Goal: Information Seeking & Learning: Find specific fact

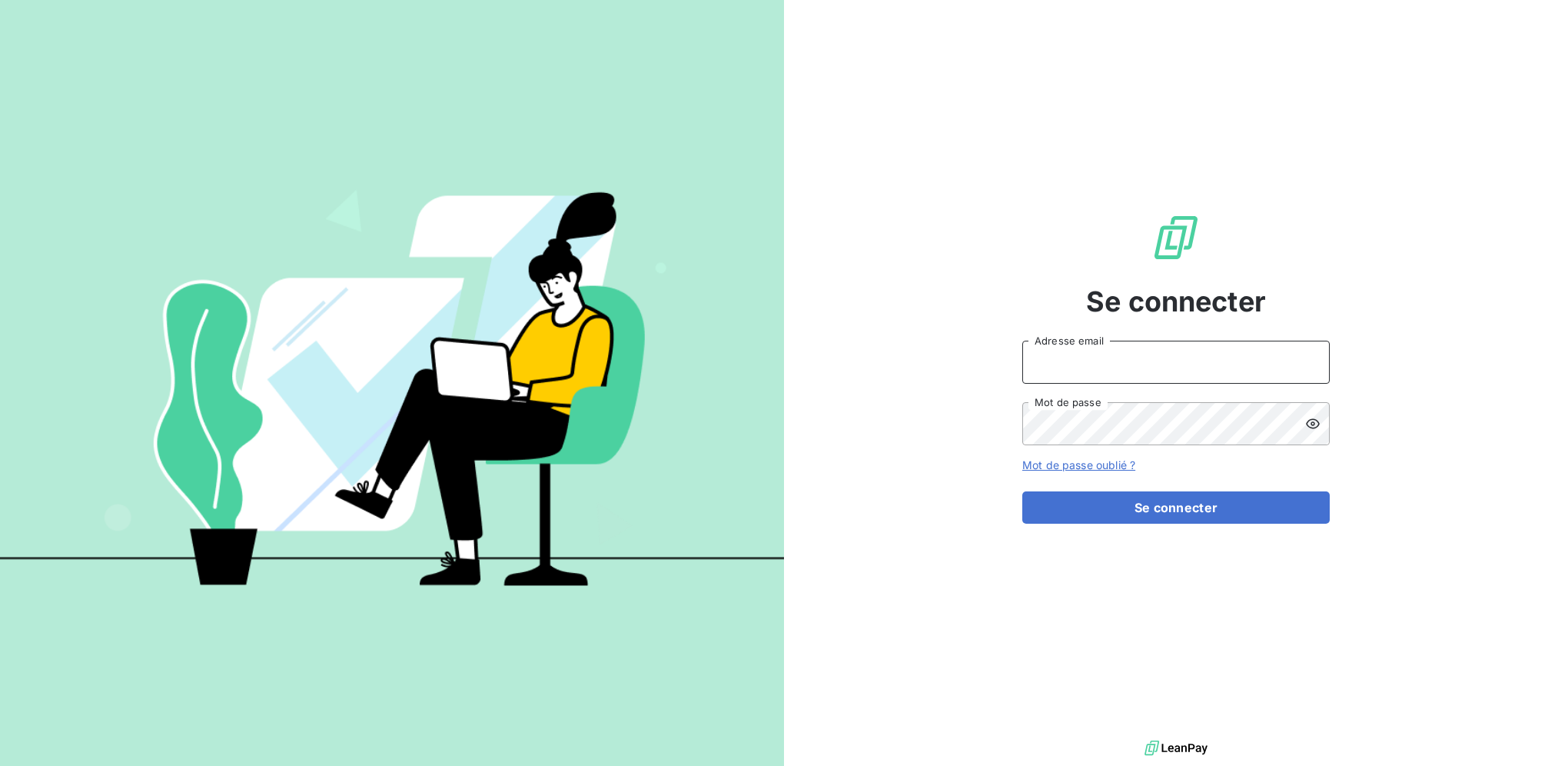
type input "[PERSON_NAME][EMAIL_ADDRESS][DOMAIN_NAME]"
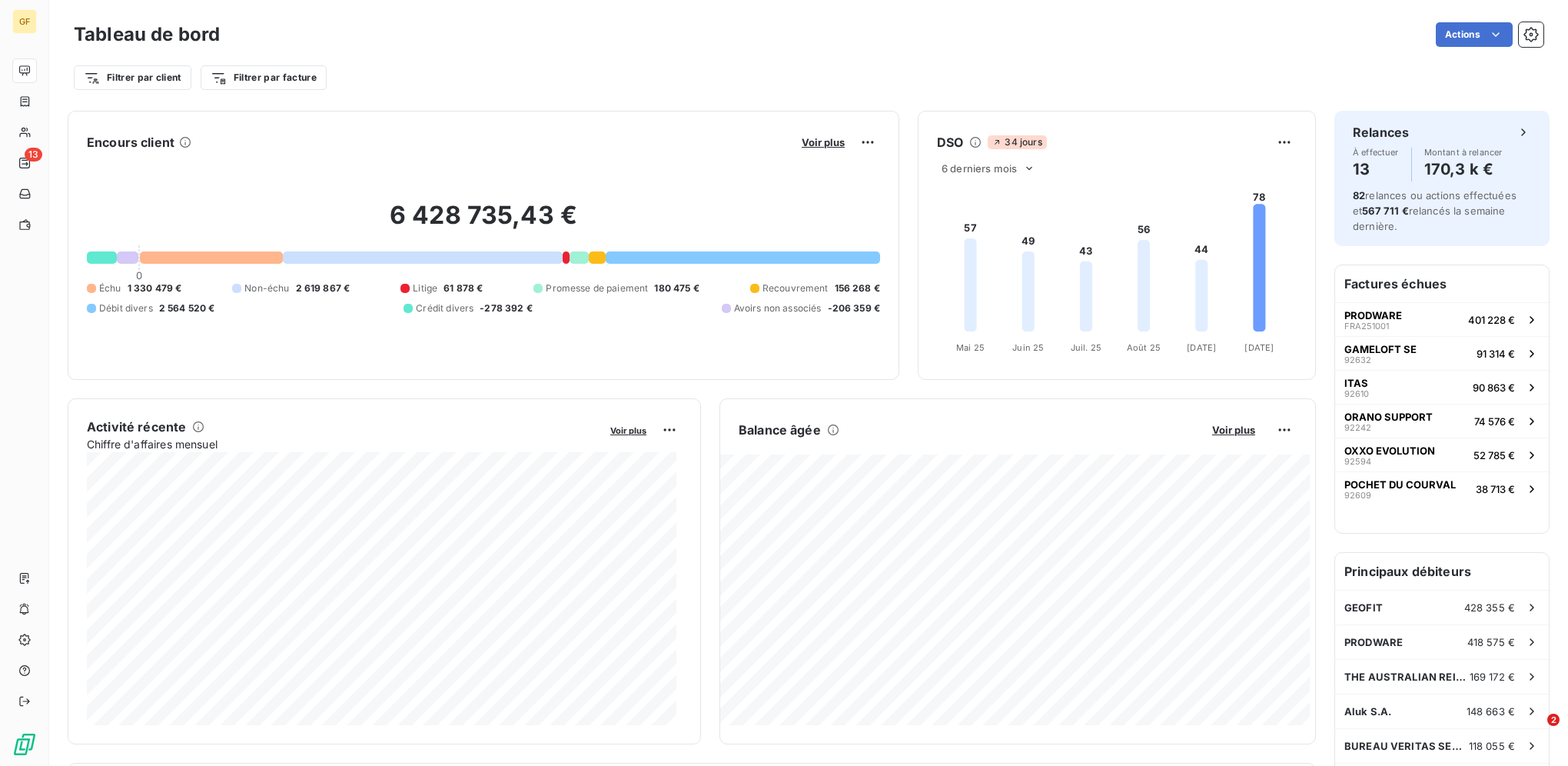
drag, startPoint x: 1245, startPoint y: 196, endPoint x: 1259, endPoint y: 201, distance: 14.9
click at [1259, 201] on foreignobject at bounding box center [1114, 270] width 393 height 183
drag, startPoint x: 1259, startPoint y: 201, endPoint x: 1243, endPoint y: 200, distance: 16.0
click at [1243, 200] on foreignobject at bounding box center [1114, 270] width 393 height 183
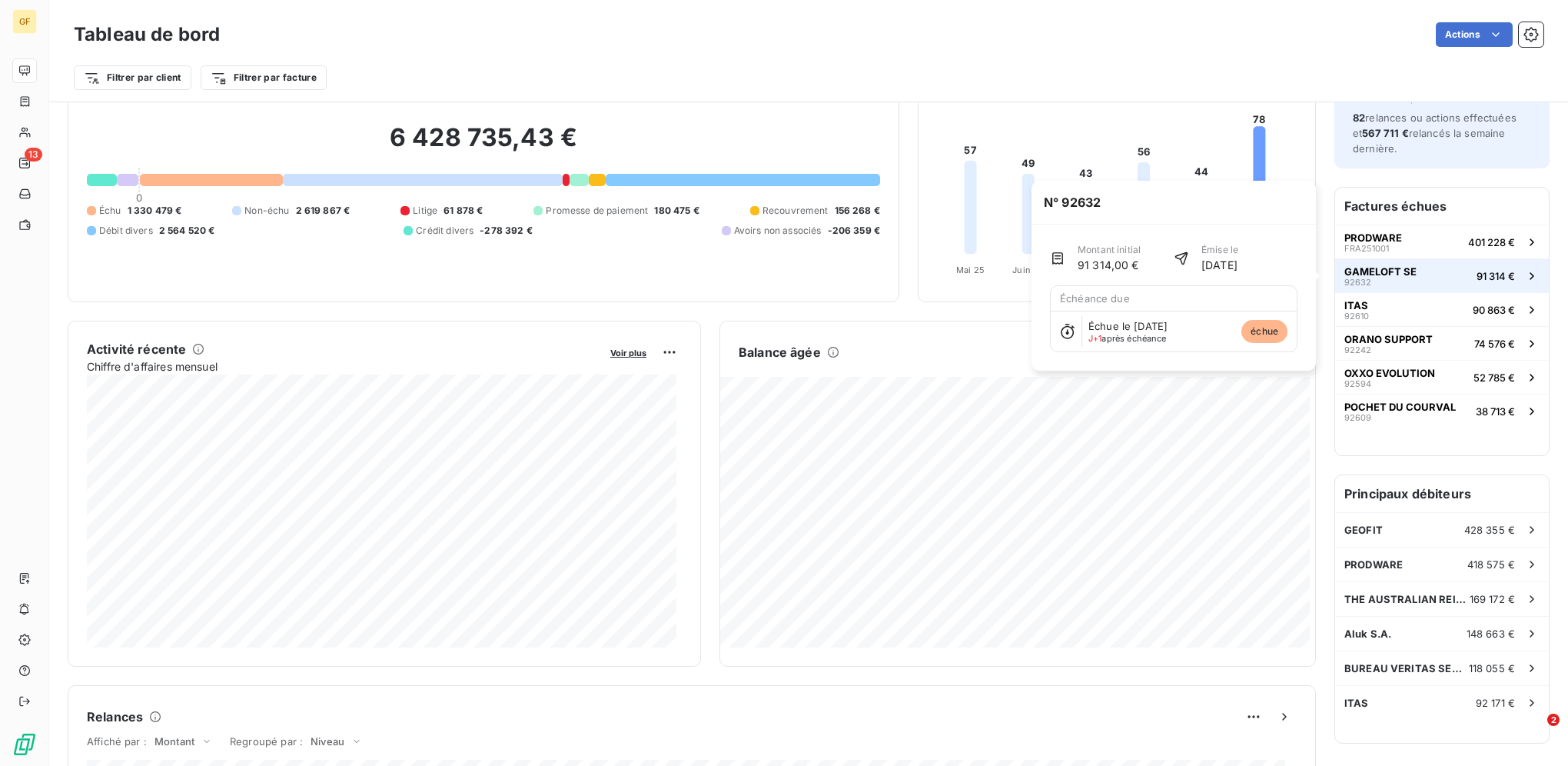
click at [1406, 285] on button "GAMELOFT SE 92632 91 314 €" at bounding box center [1442, 275] width 213 height 34
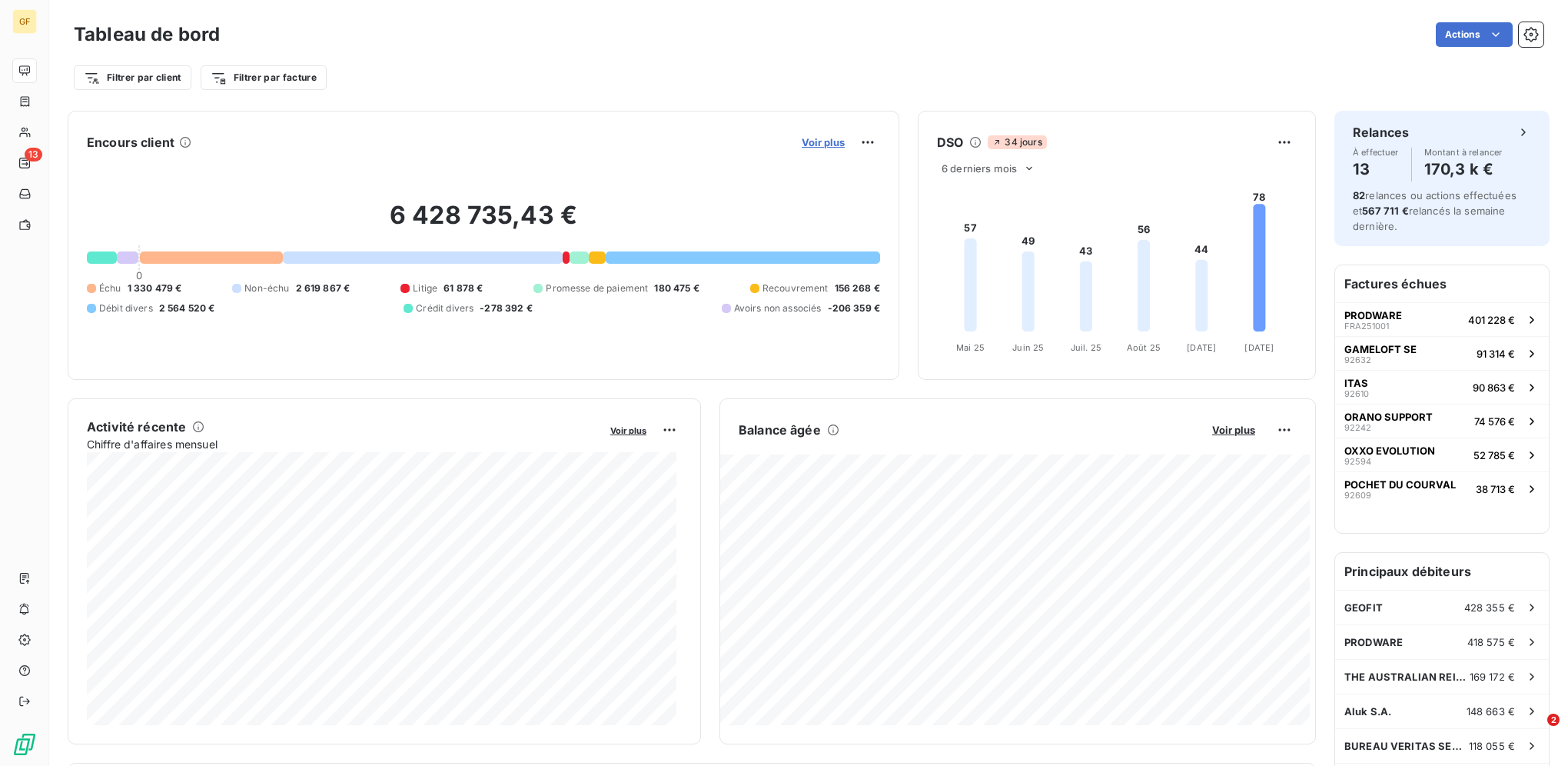
click at [815, 145] on span "Voir plus" at bounding box center [823, 142] width 43 height 12
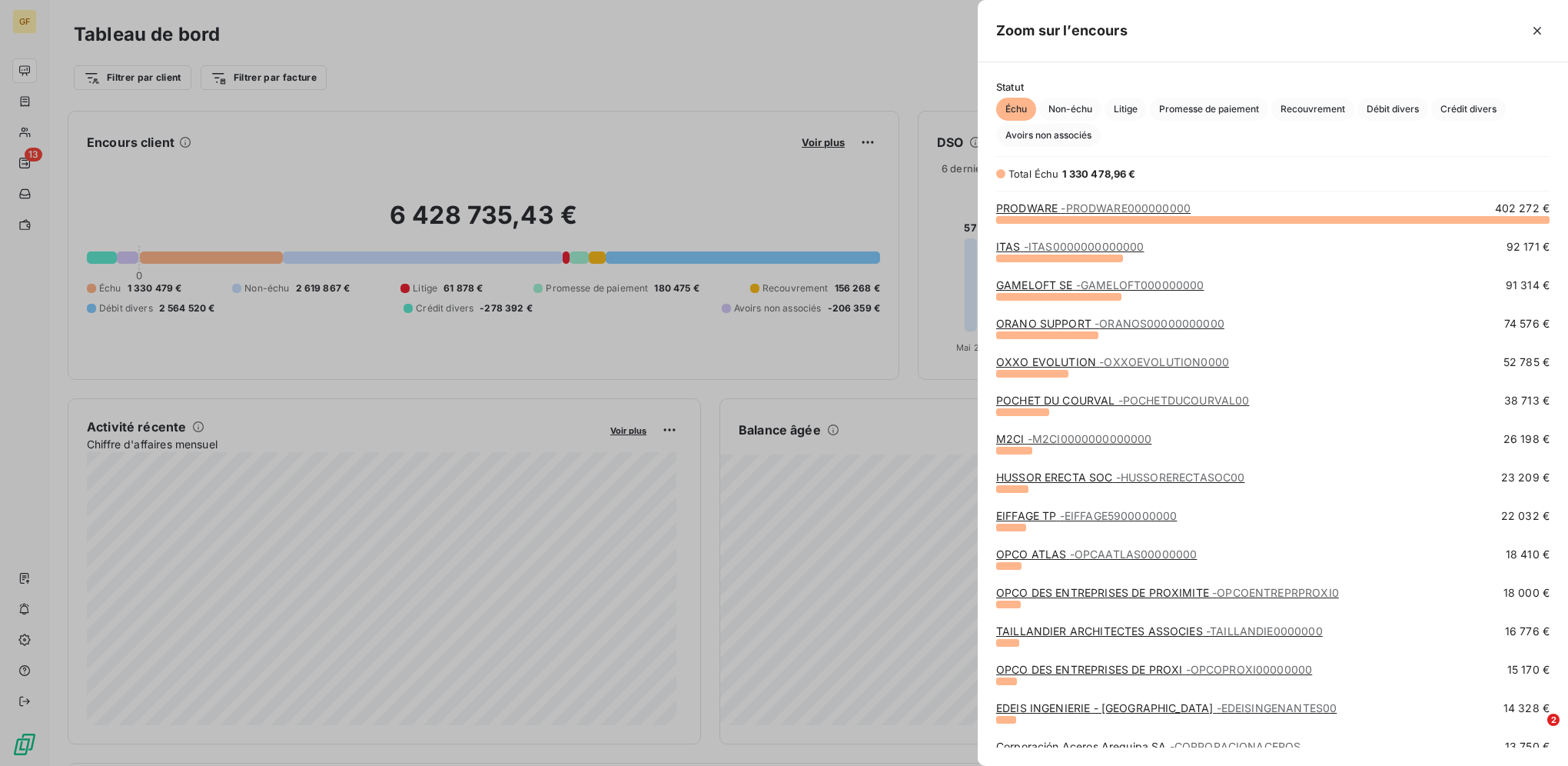
scroll to position [535, 579]
click at [1216, 107] on span "Promesse de paiement" at bounding box center [1209, 109] width 118 height 23
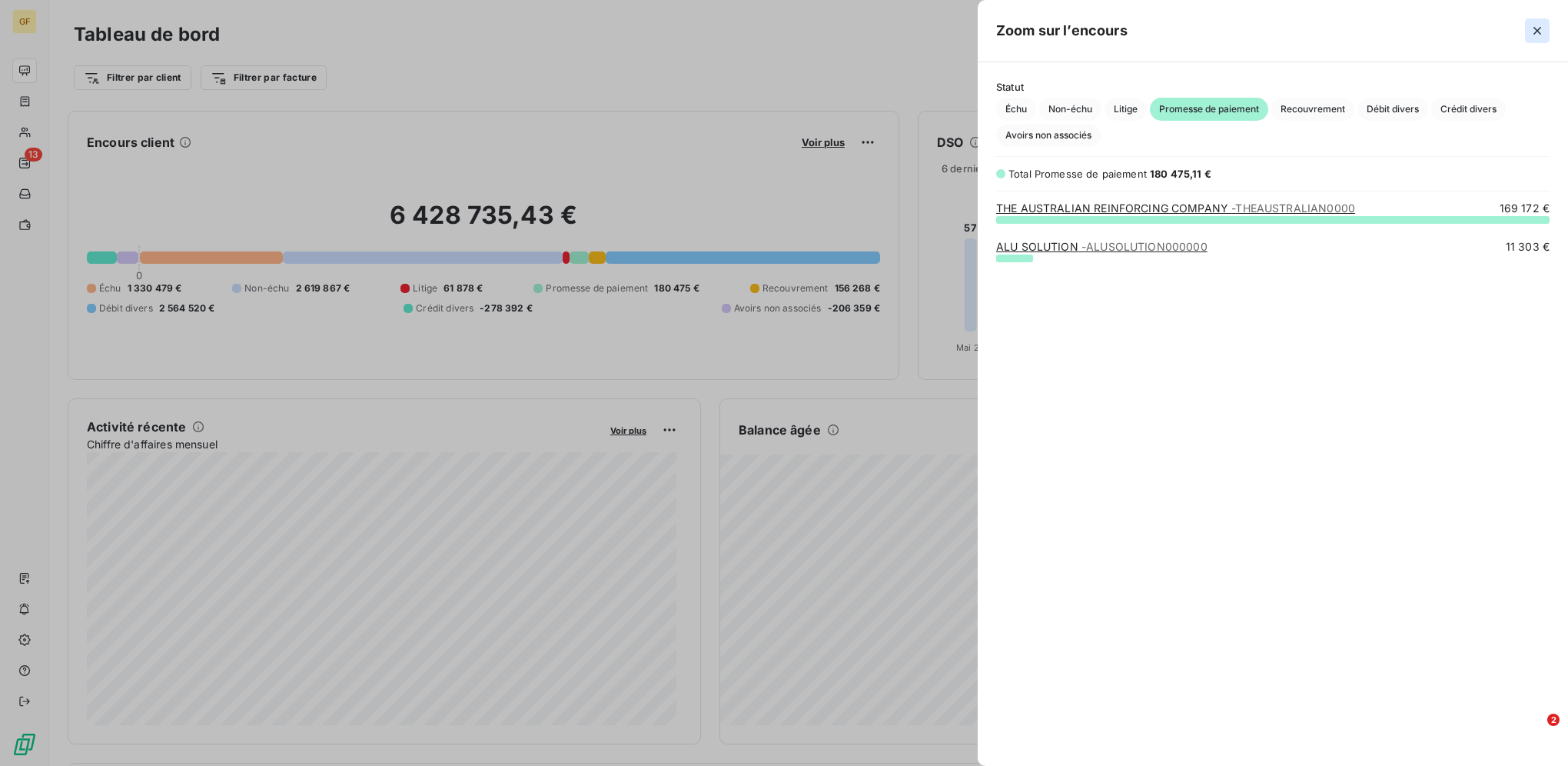
click at [1540, 26] on icon "button" at bounding box center [1536, 30] width 15 height 15
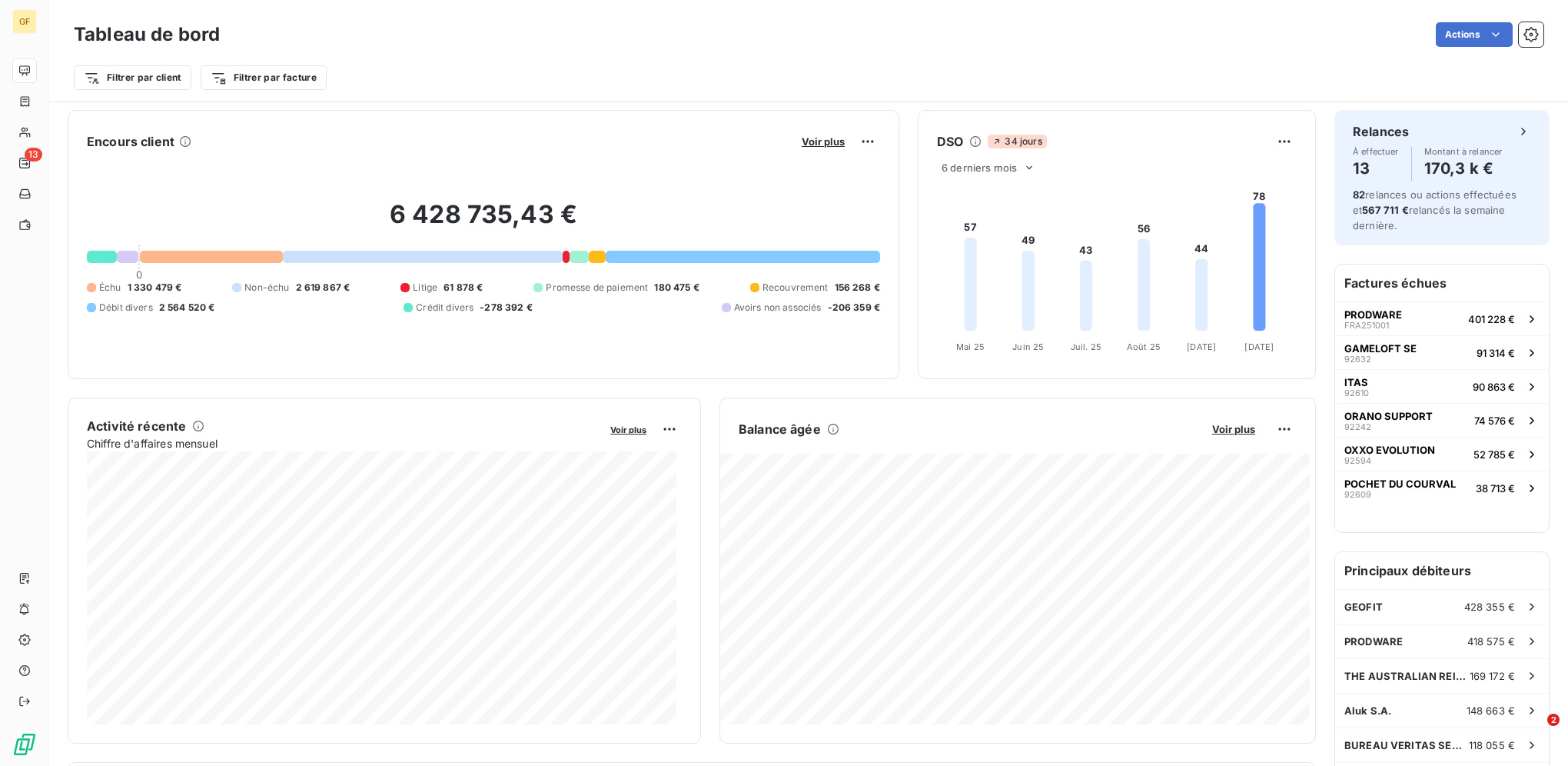
scroll to position [0, 0]
click at [1431, 401] on button "ITAS 92610 90 863 €" at bounding box center [1442, 387] width 213 height 34
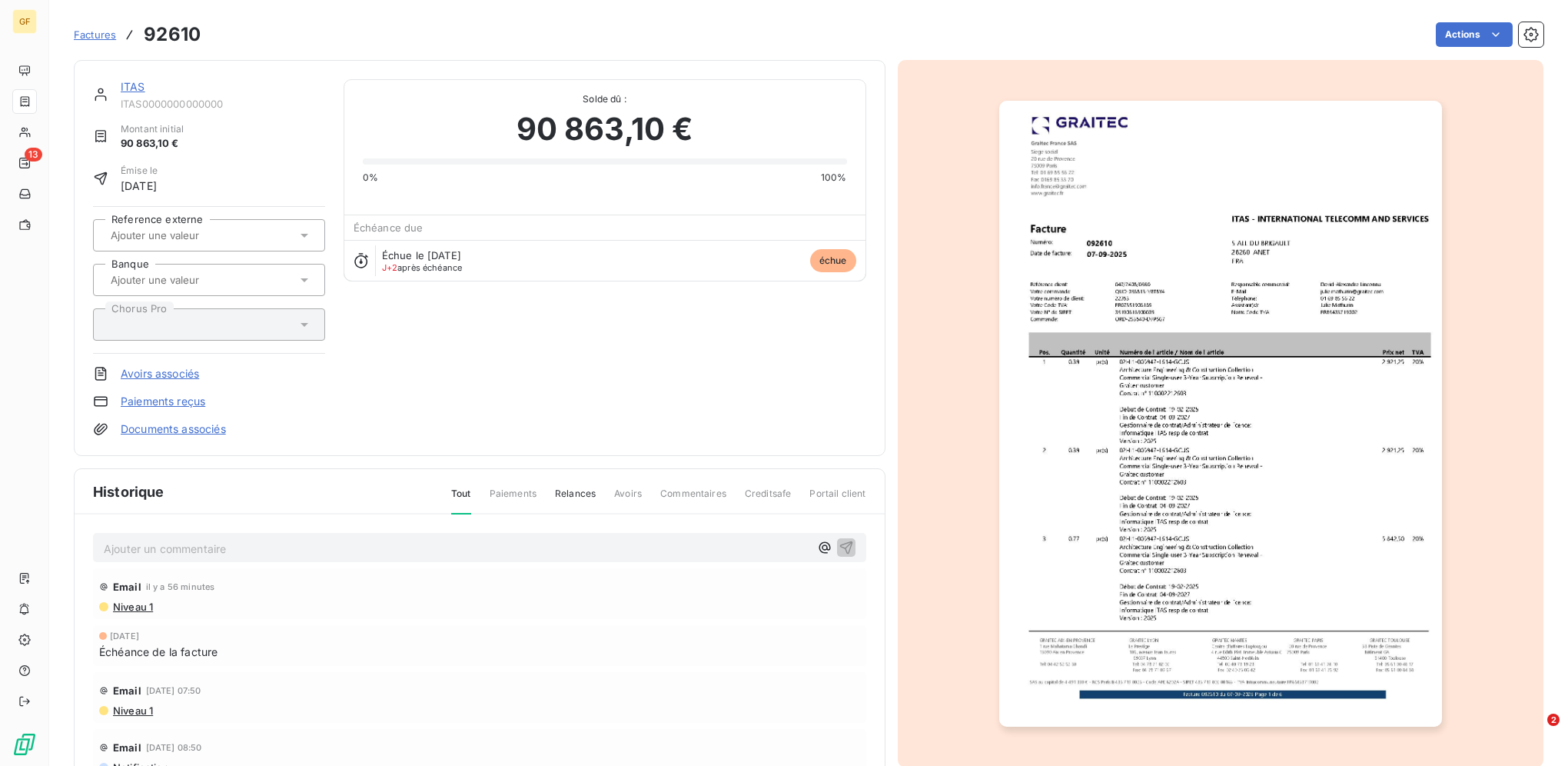
click at [128, 87] on link "ITAS" at bounding box center [133, 86] width 25 height 13
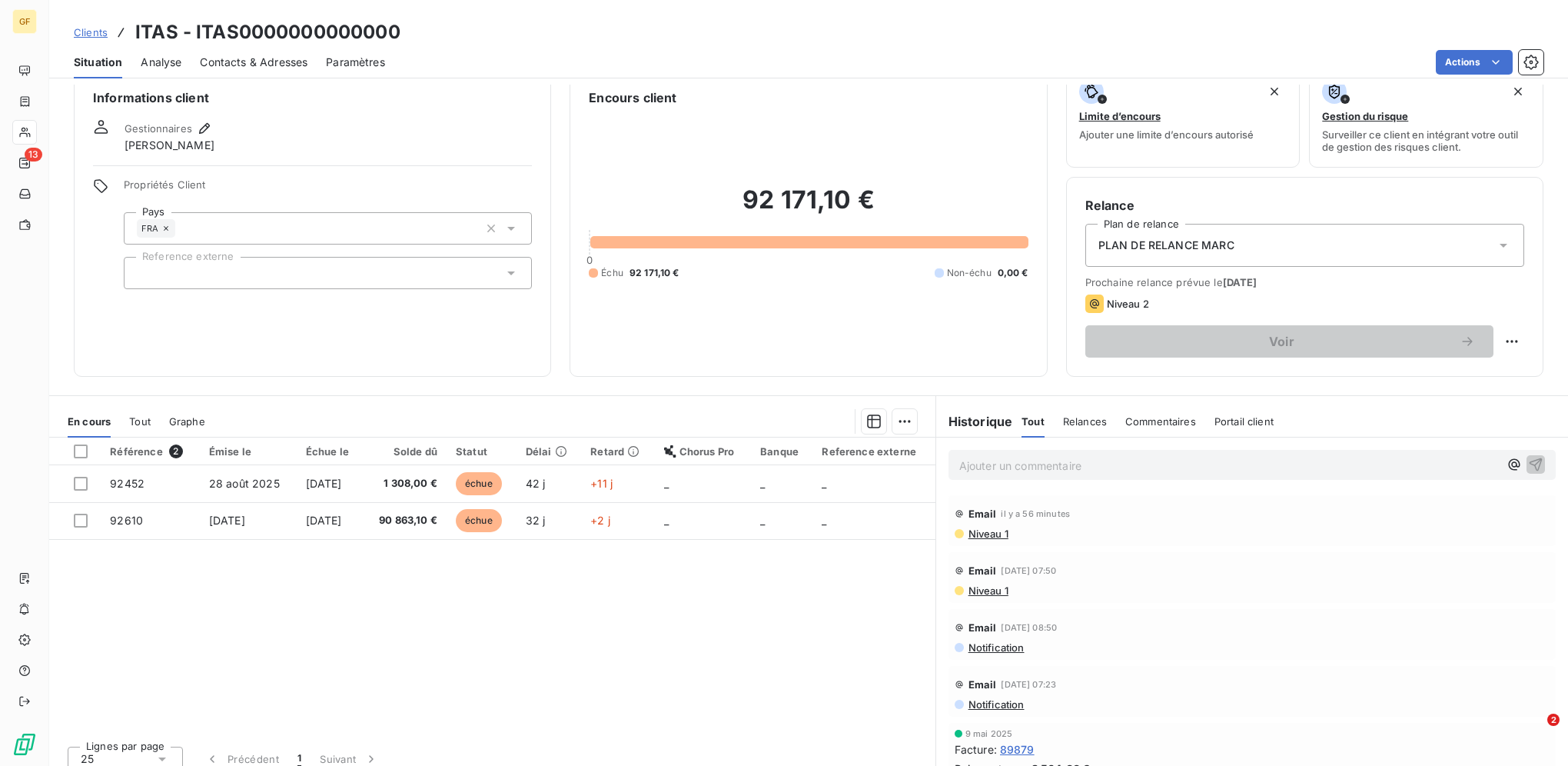
scroll to position [38, 0]
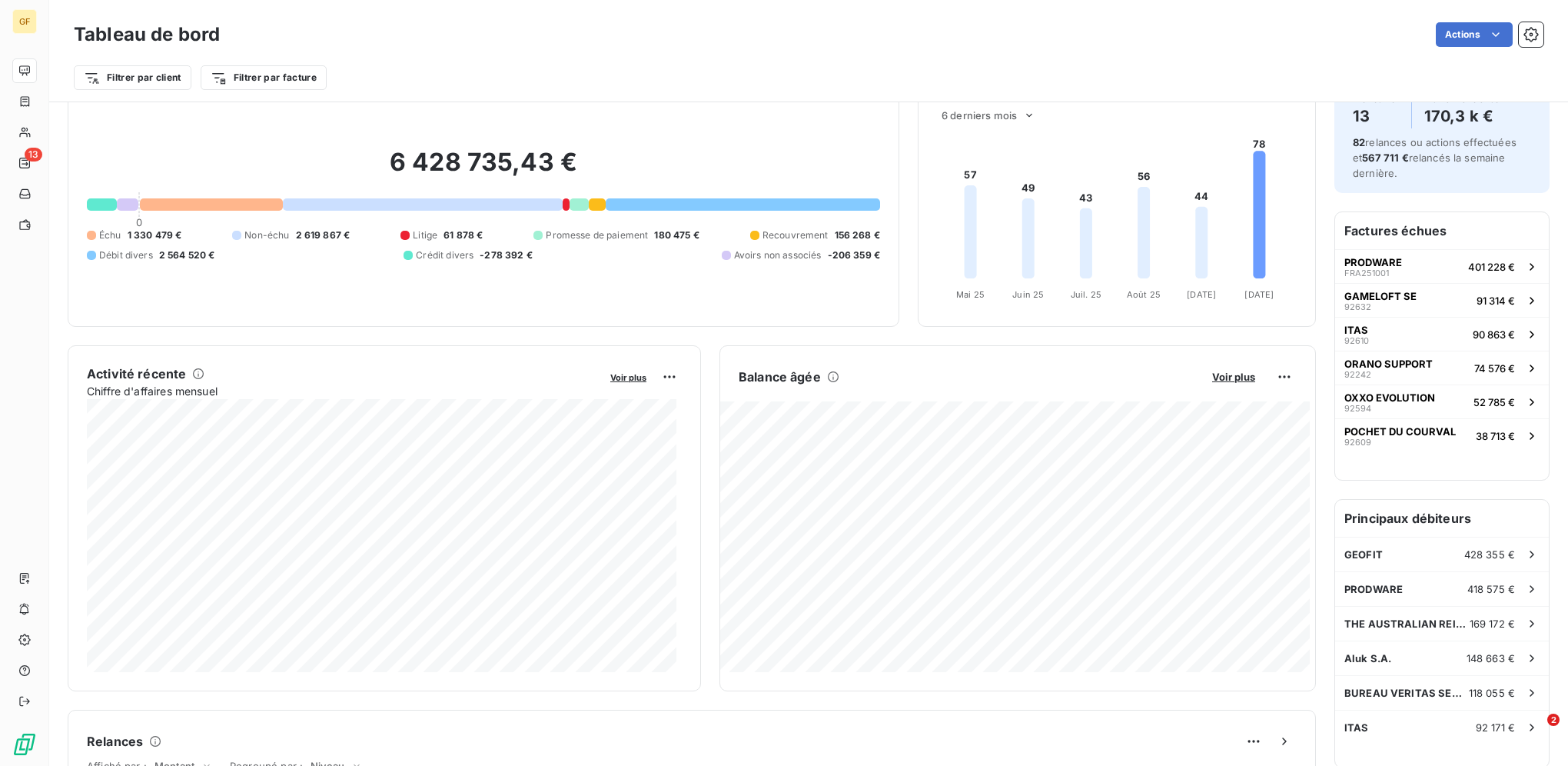
scroll to position [78, 0]
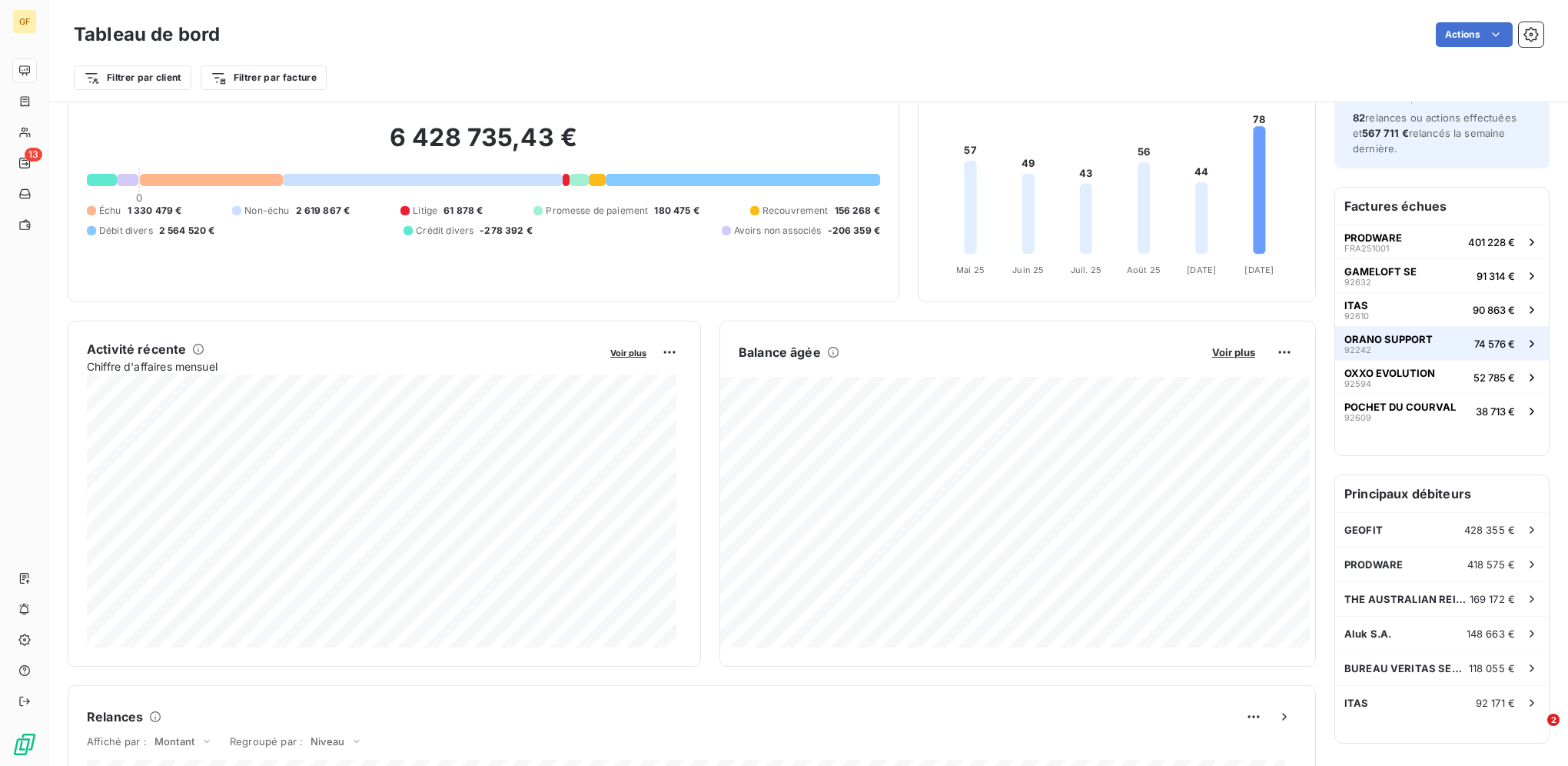
click at [1371, 343] on span "ORANO SUPPORT" at bounding box center [1387, 339] width 88 height 12
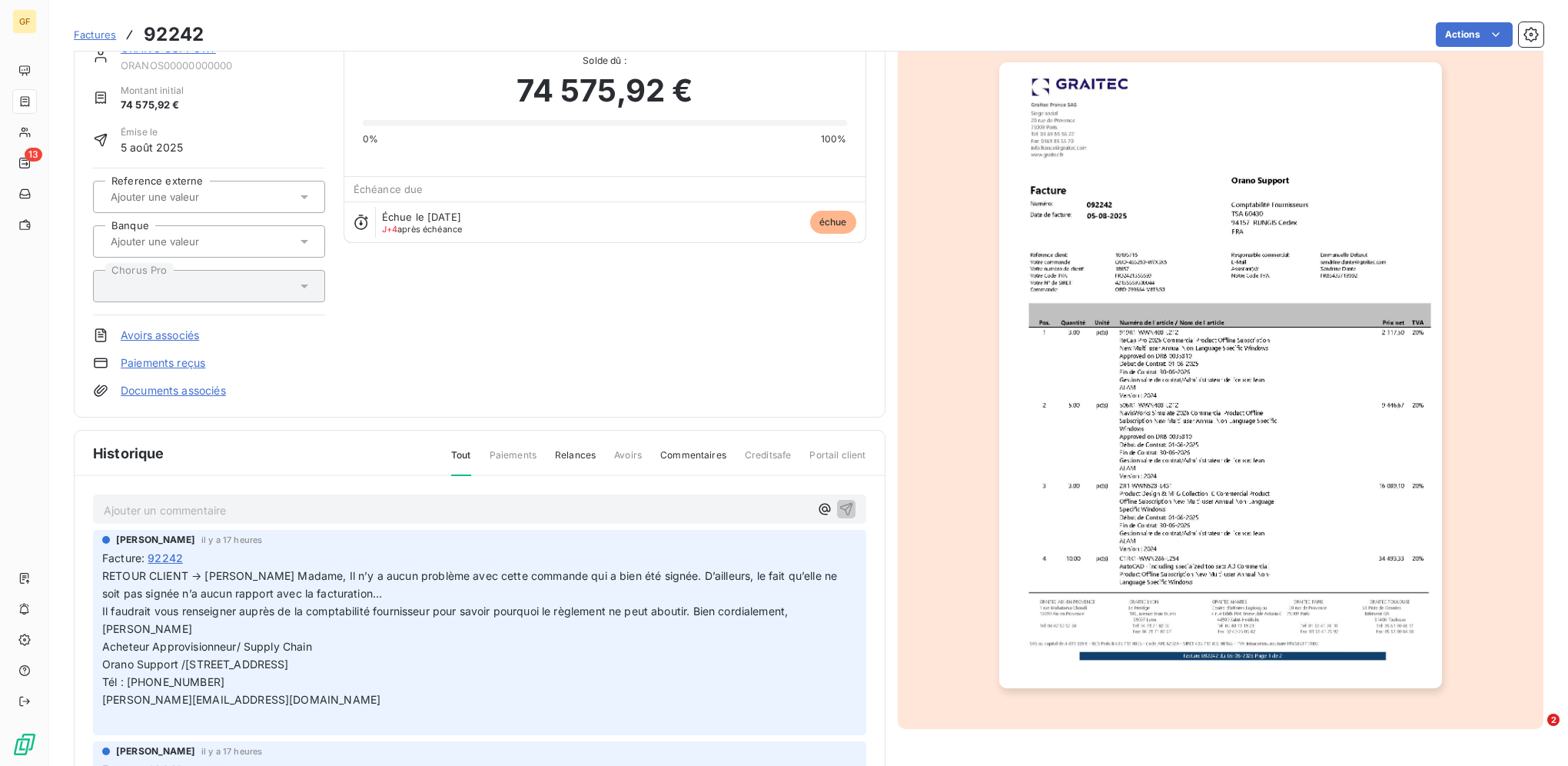
scroll to position [85, 0]
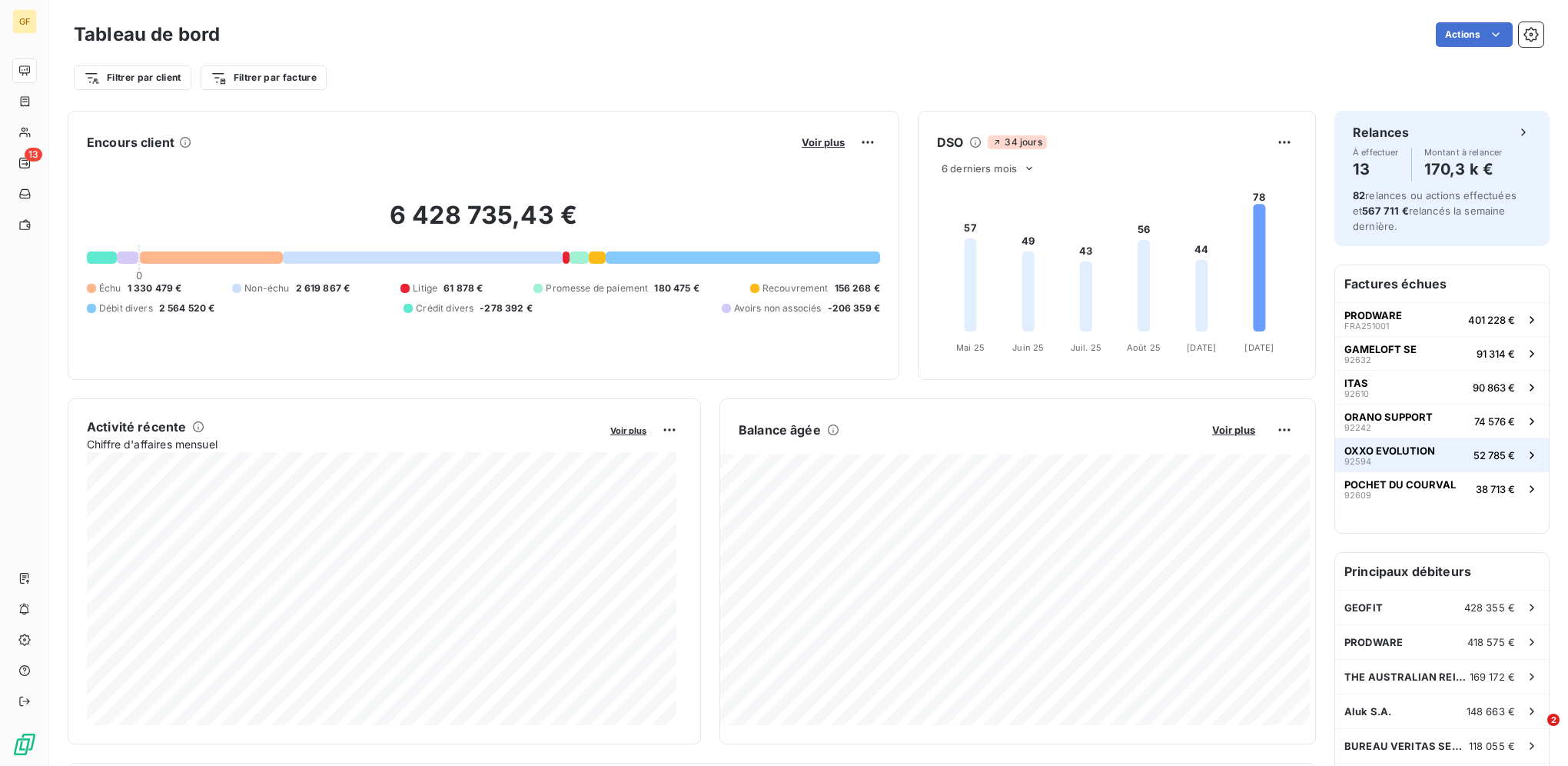
click at [1432, 451] on button "OXXO EVOLUTION 92594 52 785 €" at bounding box center [1442, 455] width 213 height 34
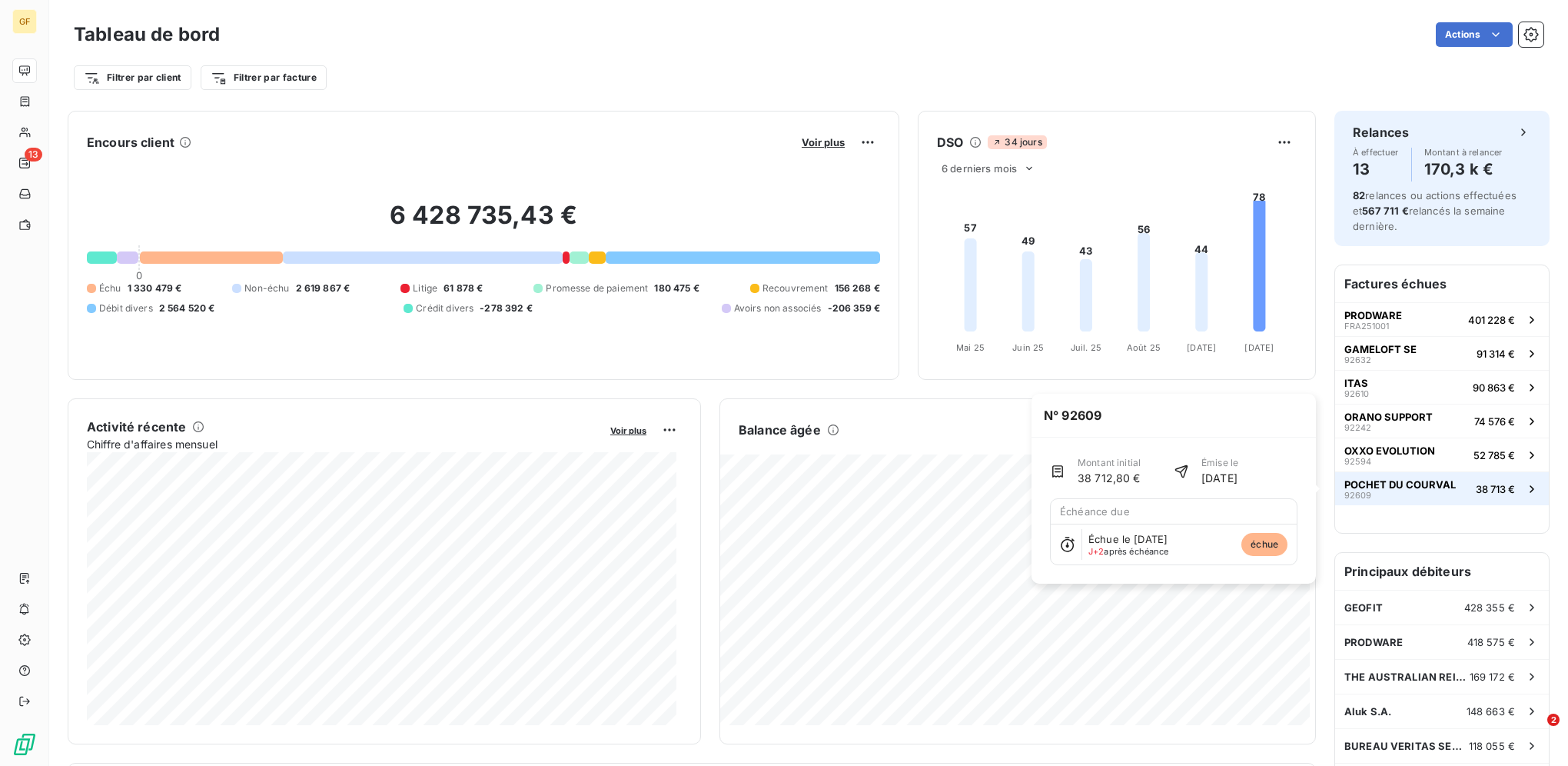
click at [1388, 491] on div "POCHET DU COURVAL 92609" at bounding box center [1399, 488] width 111 height 21
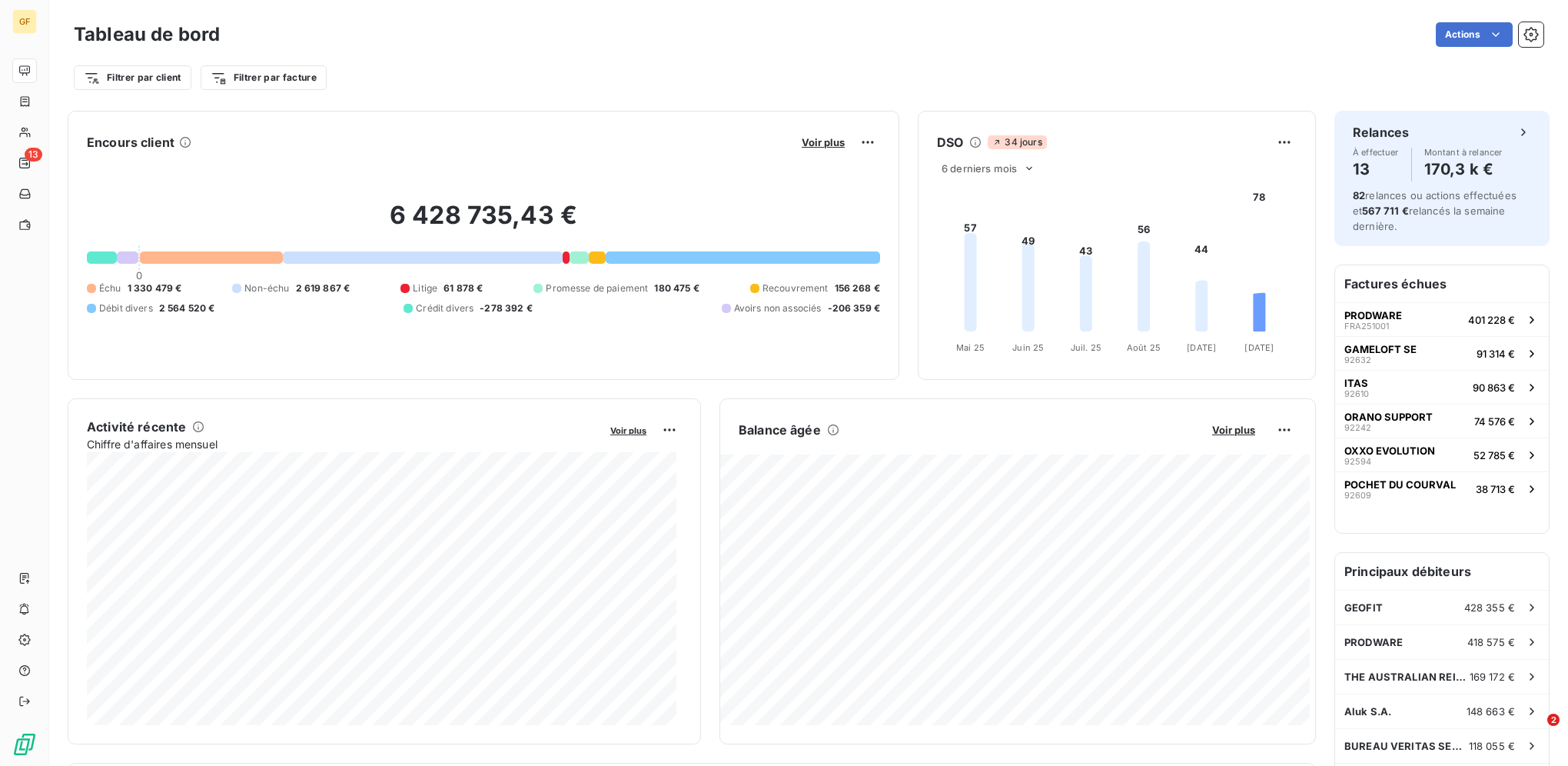
click at [1415, 284] on h6 "Factures échues" at bounding box center [1442, 283] width 213 height 36
click at [805, 144] on span "Voir plus" at bounding box center [823, 142] width 43 height 12
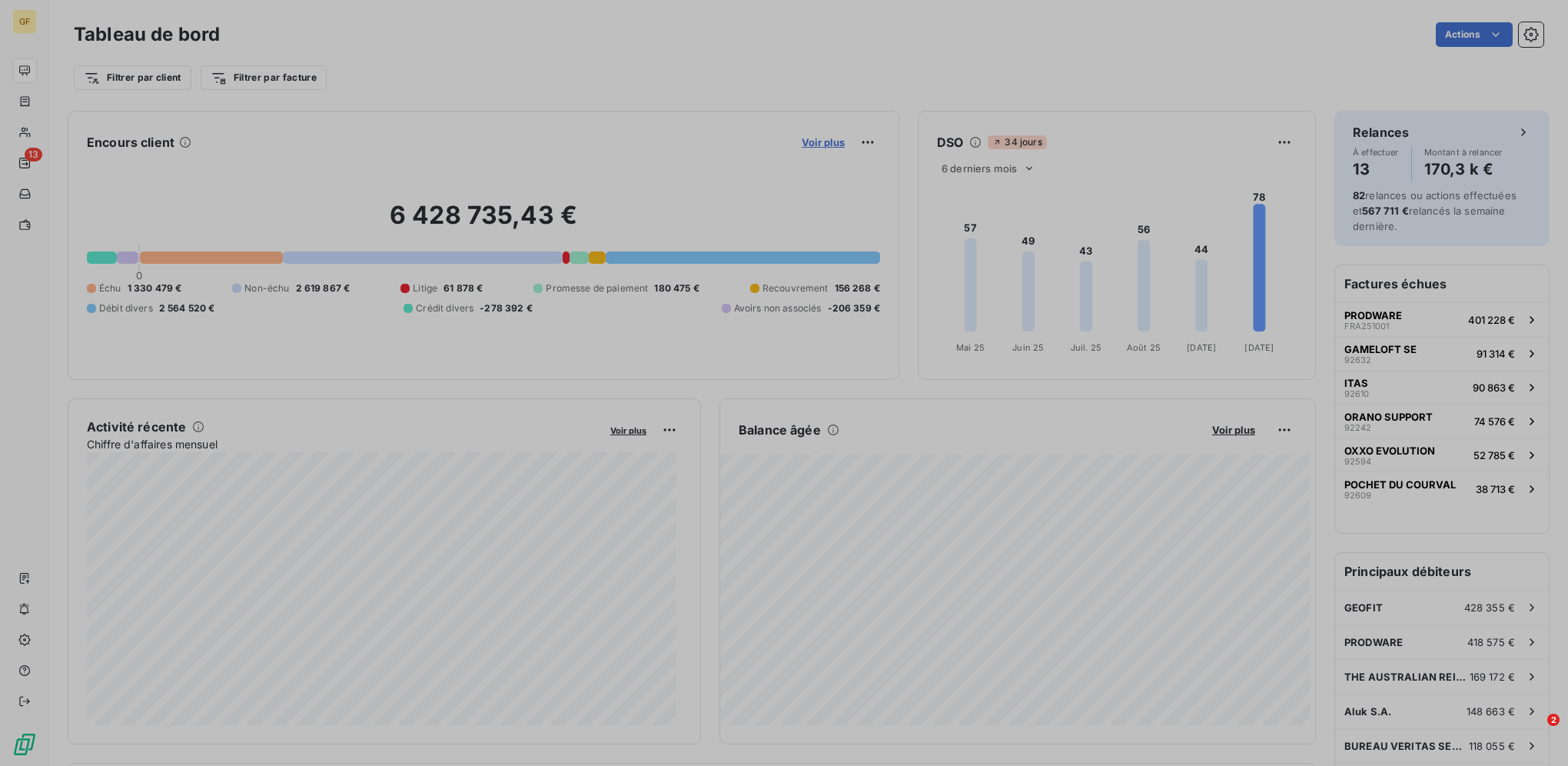
scroll to position [754, 579]
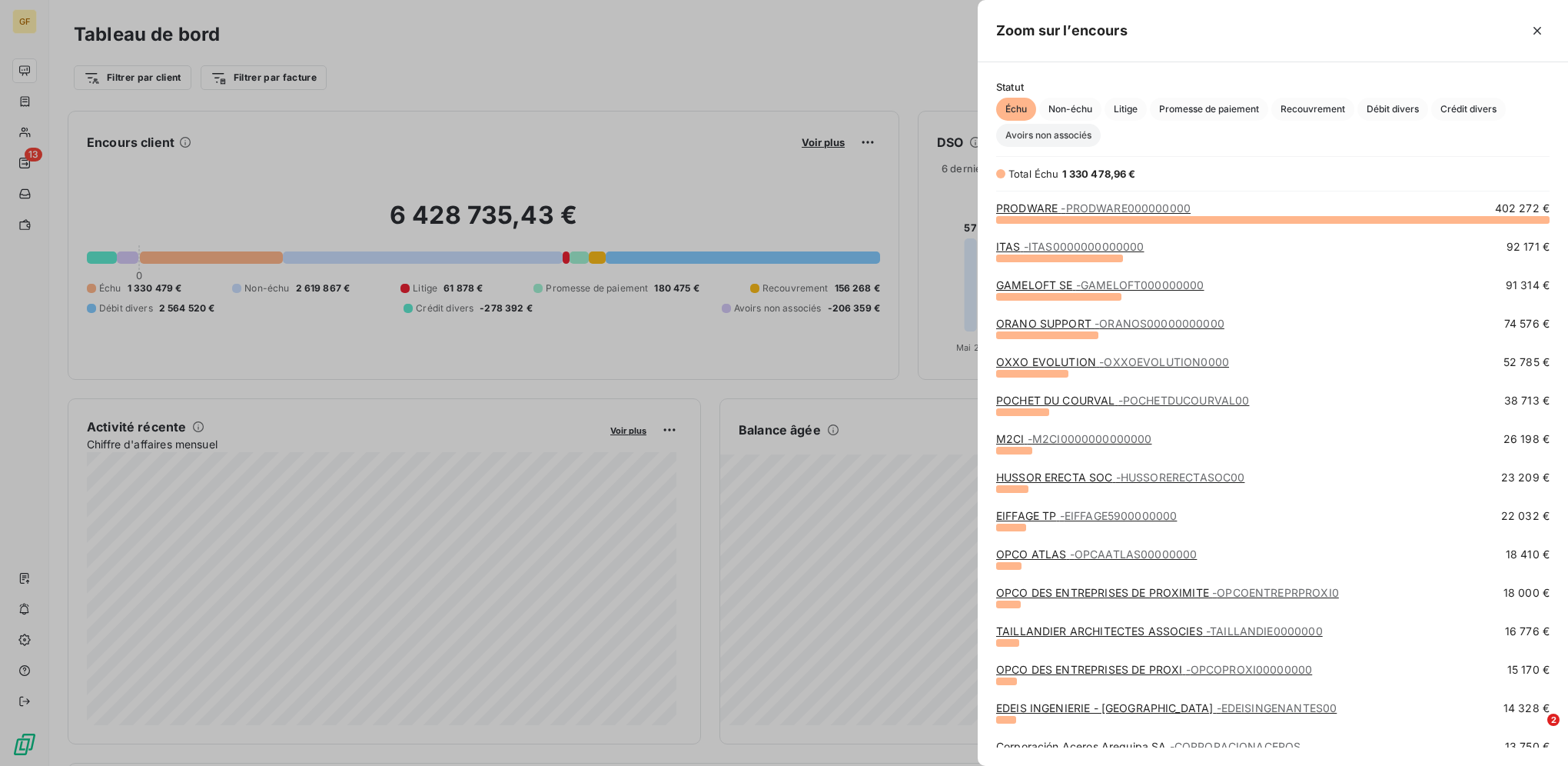
click at [1062, 133] on span "Avoirs non associés" at bounding box center [1049, 135] width 105 height 23
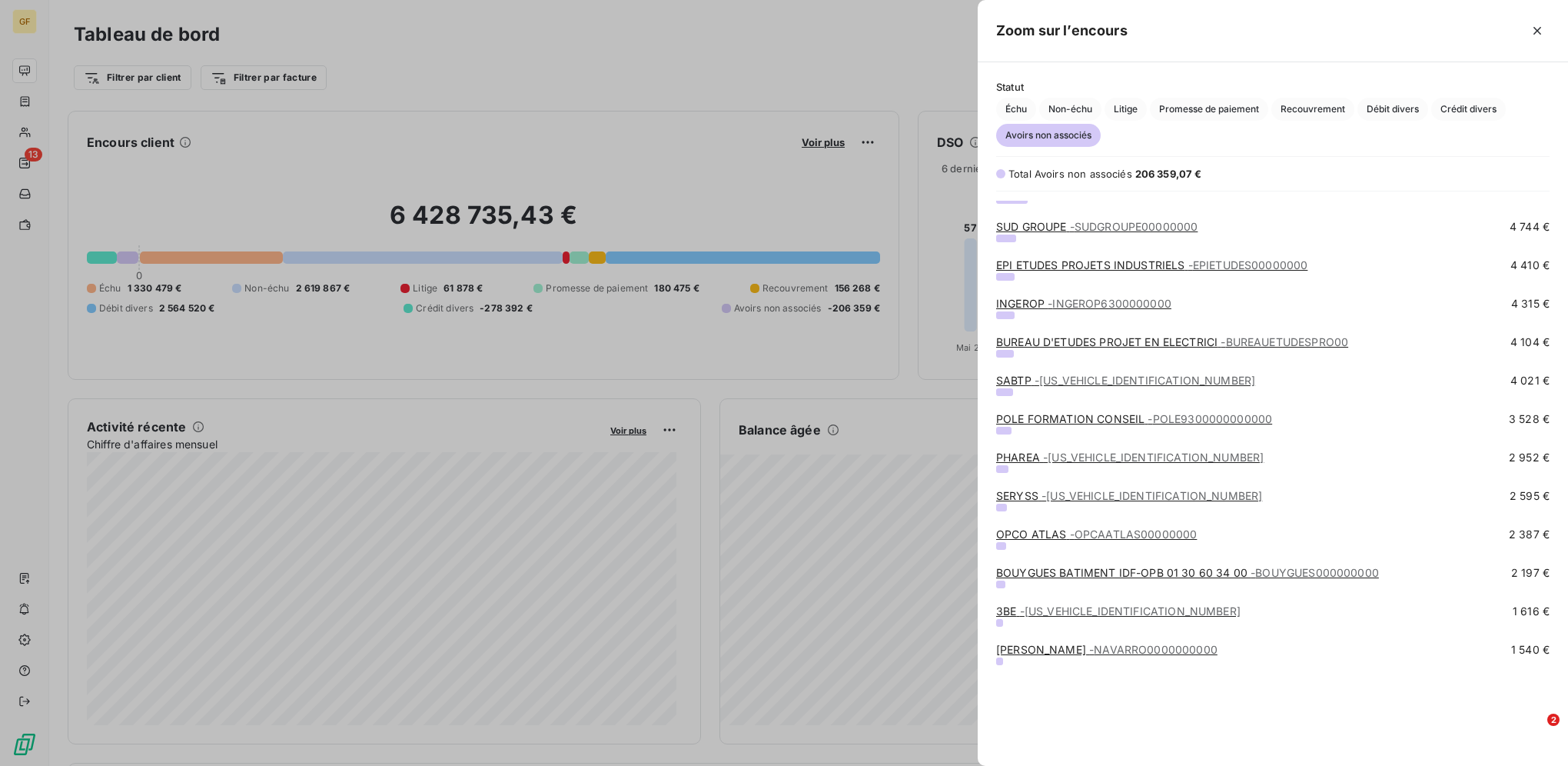
scroll to position [0, 0]
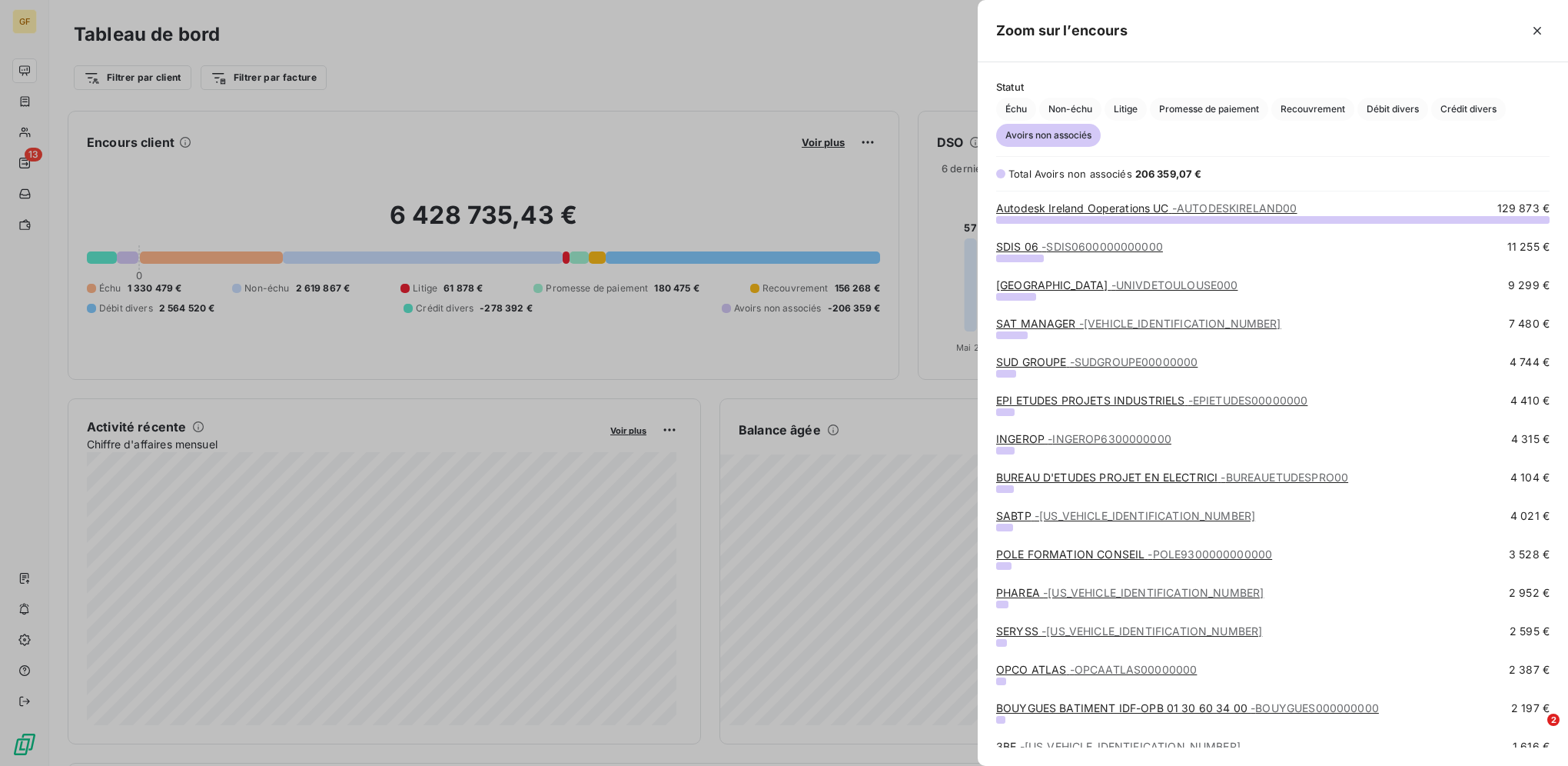
click at [536, 62] on div at bounding box center [784, 383] width 1568 height 766
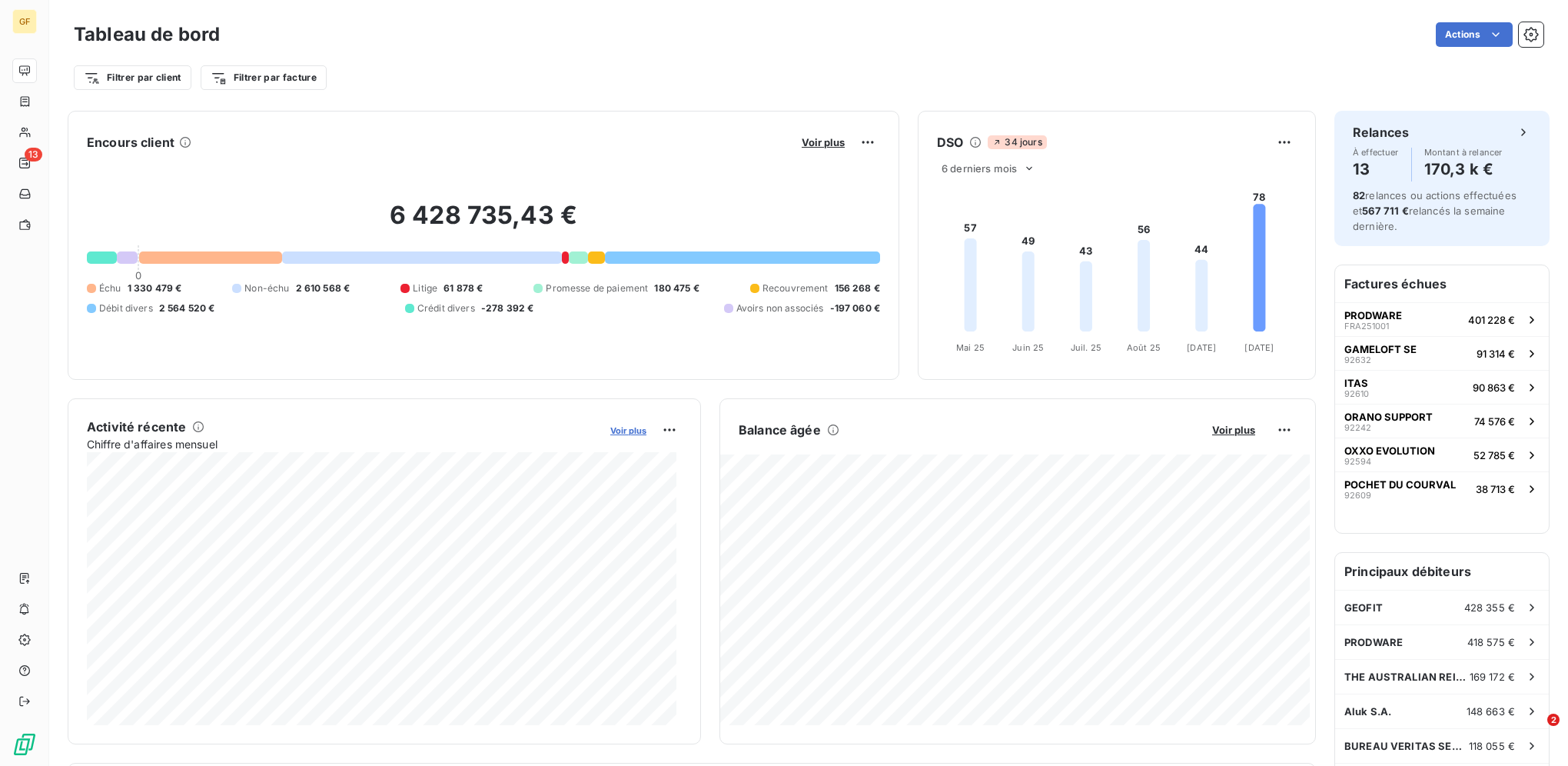
click at [630, 432] on span "Voir plus" at bounding box center [628, 431] width 36 height 11
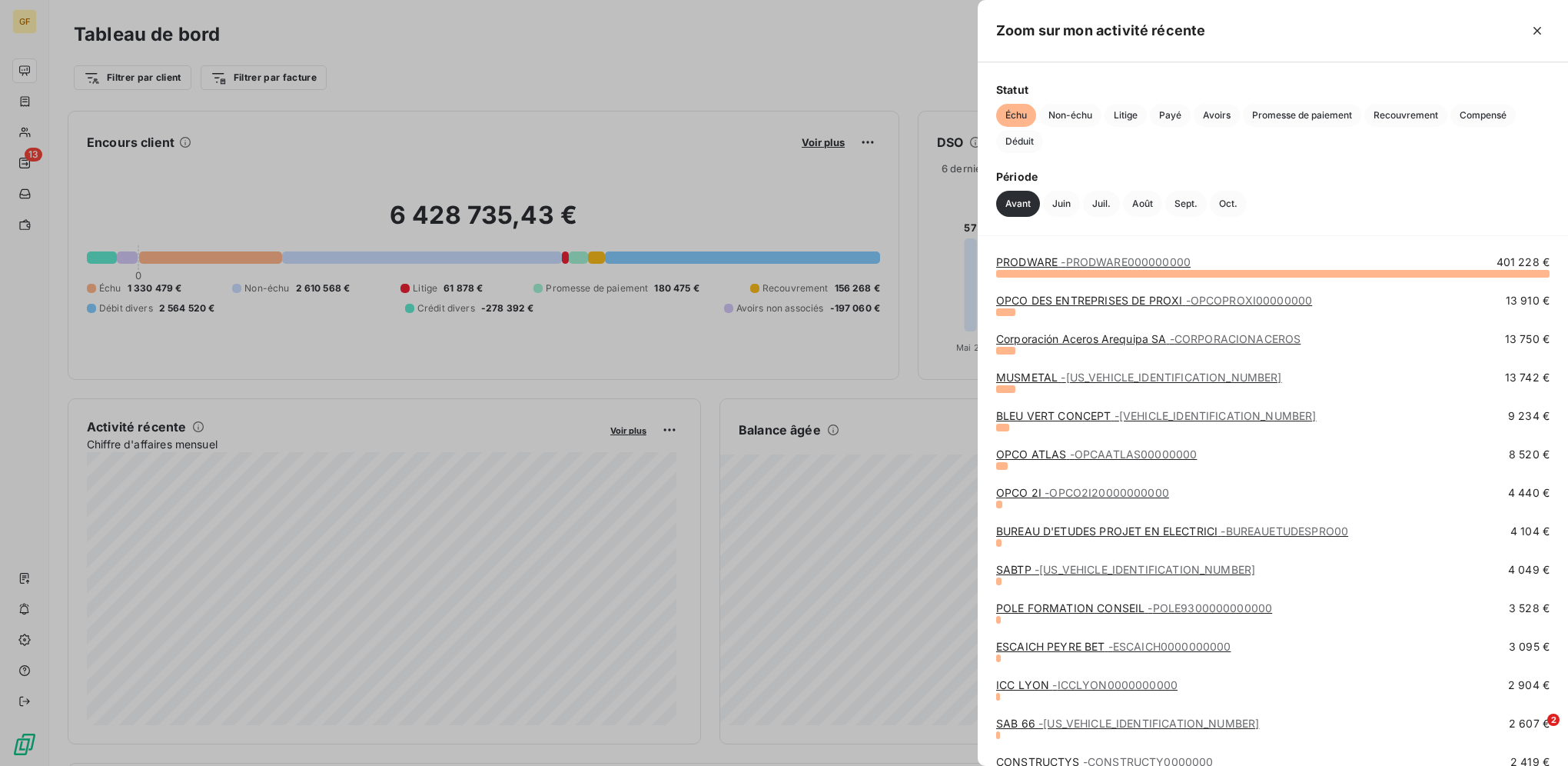
click at [648, 85] on div at bounding box center [784, 383] width 1568 height 766
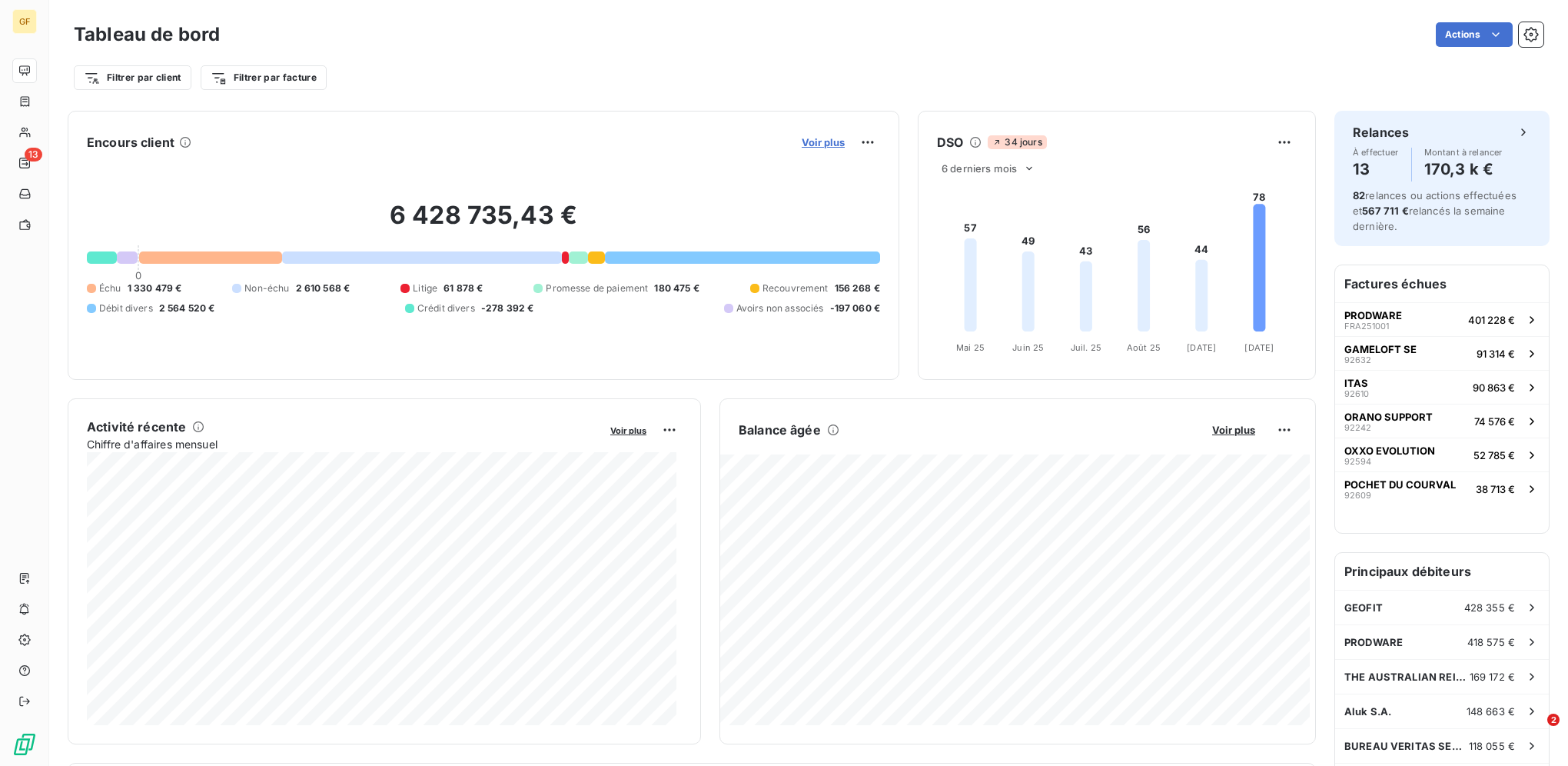
click at [801, 148] on span "Voir plus" at bounding box center [823, 142] width 43 height 12
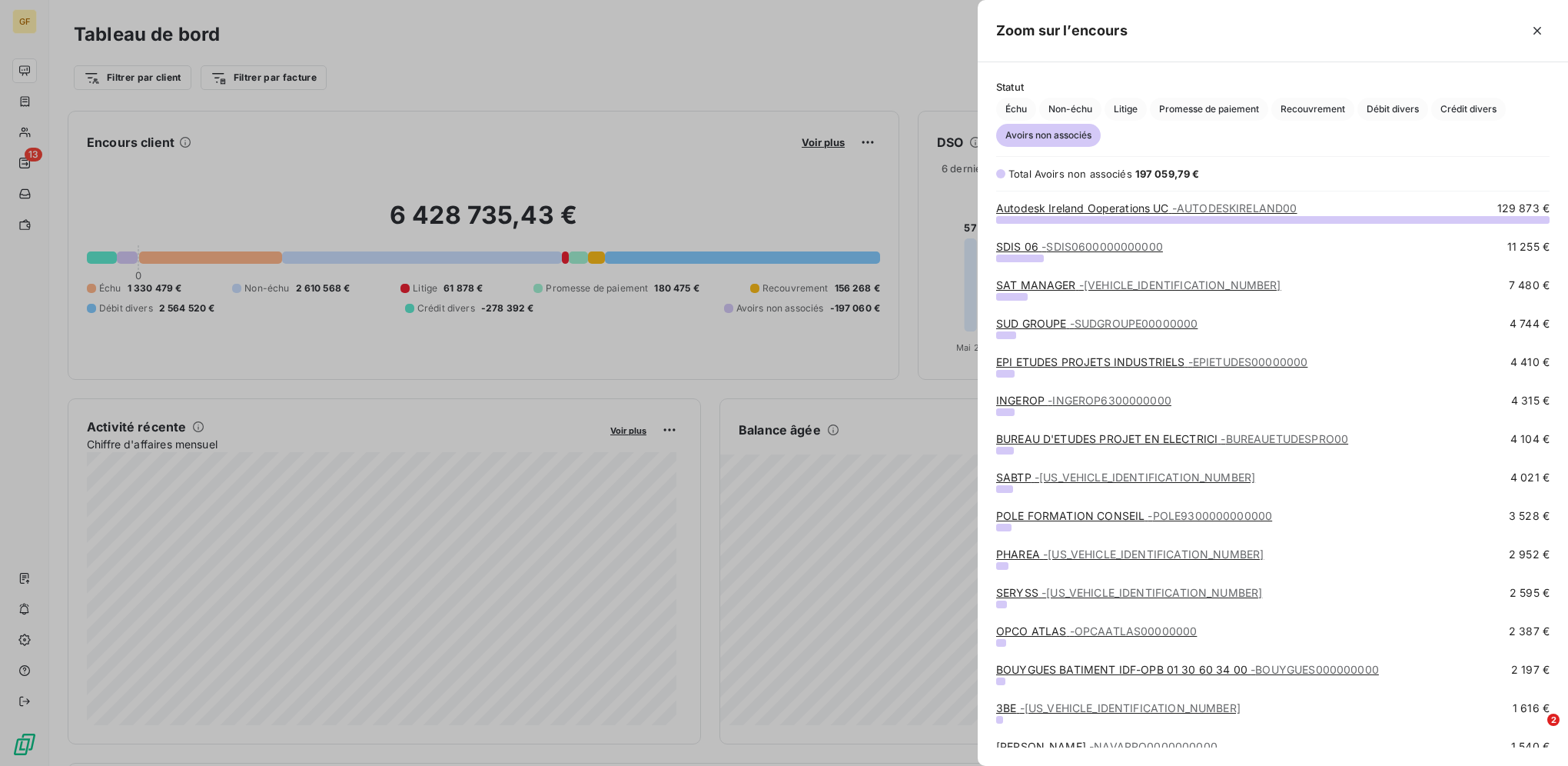
scroll to position [535, 579]
click at [1026, 109] on span "Échu" at bounding box center [1016, 109] width 40 height 23
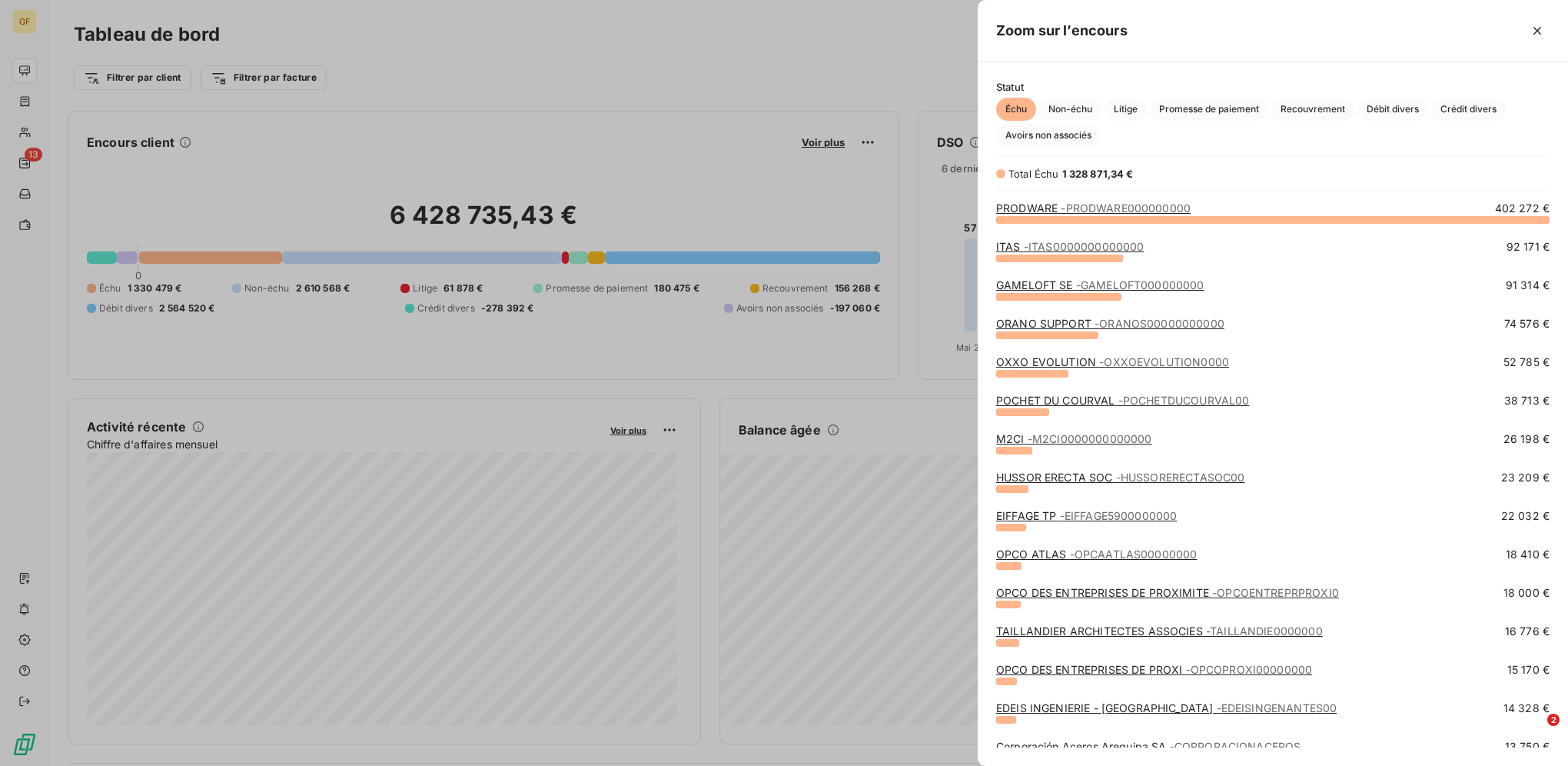
click at [756, 72] on div at bounding box center [784, 383] width 1568 height 766
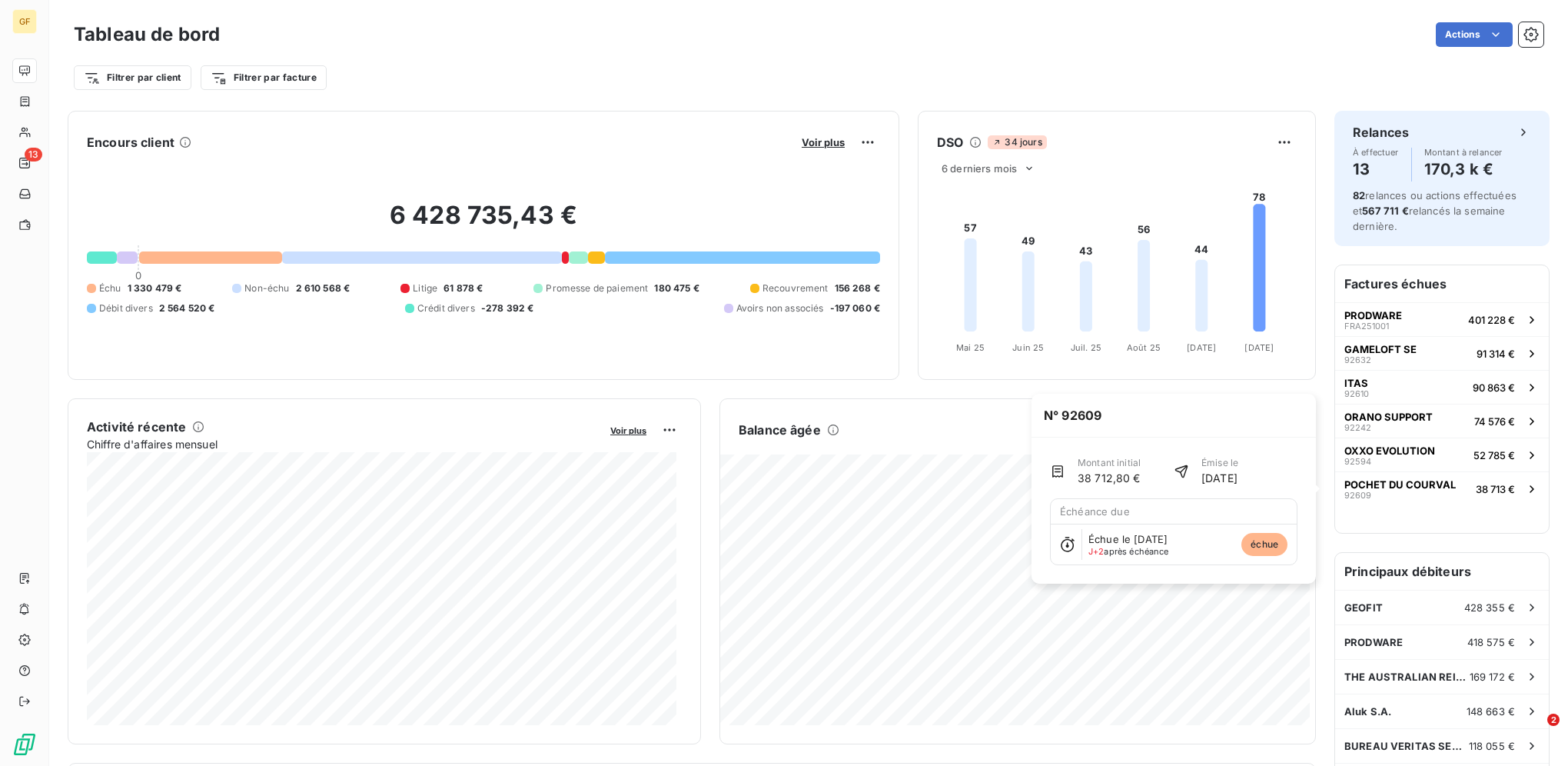
click at [1372, 518] on div "Factures échues PRODWARE FRA251001 401 228 € GAMELOFT SE 92632 91 314 € ITAS 92…" at bounding box center [1442, 399] width 213 height 268
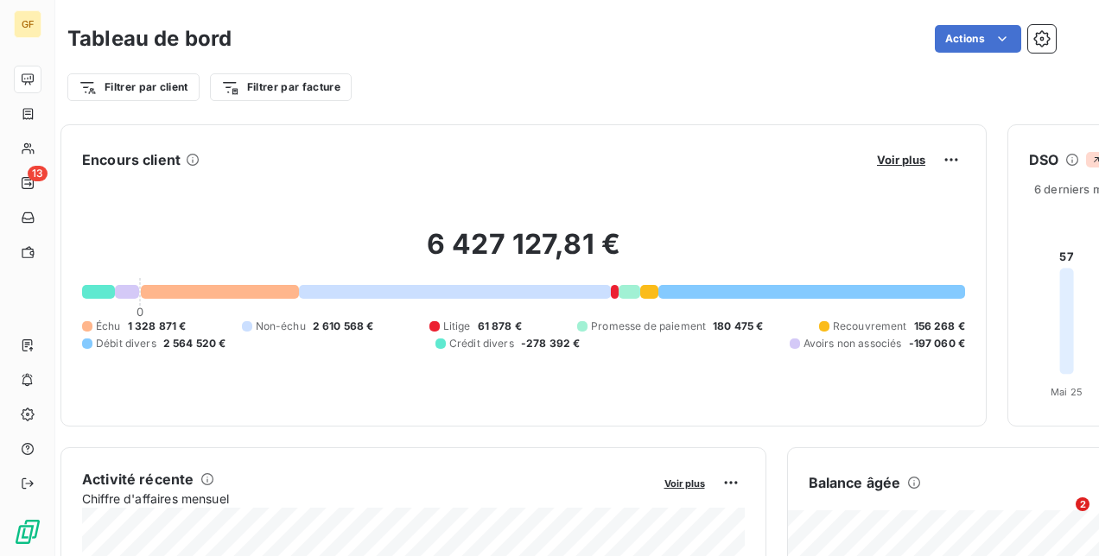
scroll to position [0, 0]
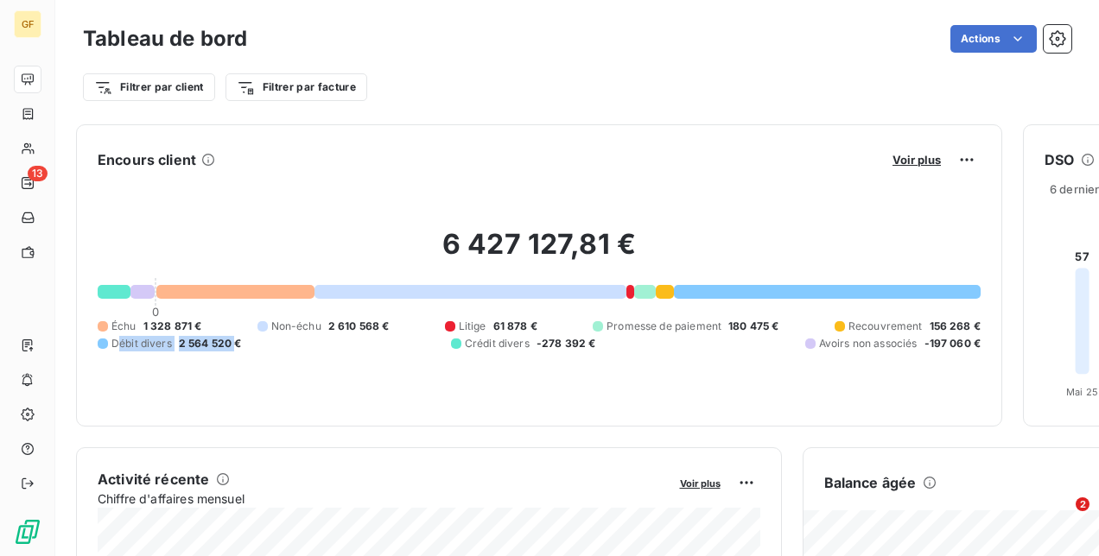
drag, startPoint x: 116, startPoint y: 346, endPoint x: 232, endPoint y: 343, distance: 116.7
click at [232, 343] on div "Débit divers 2 564 520 €" at bounding box center [169, 344] width 143 height 16
click at [217, 368] on div "6 427 127,81 € 0 Échu 1 328 871 € Non-échu 2 610 568 € Litige 61 878 € Promesse…" at bounding box center [539, 290] width 883 height 232
drag, startPoint x: 178, startPoint y: 348, endPoint x: 228, endPoint y: 351, distance: 50.2
click at [228, 351] on span "2 564 520 €" at bounding box center [210, 345] width 63 height 16
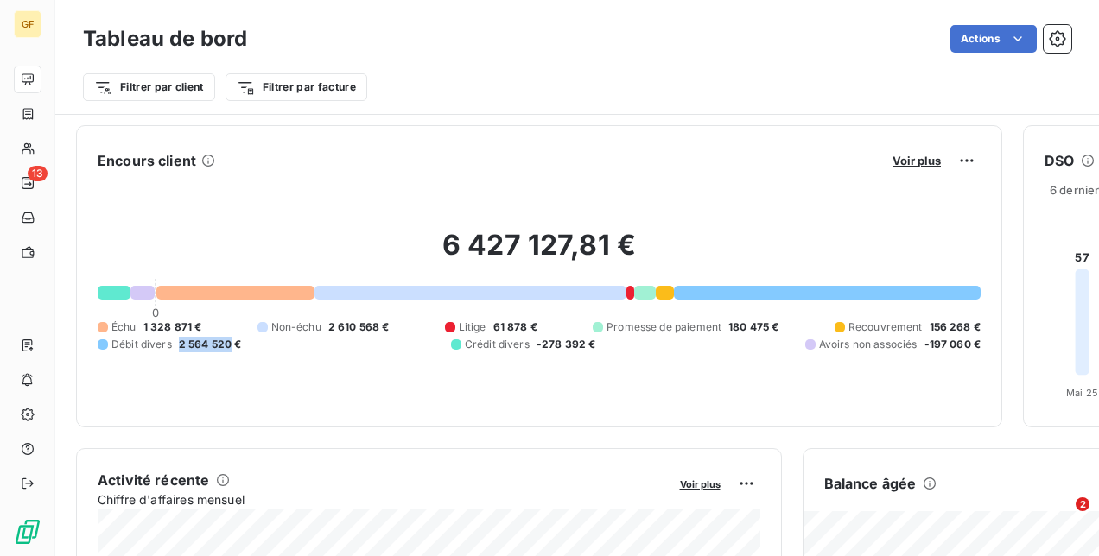
click at [228, 351] on span "2 564 520 €" at bounding box center [210, 345] width 63 height 16
drag, startPoint x: 119, startPoint y: 344, endPoint x: 227, endPoint y: 346, distance: 108.0
click at [227, 346] on div "Débit divers 2 564 520 €" at bounding box center [169, 345] width 143 height 16
drag, startPoint x: 227, startPoint y: 346, endPoint x: 238, endPoint y: 375, distance: 30.6
click at [238, 375] on div "6 427 127,81 € 0 Échu 1 328 871 € Non-échu 2 610 568 € Litige 61 878 € Promesse…" at bounding box center [539, 291] width 883 height 232
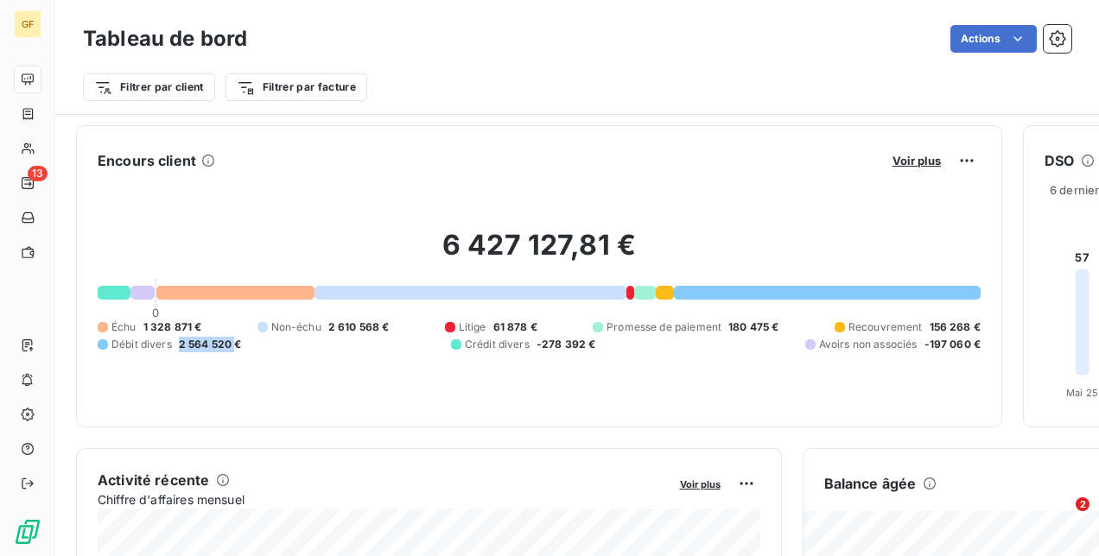
drag, startPoint x: 176, startPoint y: 344, endPoint x: 234, endPoint y: 349, distance: 58.1
click at [234, 349] on div "Débit divers 2 564 520 €" at bounding box center [169, 345] width 143 height 16
drag, startPoint x: 234, startPoint y: 349, endPoint x: 238, endPoint y: 359, distance: 11.2
click at [238, 359] on div "6 427 127,81 € 0 Échu 1 328 871 € Non-échu 2 610 568 € Litige 61 878 € Promesse…" at bounding box center [539, 291] width 883 height 232
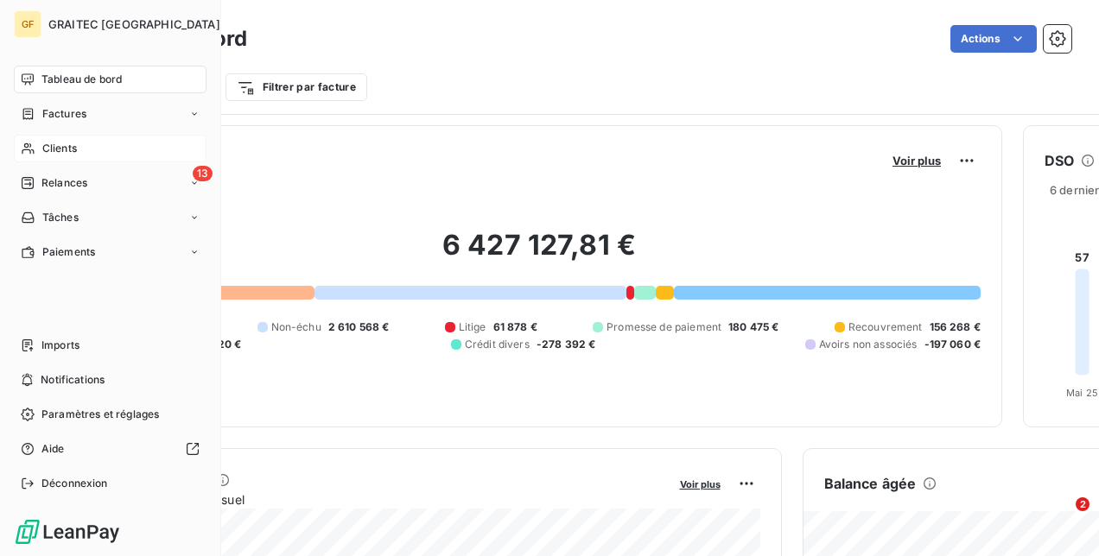
click at [49, 154] on span "Clients" at bounding box center [59, 149] width 35 height 16
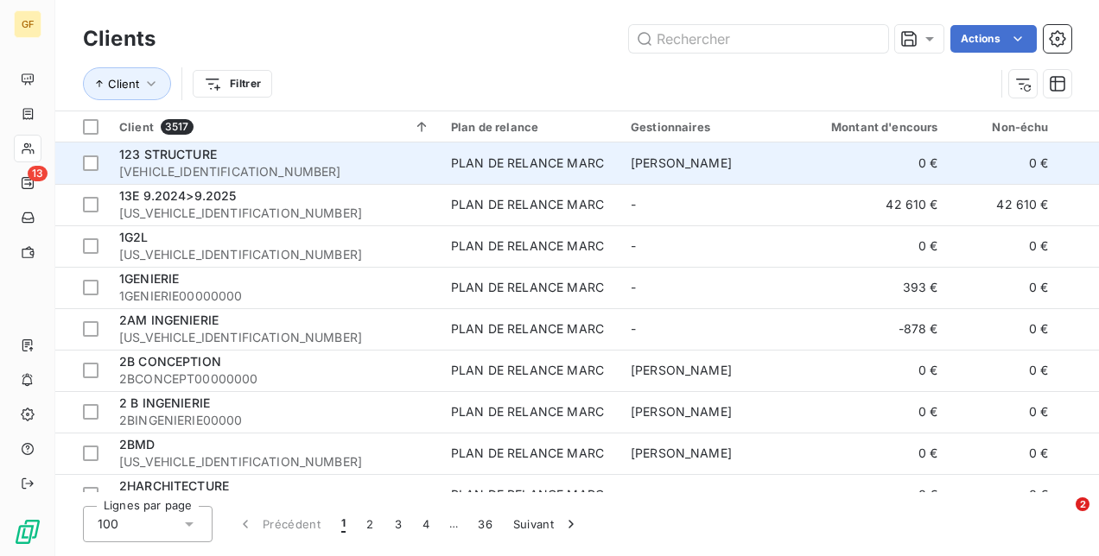
click at [242, 159] on div "123 STRUCTURE" at bounding box center [274, 154] width 311 height 17
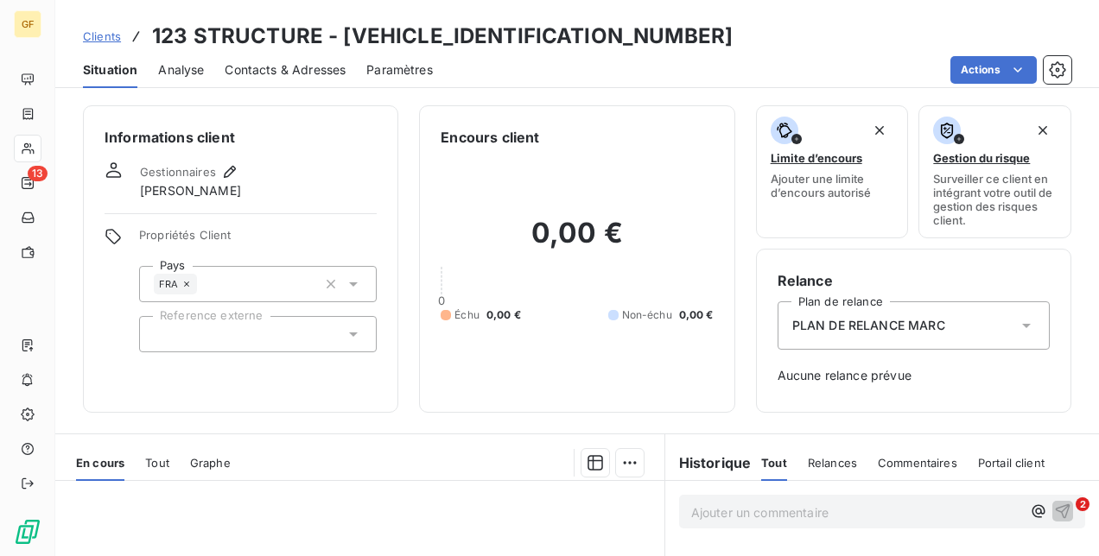
click at [264, 79] on div "Contacts & Adresses" at bounding box center [285, 70] width 121 height 36
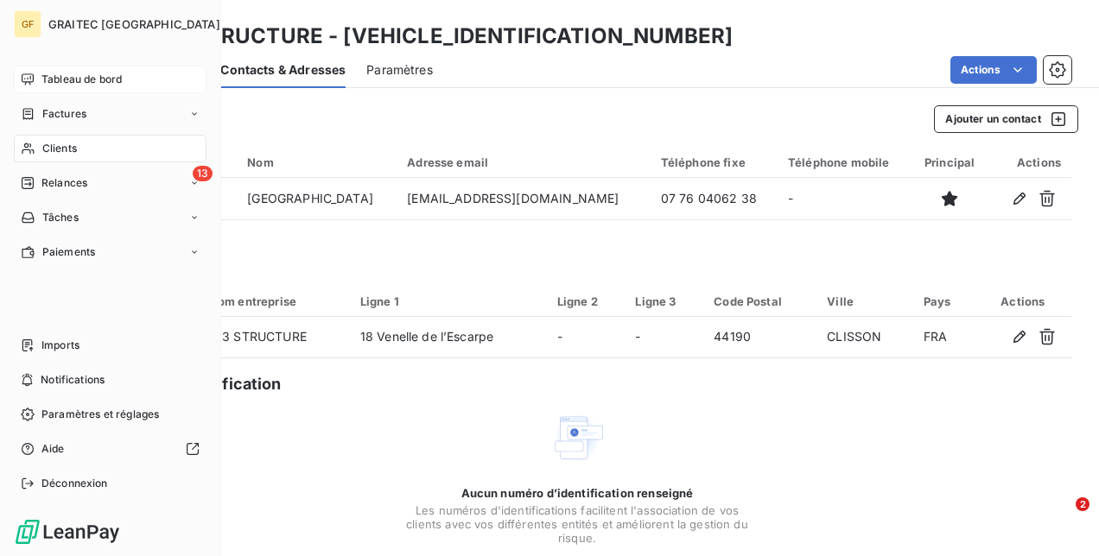
click at [60, 79] on span "Tableau de bord" at bounding box center [81, 80] width 80 height 16
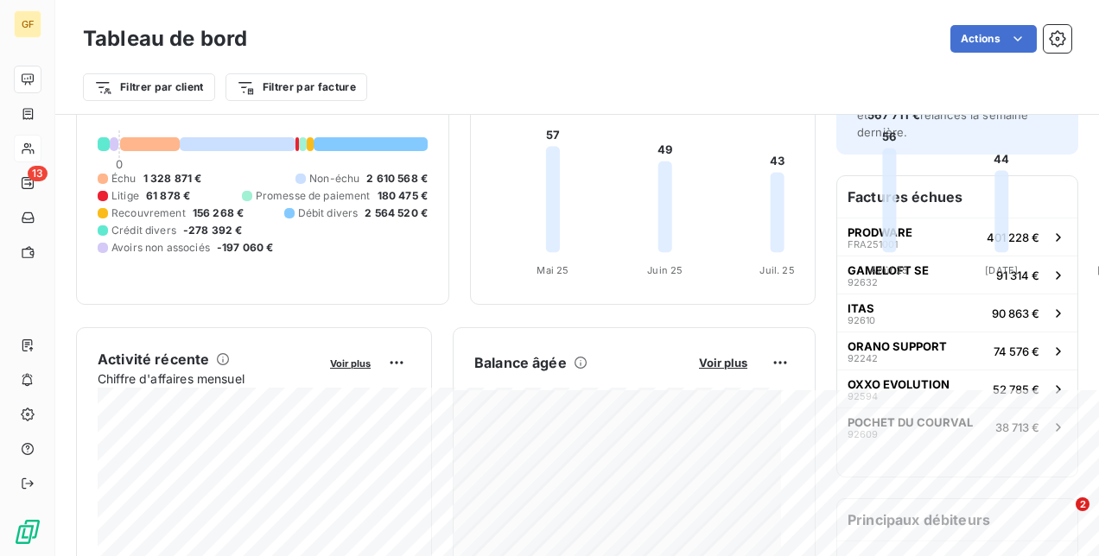
scroll to position [86, 0]
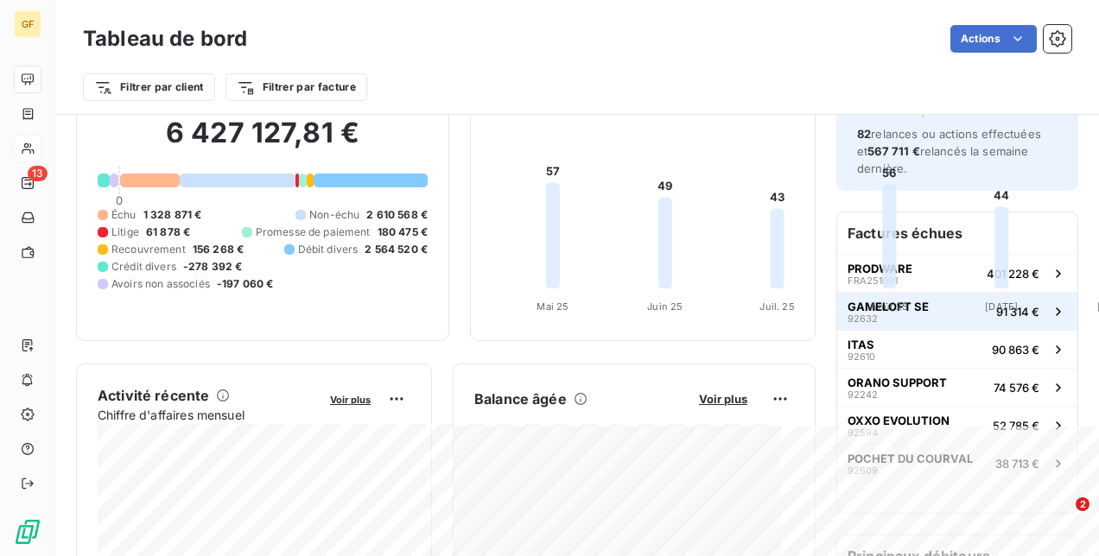
click at [959, 306] on button "GAMELOFT SE 92632 91 314 €" at bounding box center [957, 311] width 240 height 38
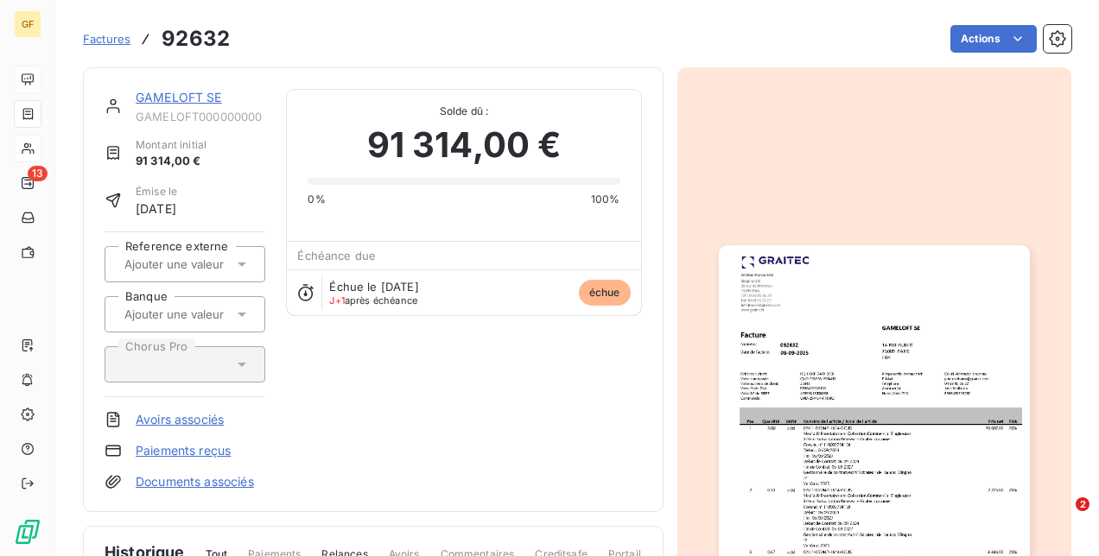
click at [110, 36] on span "Factures" at bounding box center [107, 39] width 48 height 14
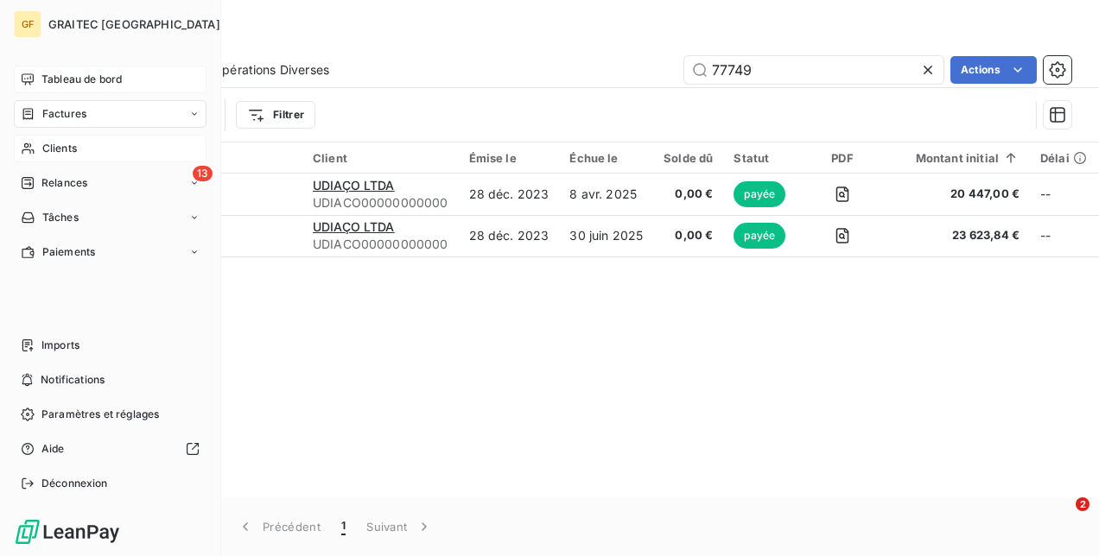
click at [75, 81] on span "Tableau de bord" at bounding box center [81, 80] width 80 height 16
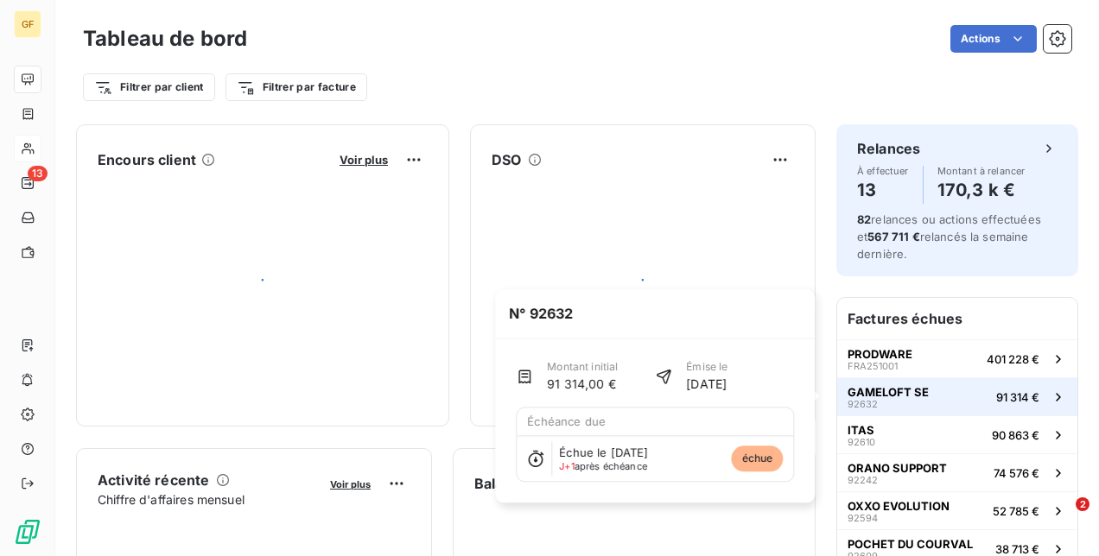
click at [942, 380] on button "GAMELOFT SE 92632 91 314 €" at bounding box center [957, 397] width 240 height 38
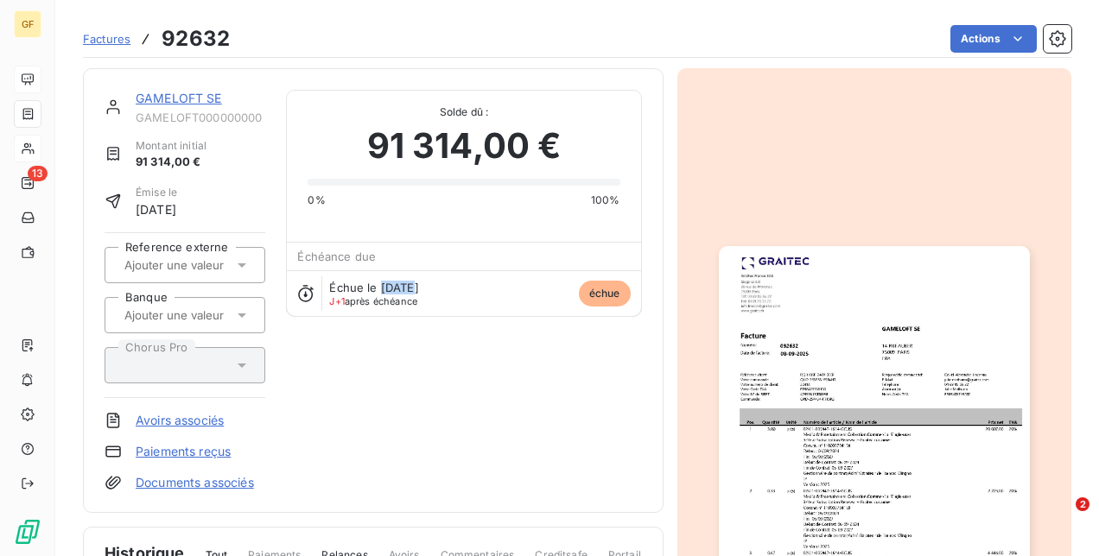
drag, startPoint x: 378, startPoint y: 284, endPoint x: 406, endPoint y: 284, distance: 27.6
click at [406, 284] on span "Échue le [DATE]" at bounding box center [373, 288] width 89 height 14
drag, startPoint x: 406, startPoint y: 284, endPoint x: 403, endPoint y: 352, distance: 67.5
click at [403, 352] on div "GAMELOFT SE GAMELOFT000000000 Montant initial 91 314,00 € Émise le [DATE] Refer…" at bounding box center [373, 291] width 537 height 402
click at [185, 99] on link "GAMELOFT SE" at bounding box center [179, 98] width 86 height 15
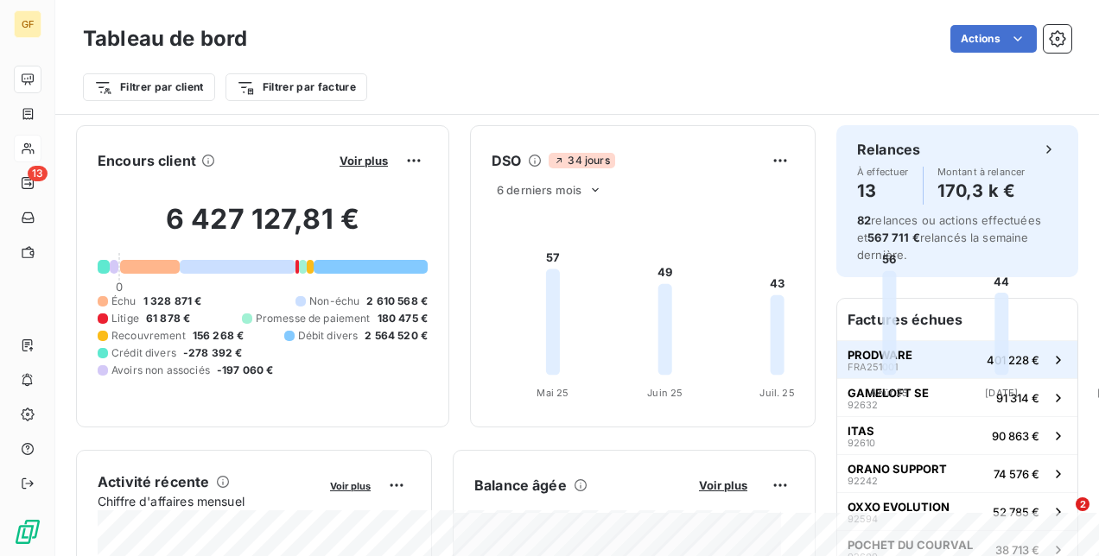
scroll to position [86, 0]
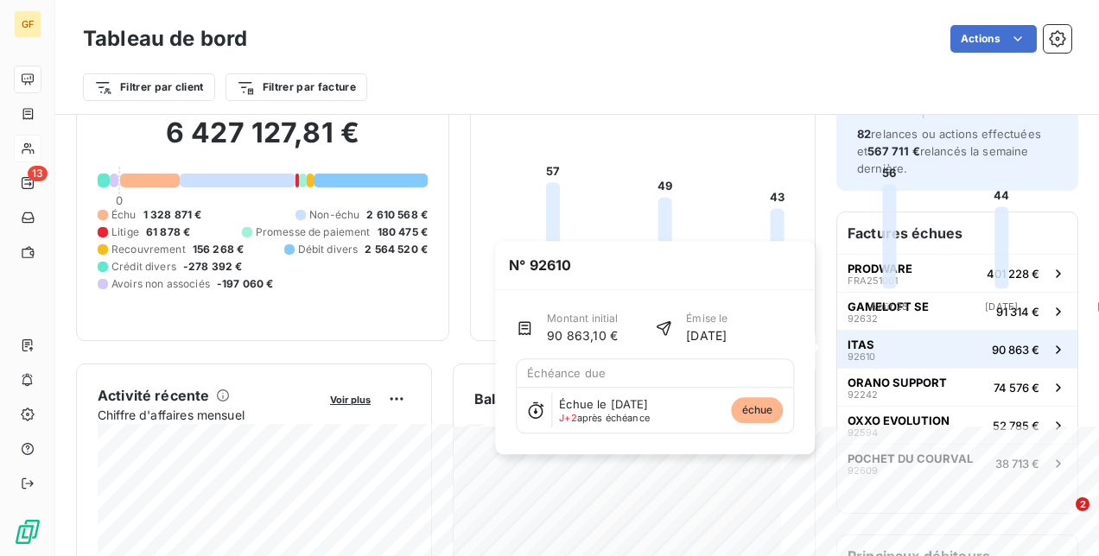
click at [971, 346] on button "ITAS 92610 90 863 €" at bounding box center [957, 349] width 240 height 38
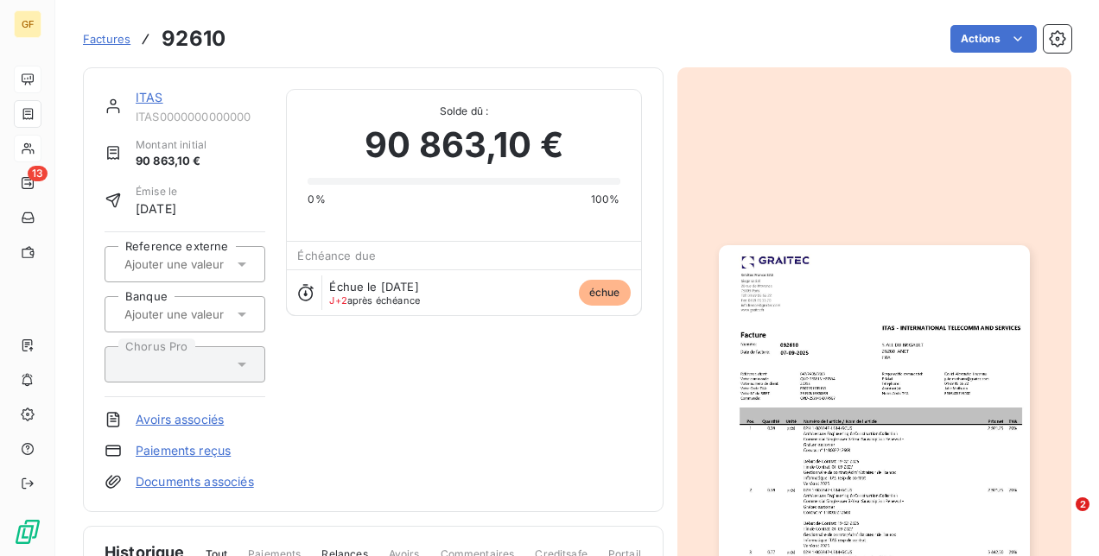
click at [137, 94] on link "ITAS" at bounding box center [150, 97] width 28 height 15
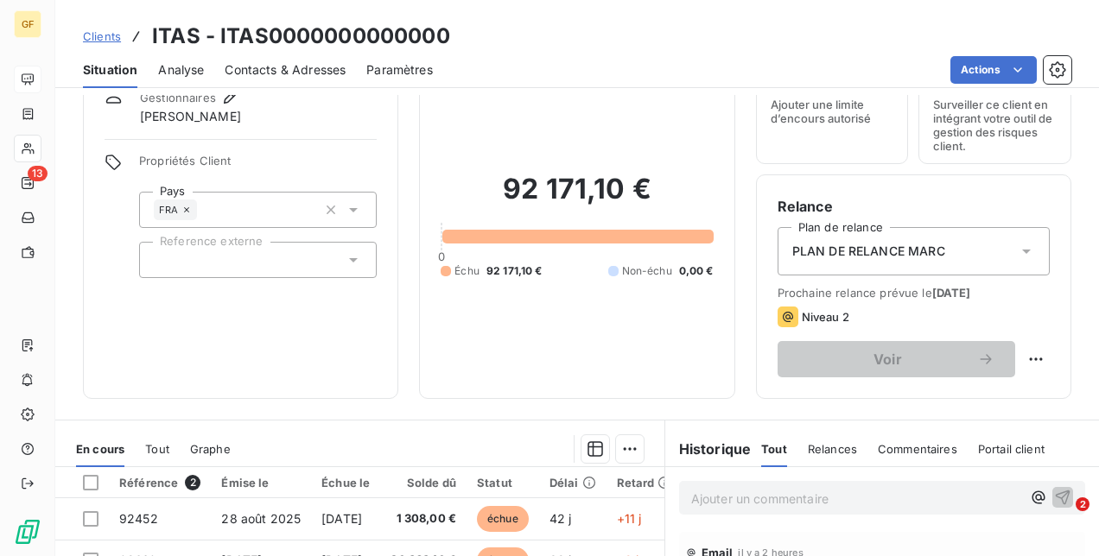
scroll to position [173, 0]
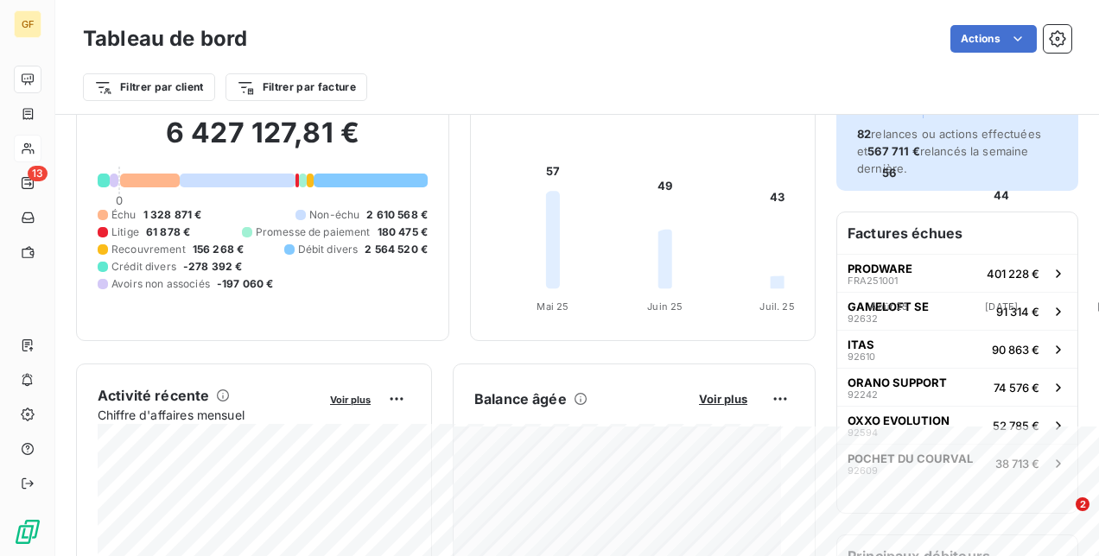
scroll to position [173, 0]
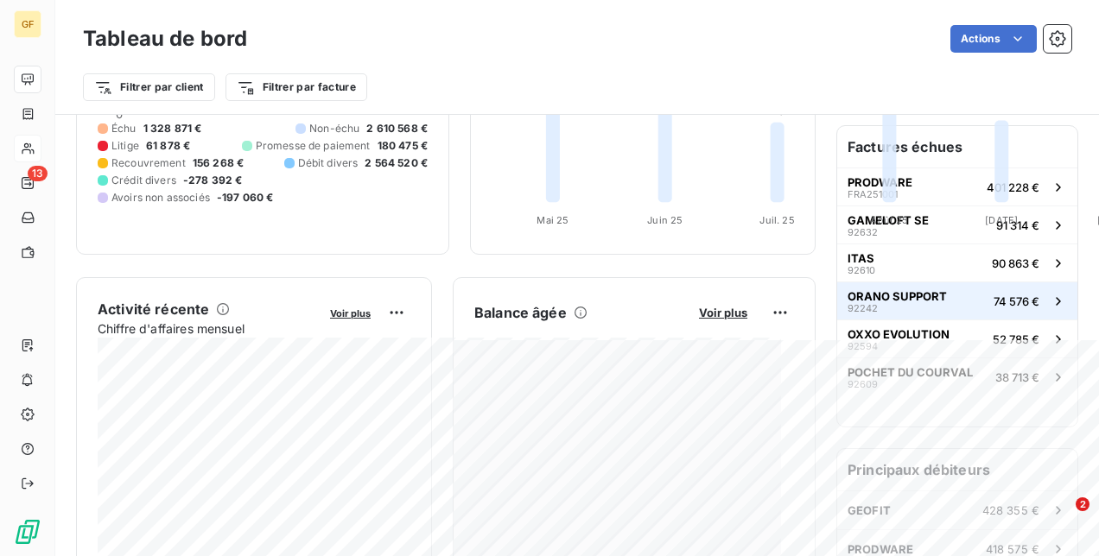
click at [915, 292] on span "ORANO SUPPORT" at bounding box center [897, 296] width 99 height 14
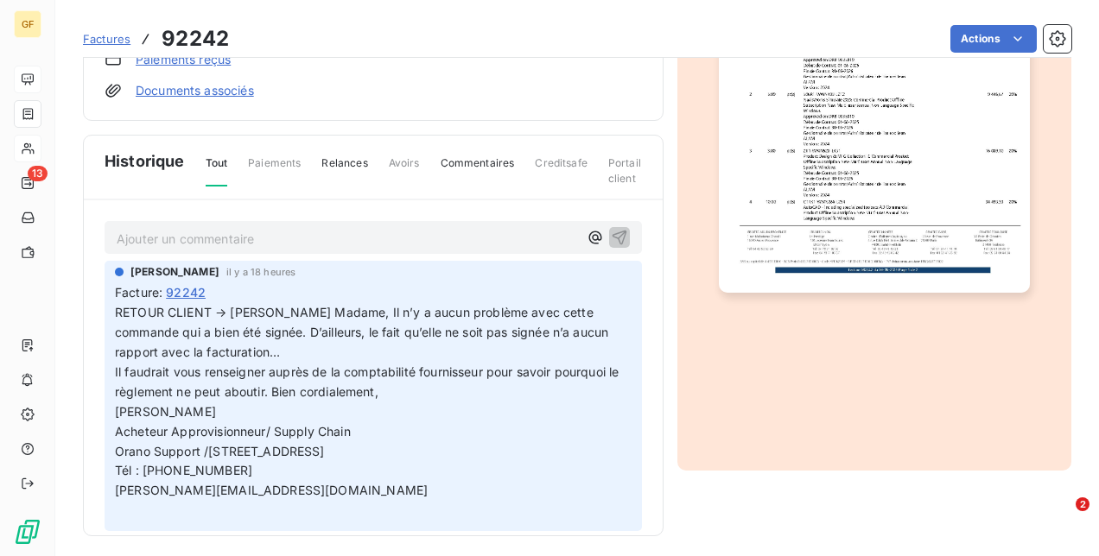
scroll to position [397, 0]
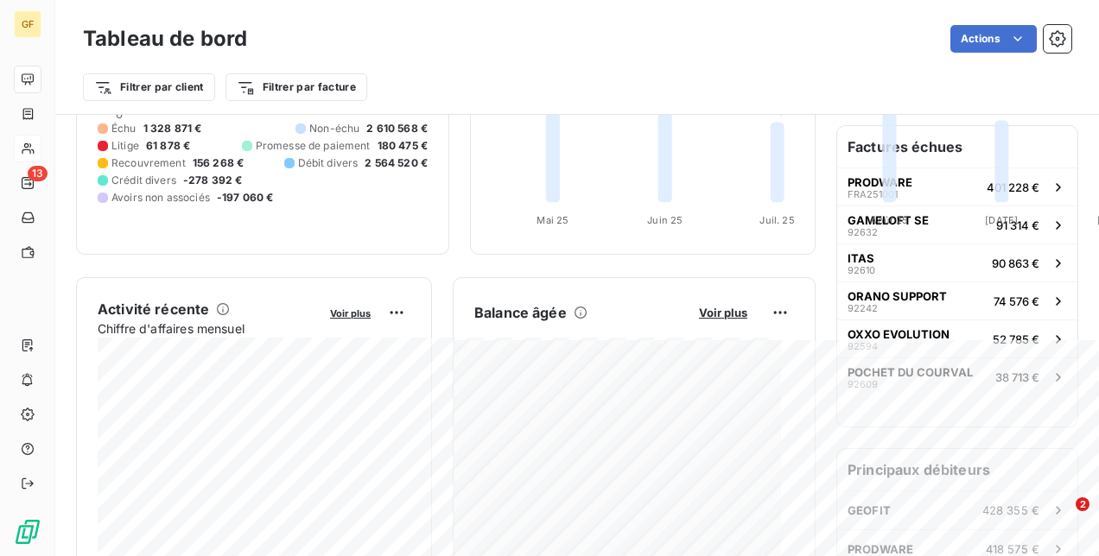
scroll to position [259, 0]
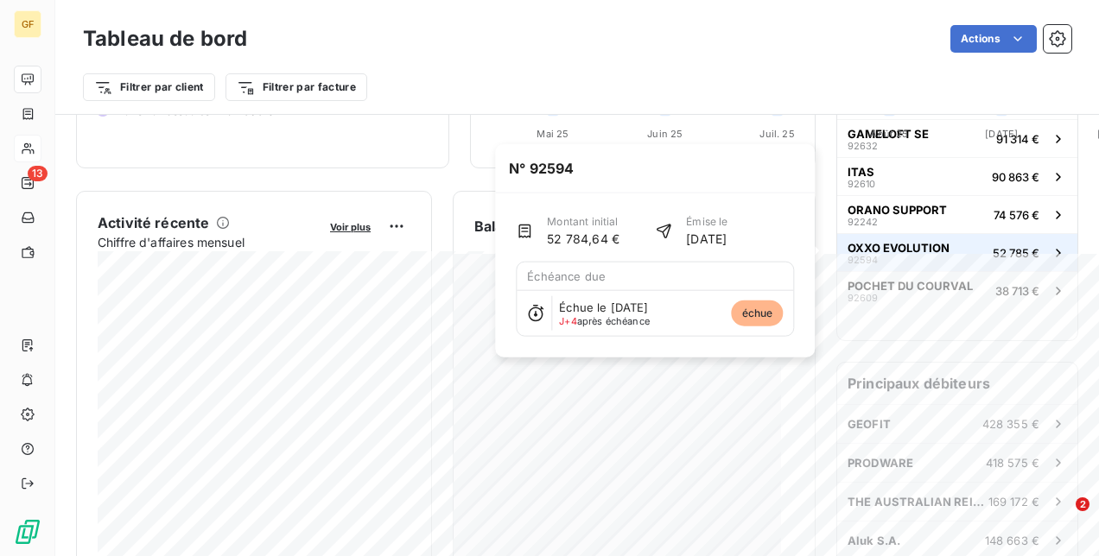
click at [912, 245] on span "OXXO EVOLUTION" at bounding box center [899, 248] width 102 height 14
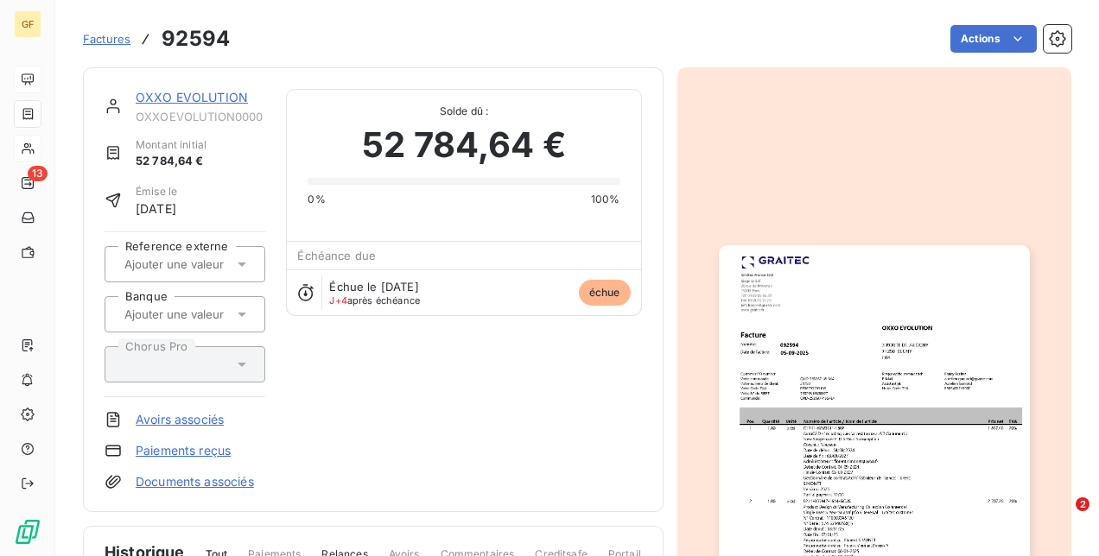
click at [161, 92] on link "OXXO EVOLUTION" at bounding box center [192, 97] width 112 height 15
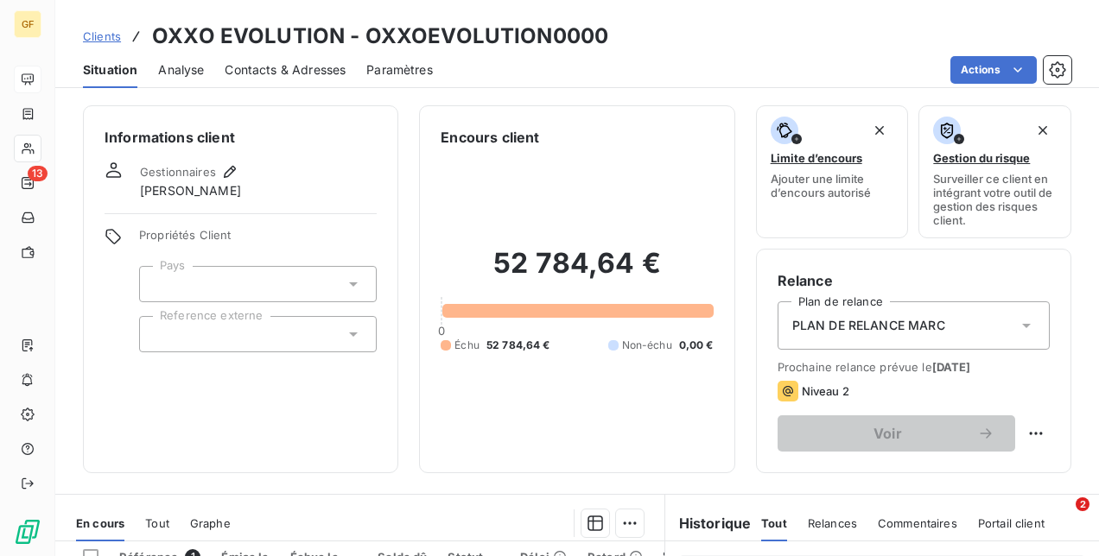
scroll to position [173, 0]
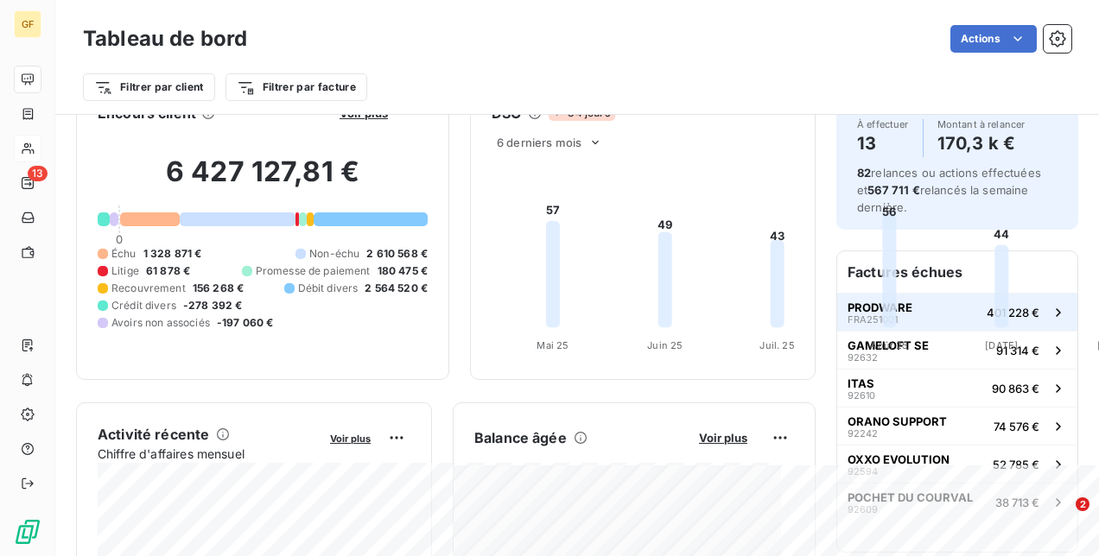
scroll to position [86, 0]
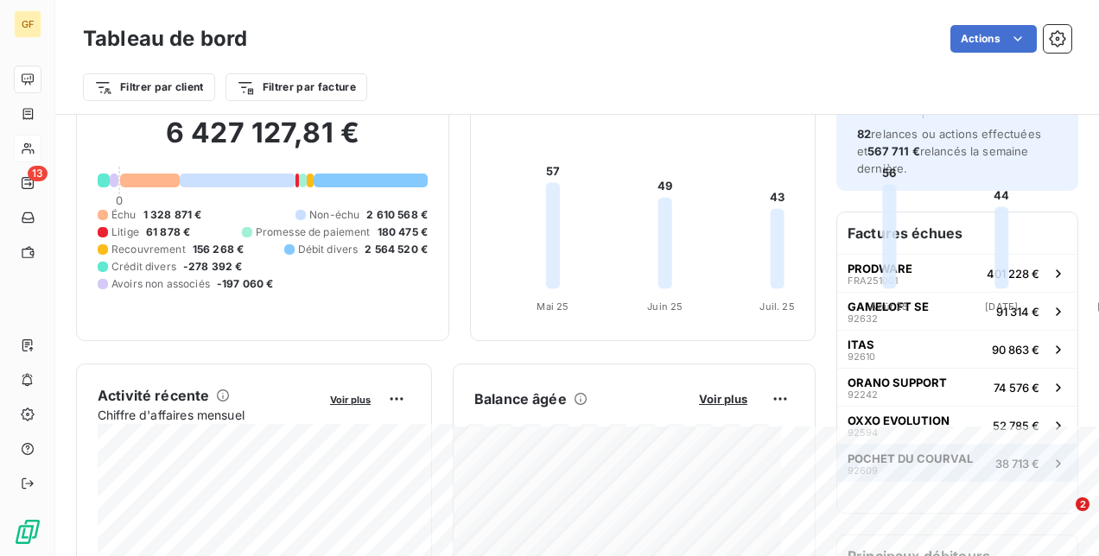
click at [883, 467] on div "POCHET DU COURVAL 92609" at bounding box center [910, 464] width 125 height 24
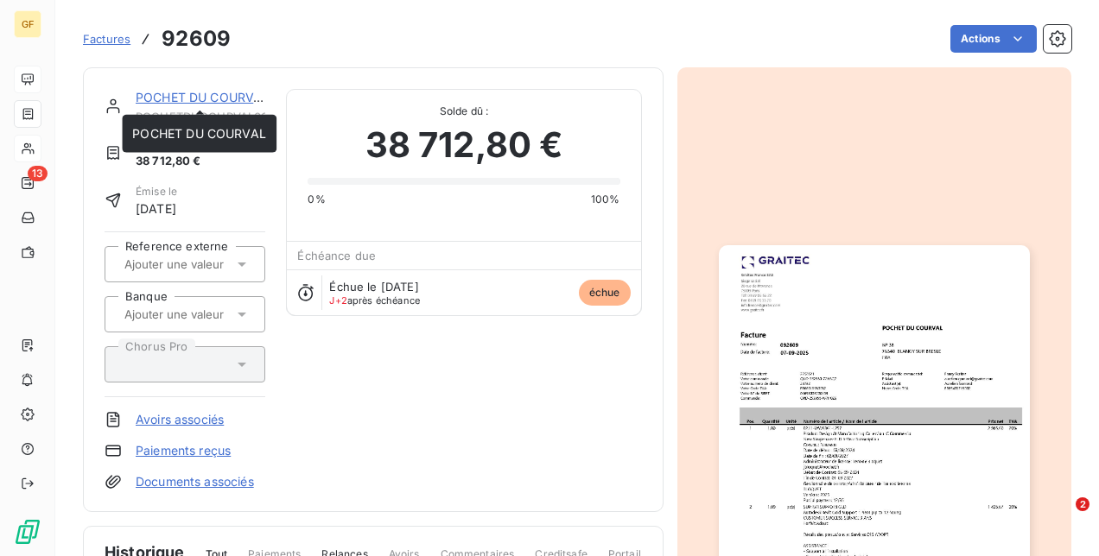
click at [147, 96] on link "POCHET DU COURVAL" at bounding box center [203, 97] width 134 height 15
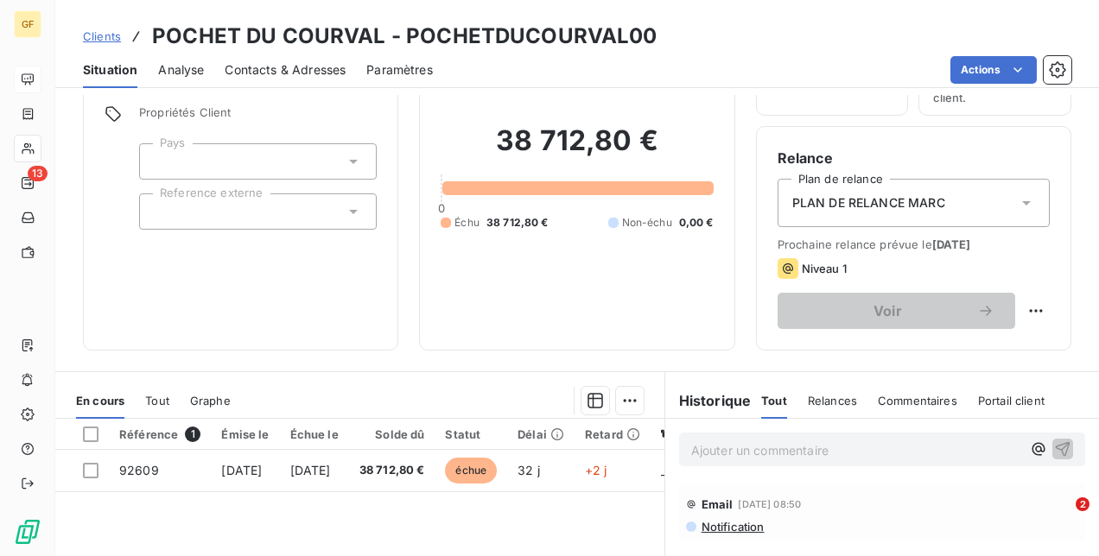
scroll to position [86, 0]
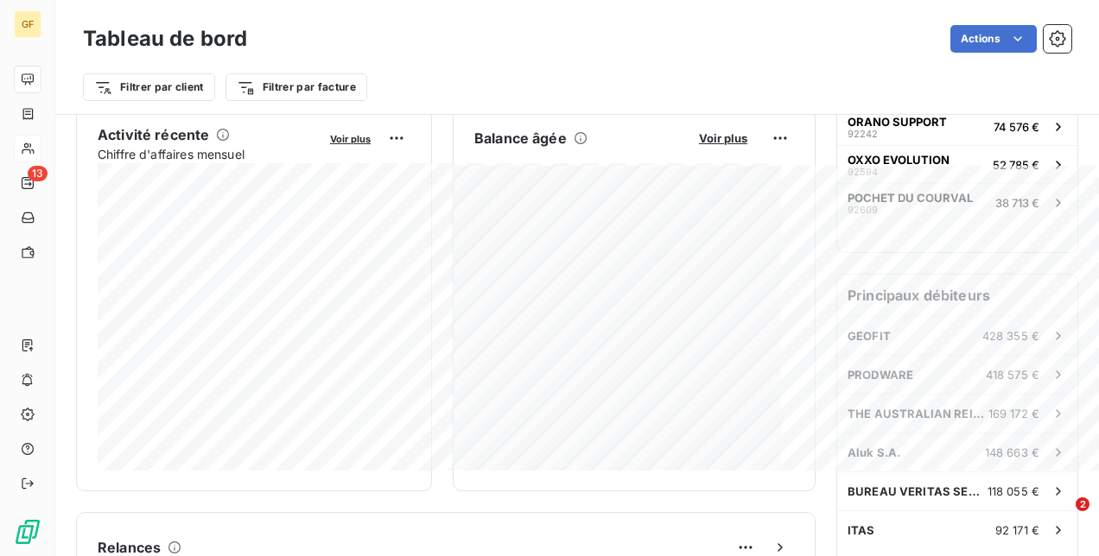
scroll to position [434, 0]
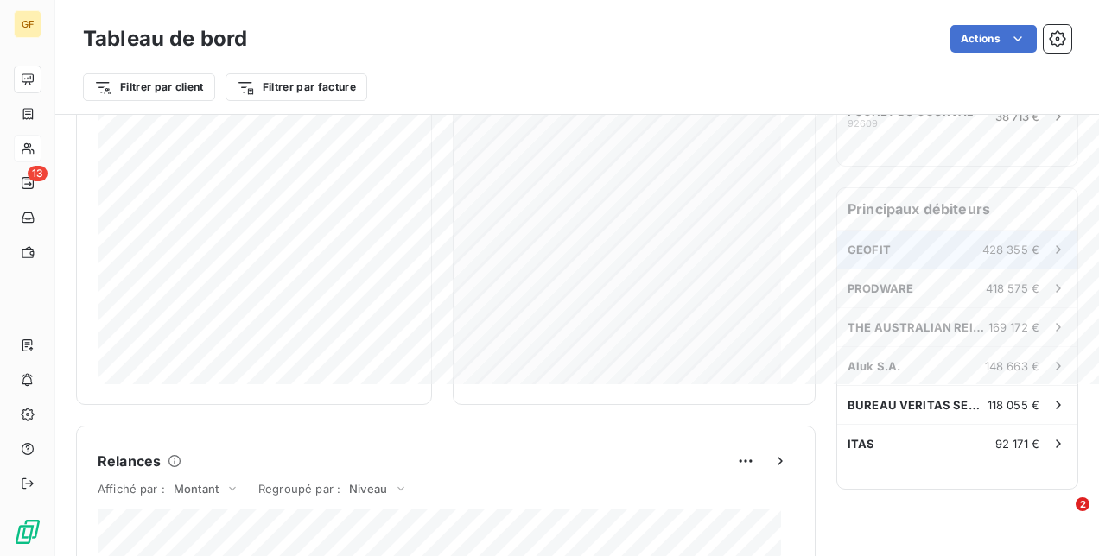
click at [931, 252] on div "GEOFIT 428 355 €" at bounding box center [957, 250] width 240 height 38
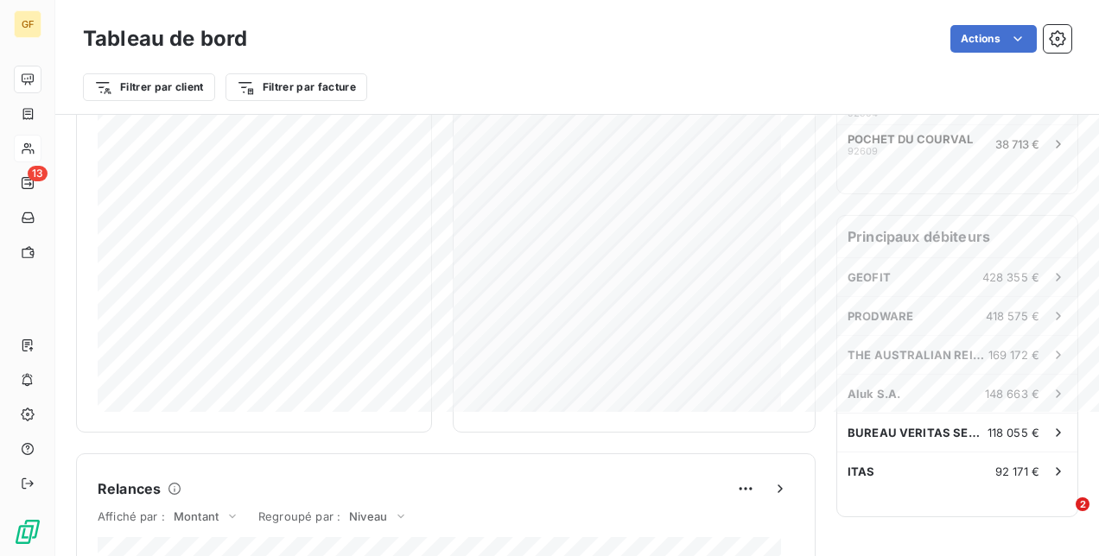
scroll to position [432, 0]
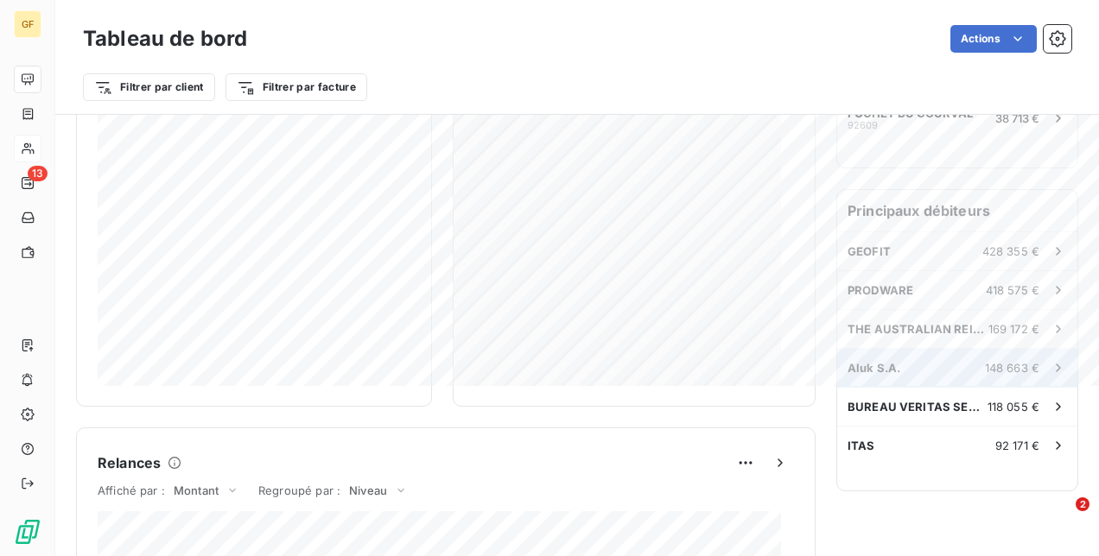
click at [929, 366] on div "Aluk S.A. 148 663 €" at bounding box center [957, 368] width 240 height 38
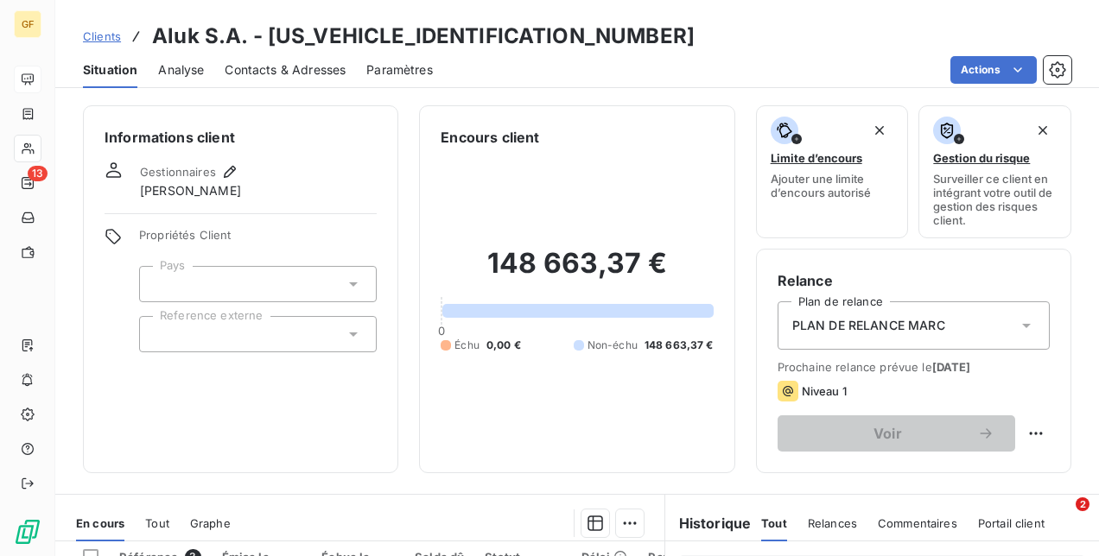
scroll to position [173, 0]
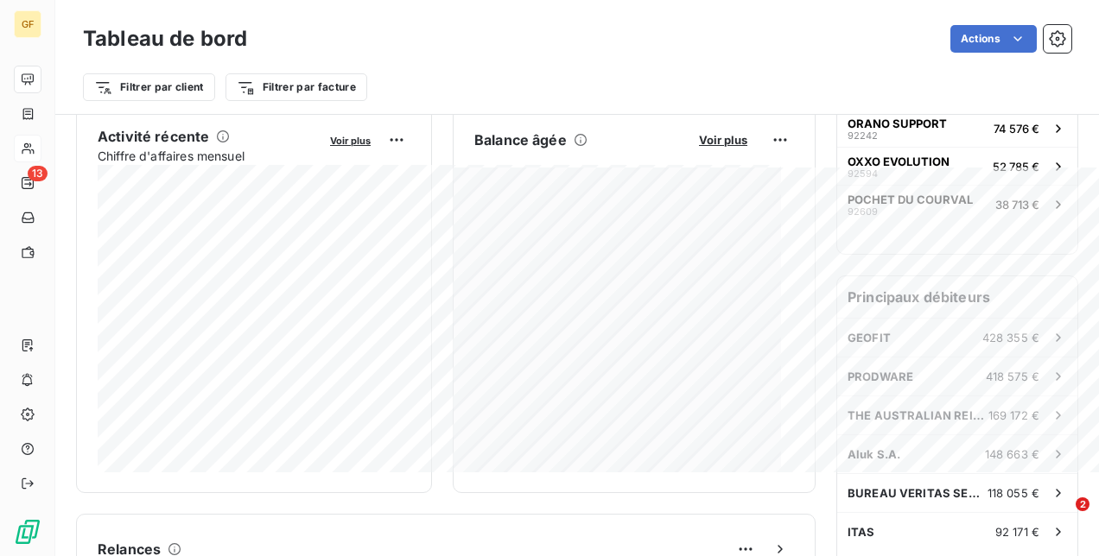
scroll to position [432, 0]
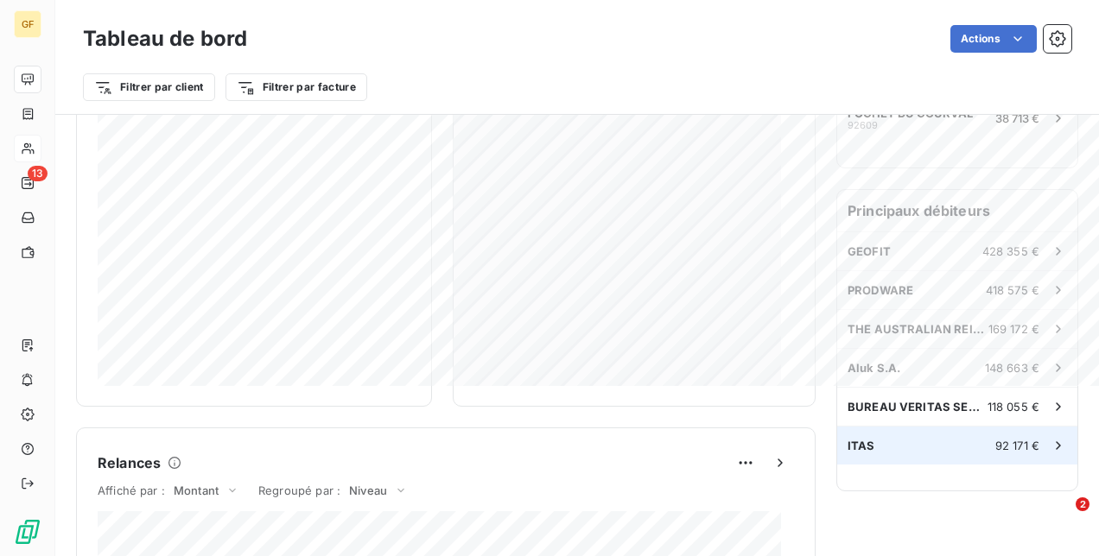
click at [878, 448] on div "ITAS 92 171 €" at bounding box center [957, 446] width 240 height 38
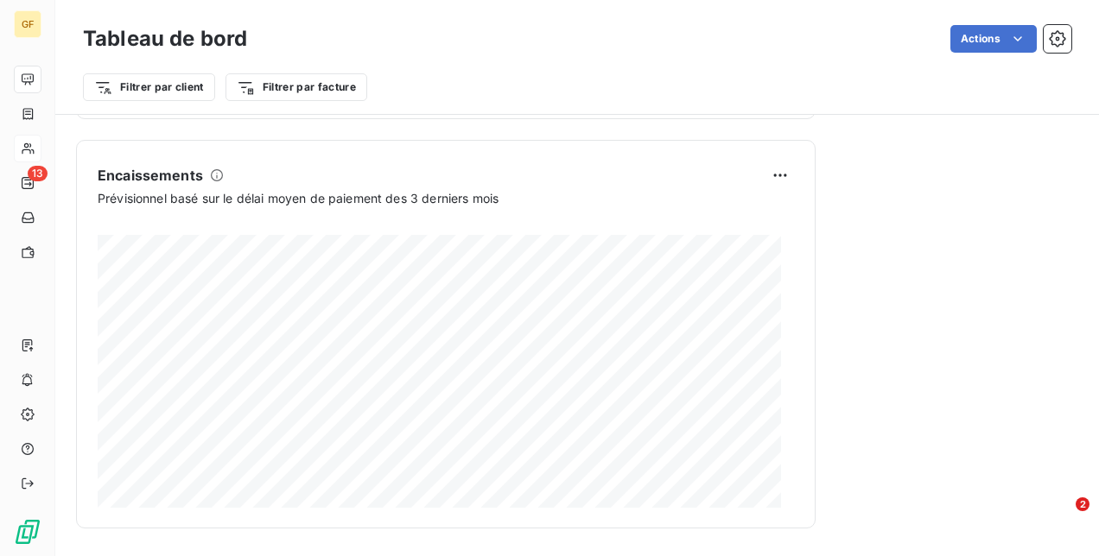
scroll to position [1860, 0]
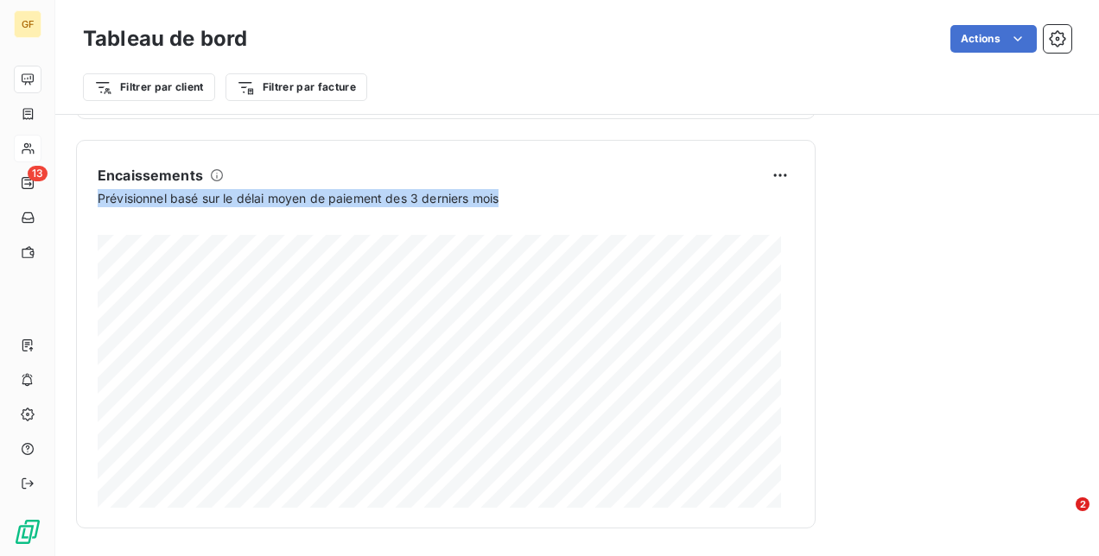
drag, startPoint x: 509, startPoint y: 196, endPoint x: 96, endPoint y: 202, distance: 413.0
click at [96, 202] on div "Encaissements Prévisionnel basé sur le délai moyen de paiement des 3 derniers m…" at bounding box center [446, 334] width 740 height 389
copy span "Prévisionnel basé sur le délai moyen de paiement des 3 derniers mois"
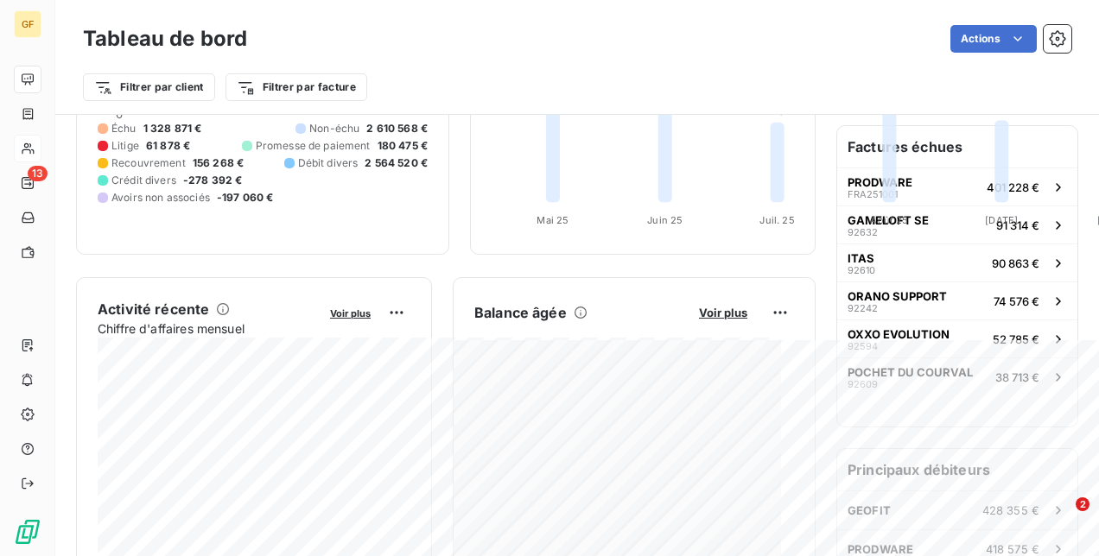
scroll to position [86, 0]
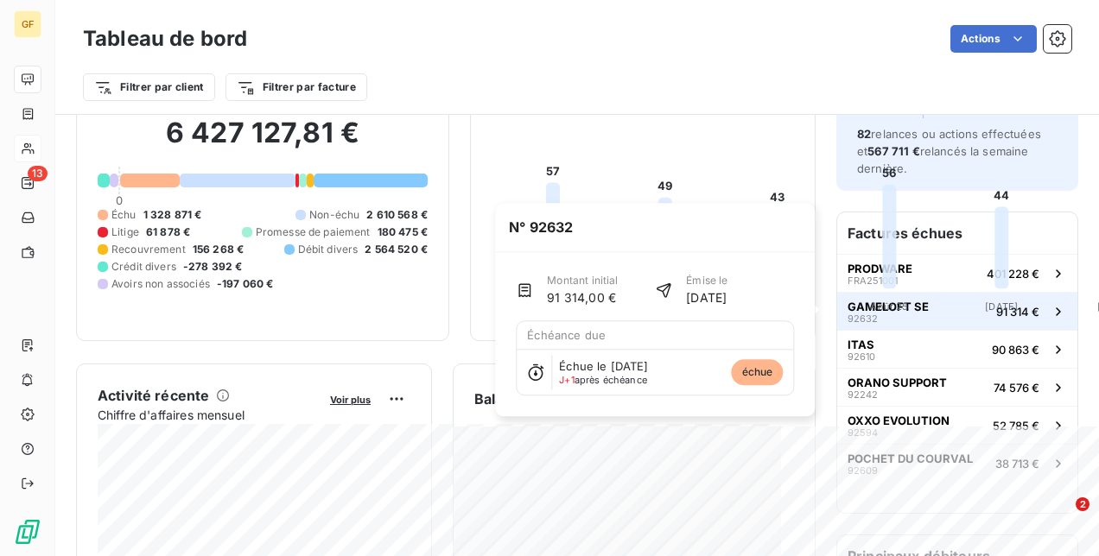
click at [890, 311] on span "GAMELOFT SE" at bounding box center [888, 307] width 81 height 14
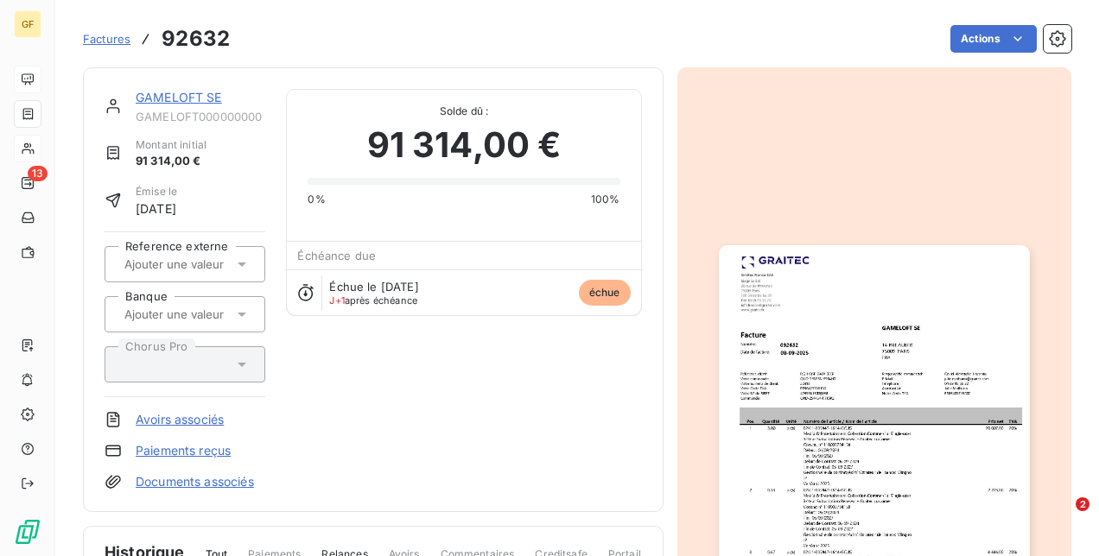
click at [156, 88] on div "GAMELOFT SE GAMELOFT000000000 Montant initial 91 314,00 € Émise le [DATE] Refer…" at bounding box center [373, 289] width 581 height 445
click at [160, 97] on link "GAMELOFT SE" at bounding box center [179, 97] width 86 height 15
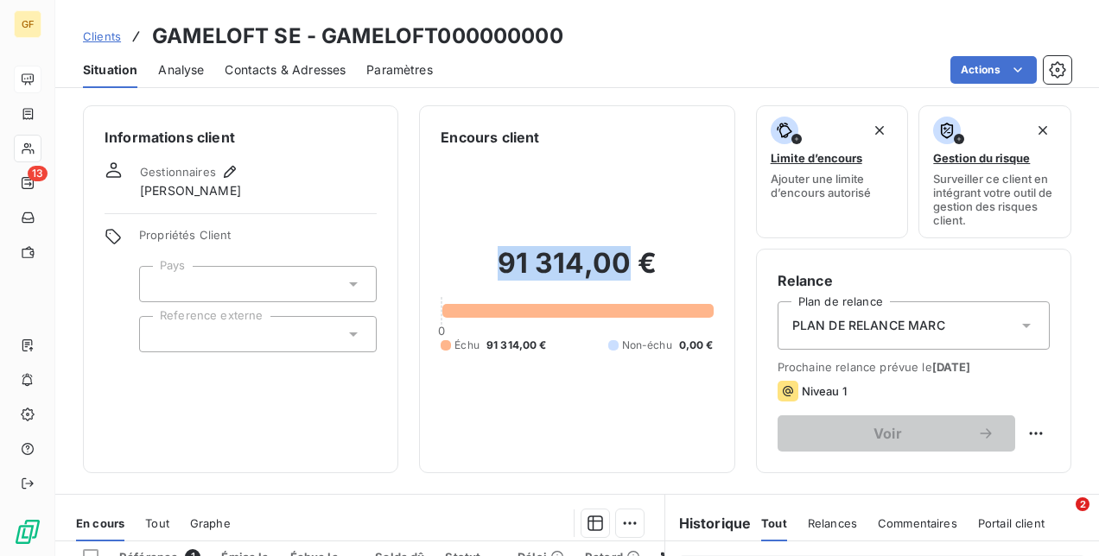
drag, startPoint x: 496, startPoint y: 263, endPoint x: 623, endPoint y: 276, distance: 127.7
click at [623, 276] on h2 "91 314,00 €" at bounding box center [577, 272] width 272 height 52
copy h2 "91 314,00"
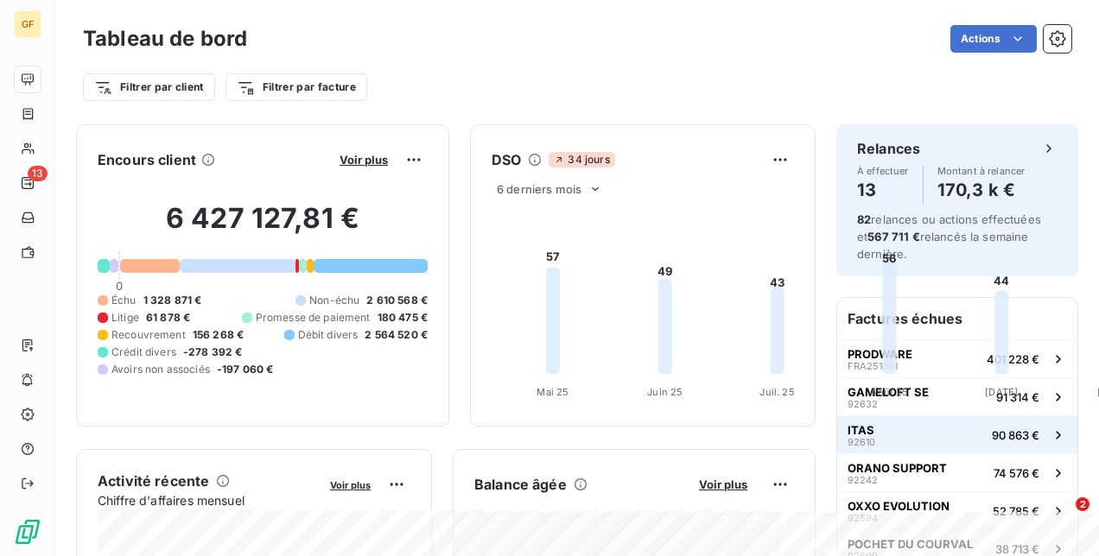
click at [926, 422] on button "ITAS 92610 90 863 €" at bounding box center [957, 435] width 240 height 38
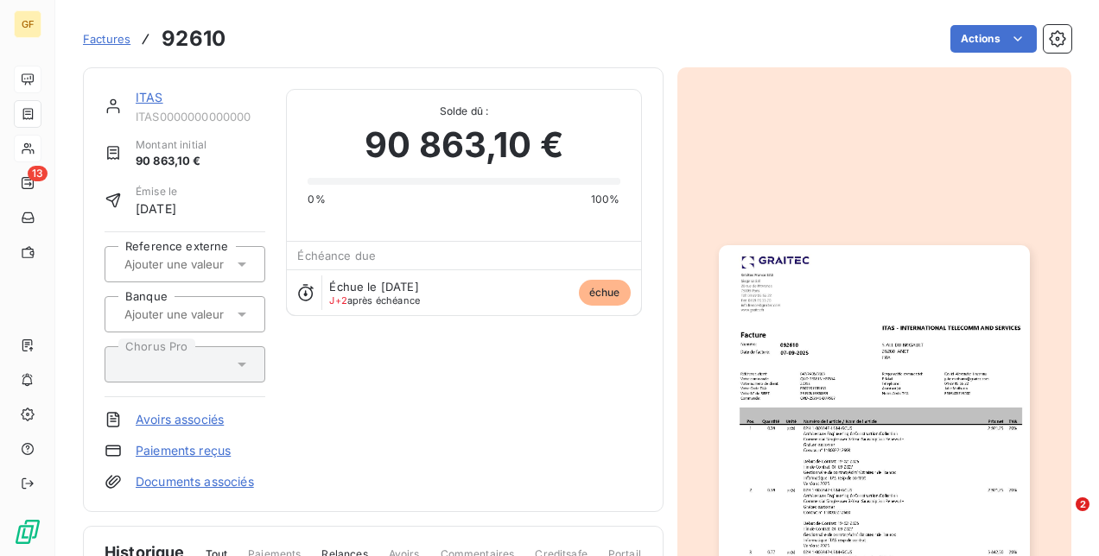
click at [149, 92] on link "ITAS" at bounding box center [150, 97] width 28 height 15
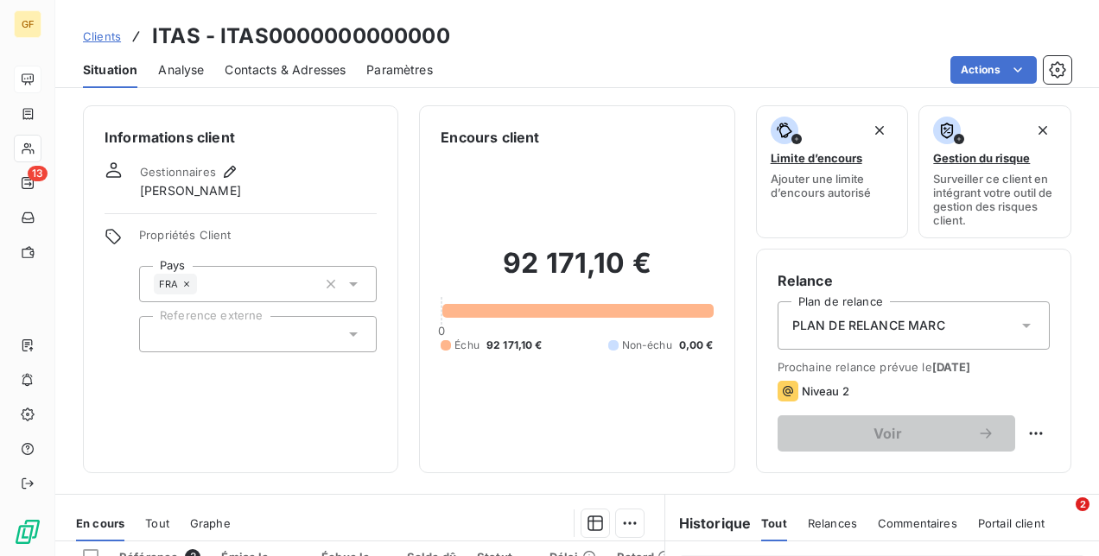
scroll to position [173, 0]
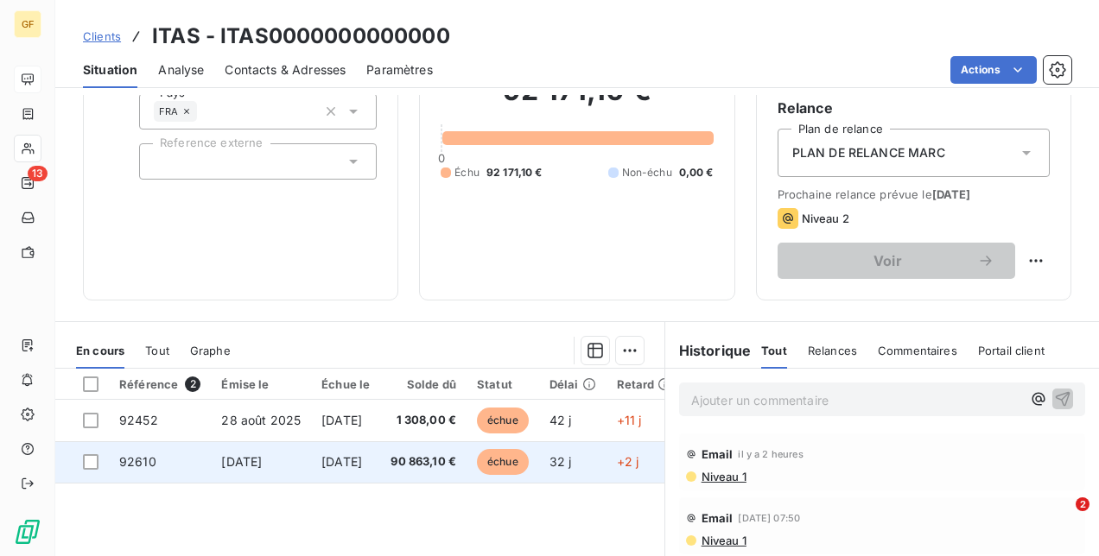
click at [442, 473] on td "90 863,10 €" at bounding box center [423, 462] width 86 height 41
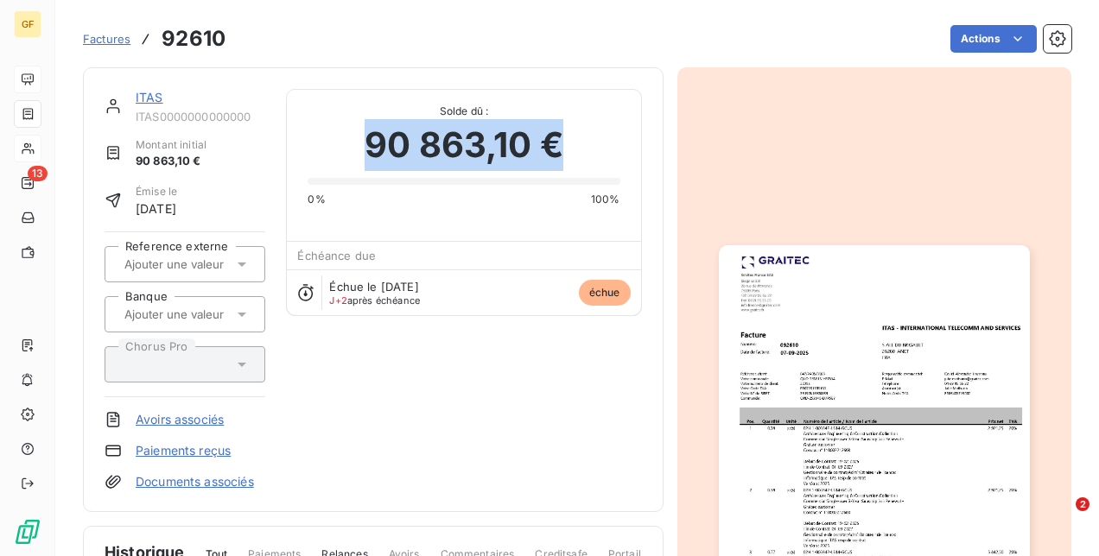
drag, startPoint x: 555, startPoint y: 144, endPoint x: 357, endPoint y: 140, distance: 197.9
click at [357, 140] on div "90 863,10 €" at bounding box center [464, 145] width 312 height 52
copy span "90 863,10 €"
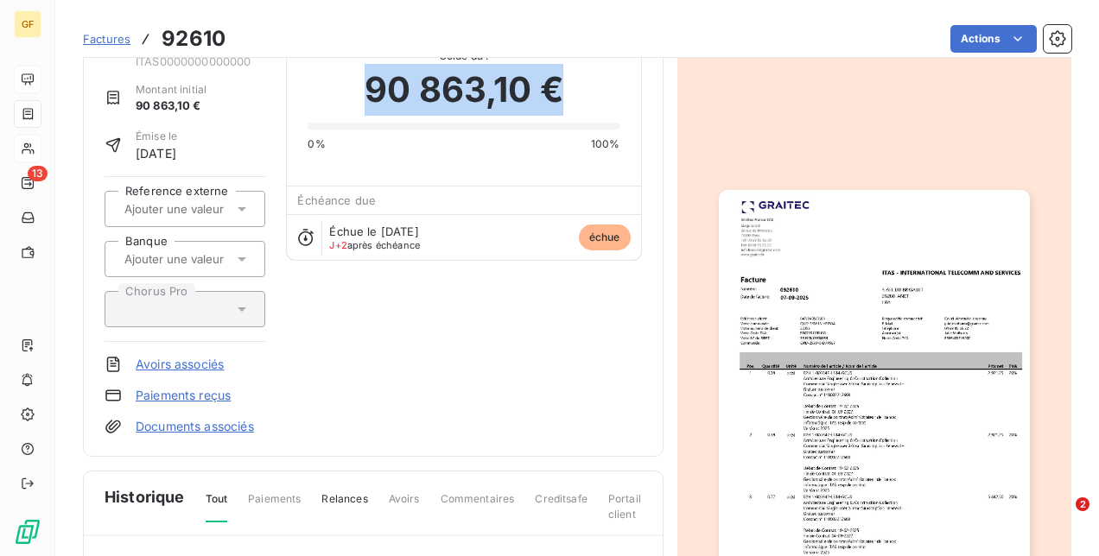
scroll to position [52, 0]
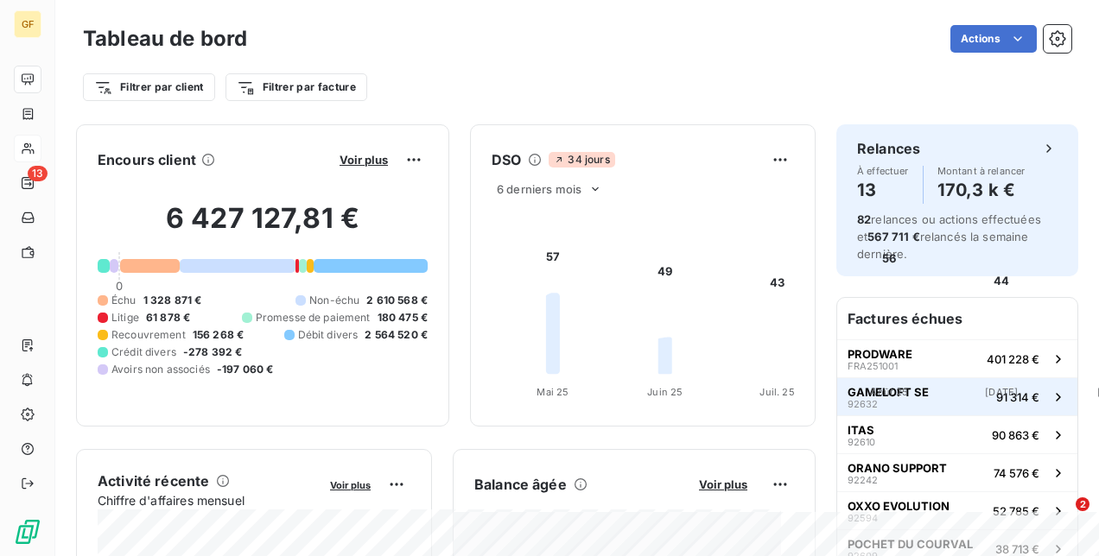
scroll to position [86, 0]
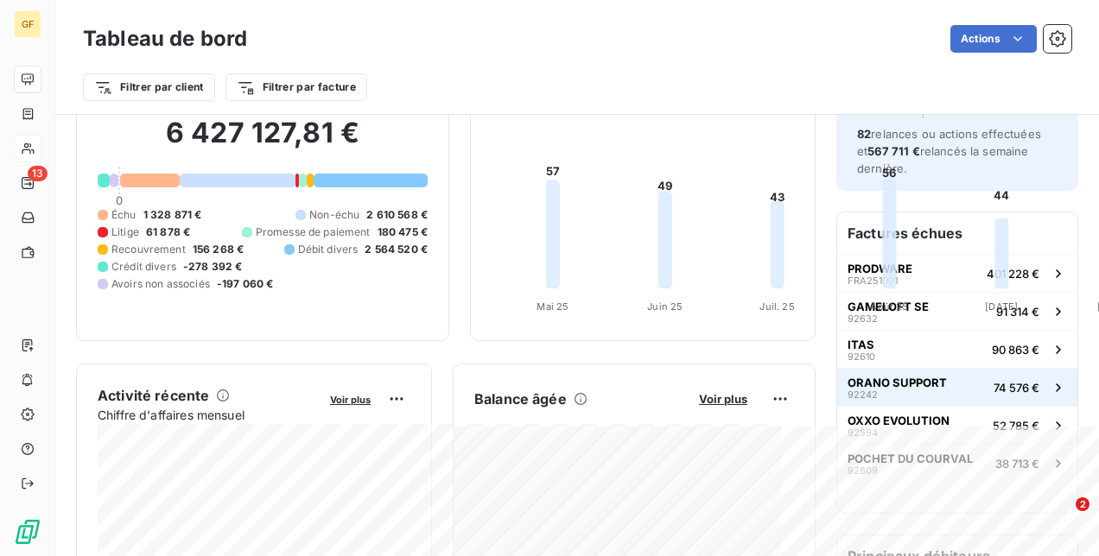
click at [887, 389] on div "ORANO SUPPORT 92242" at bounding box center [897, 388] width 99 height 24
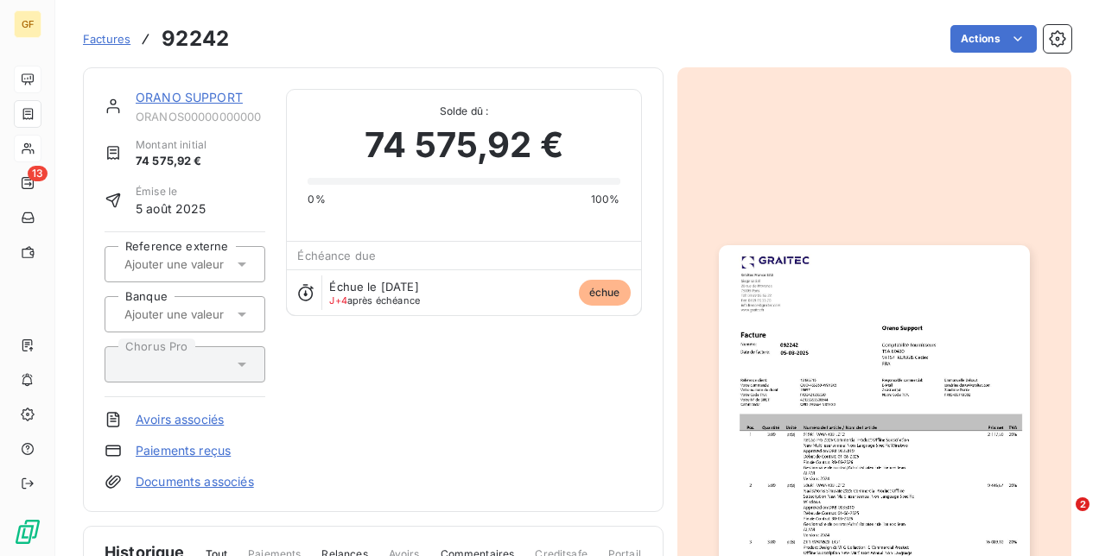
click at [178, 92] on link "ORANO SUPPORT" at bounding box center [189, 97] width 107 height 15
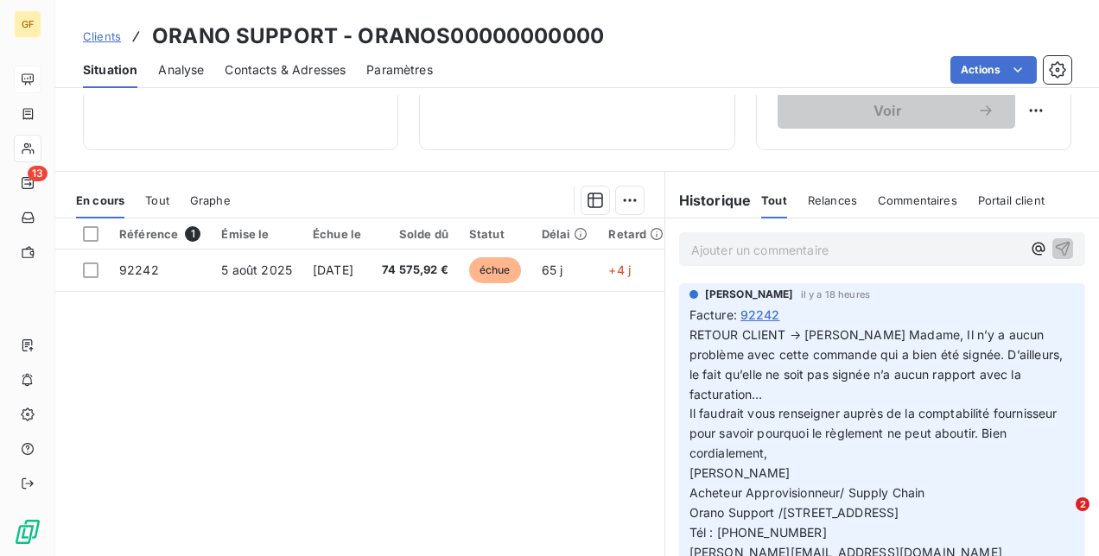
scroll to position [346, 0]
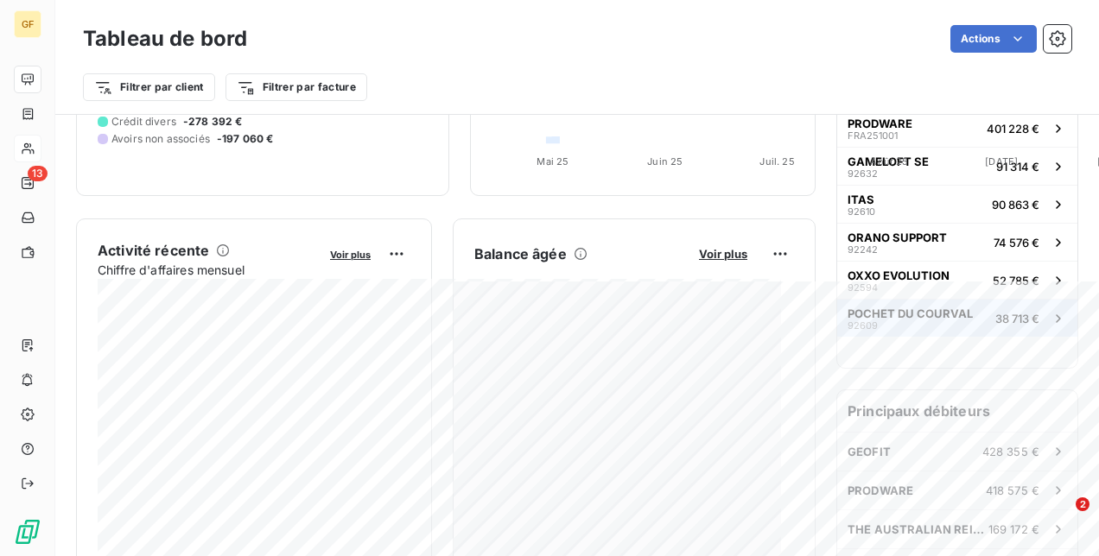
scroll to position [259, 0]
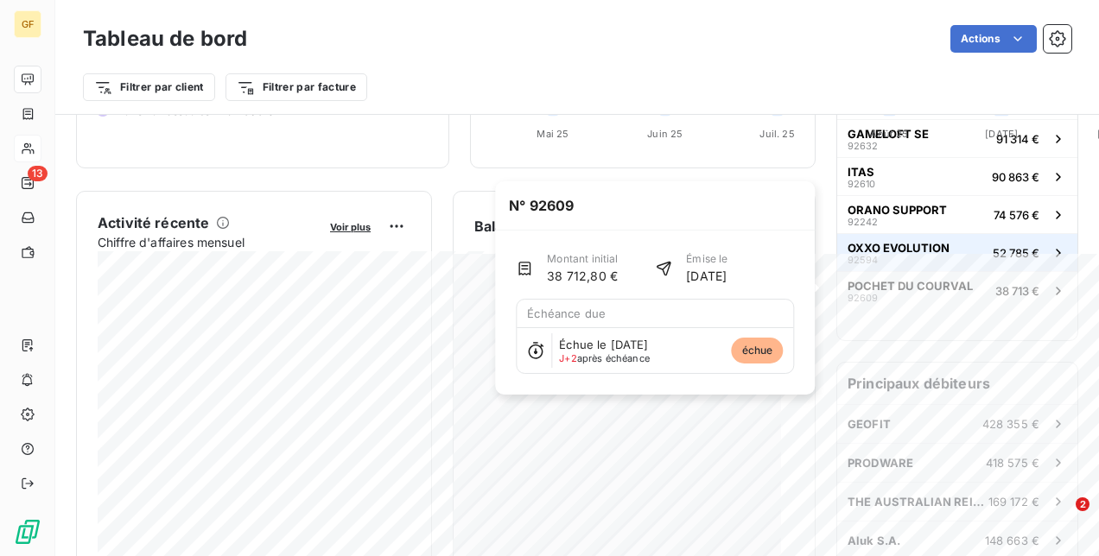
click at [888, 254] on div "OXXO EVOLUTION 92594" at bounding box center [899, 253] width 102 height 24
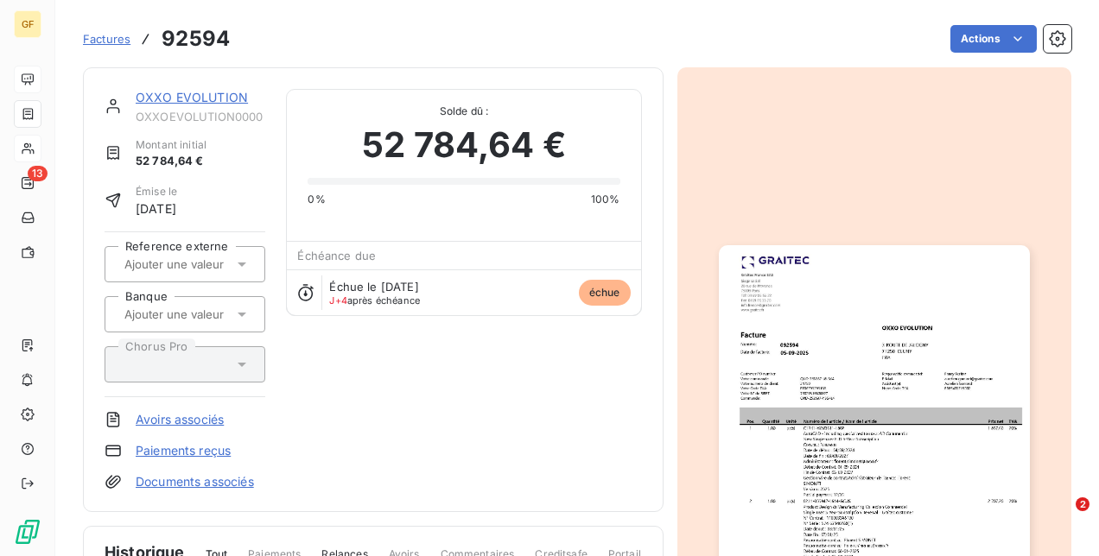
click at [144, 98] on link "OXXO EVOLUTION" at bounding box center [192, 97] width 112 height 15
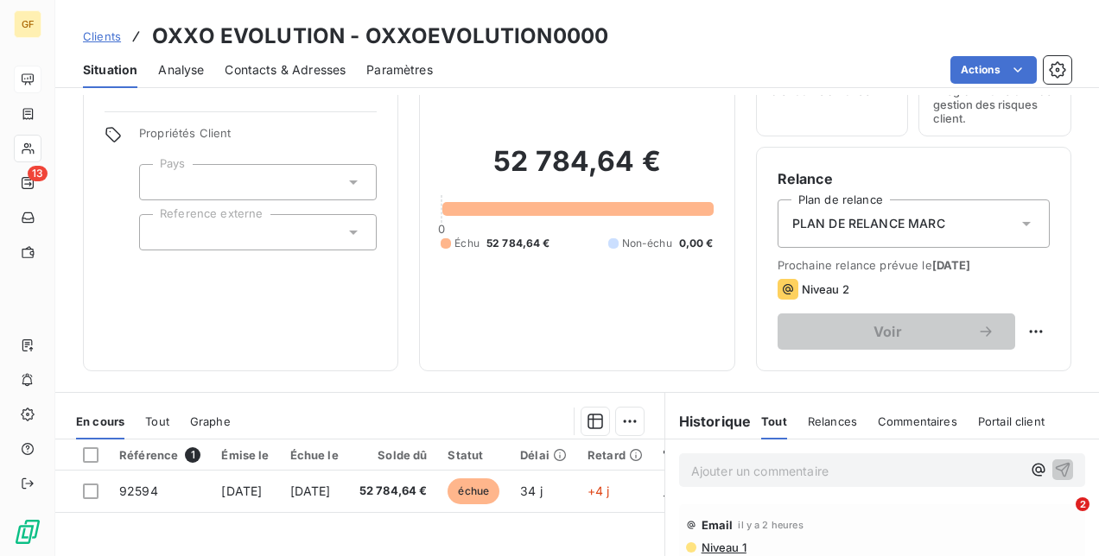
scroll to position [173, 0]
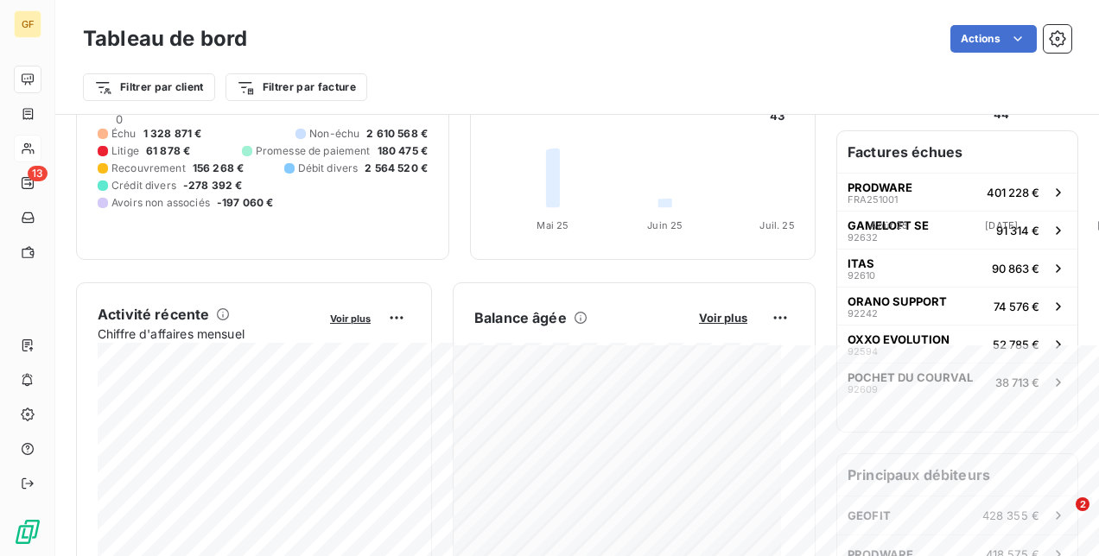
scroll to position [173, 0]
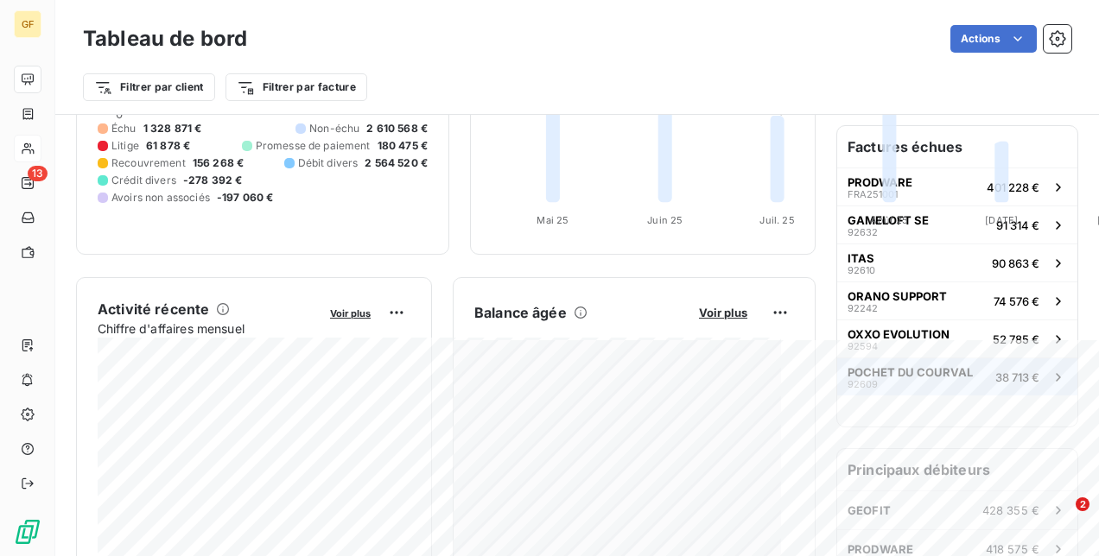
click at [921, 380] on div "POCHET DU COURVAL 92609" at bounding box center [910, 377] width 125 height 24
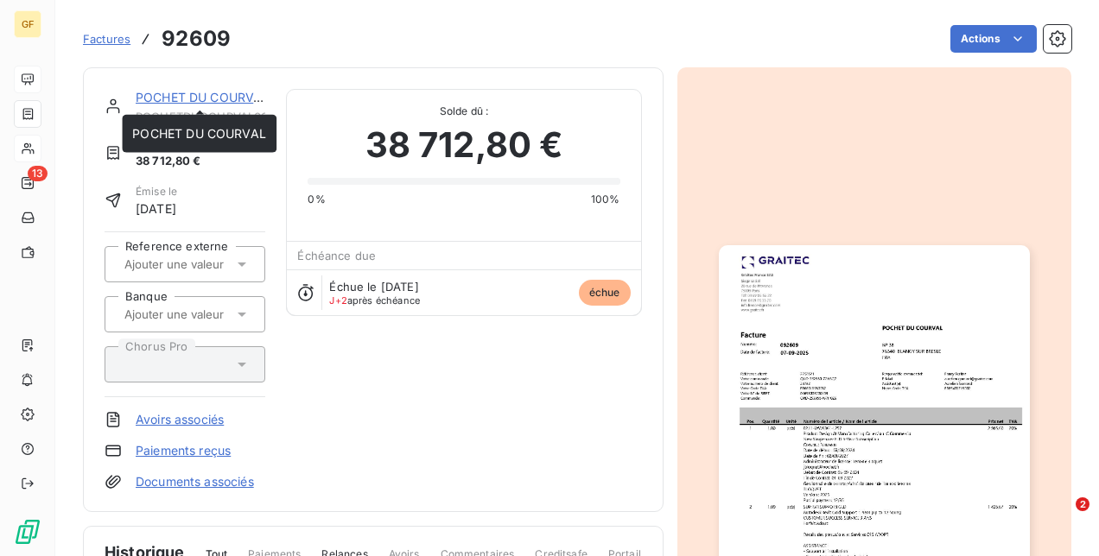
click at [193, 92] on link "POCHET DU COURVAL" at bounding box center [203, 97] width 134 height 15
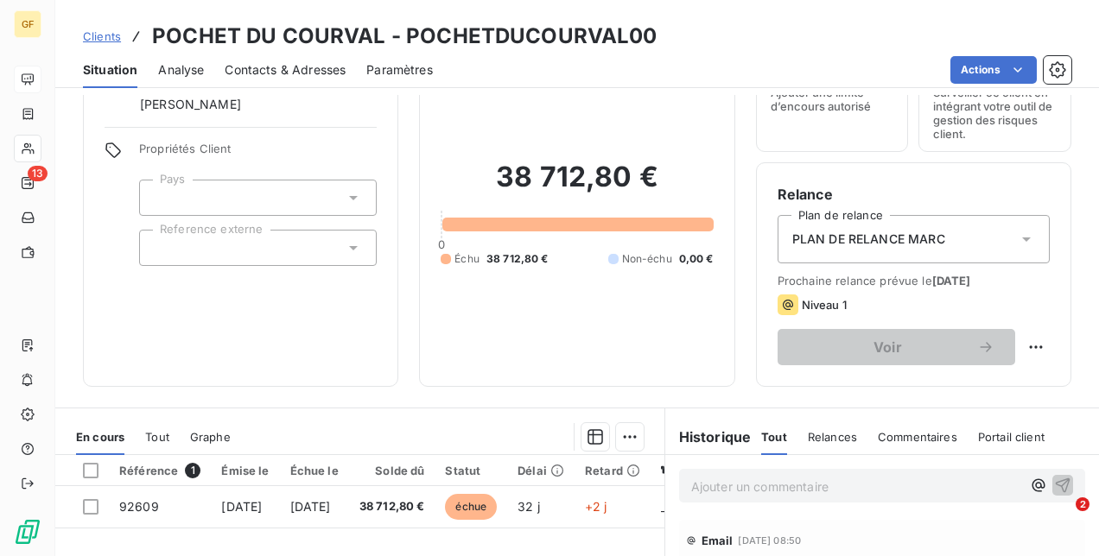
scroll to position [173, 0]
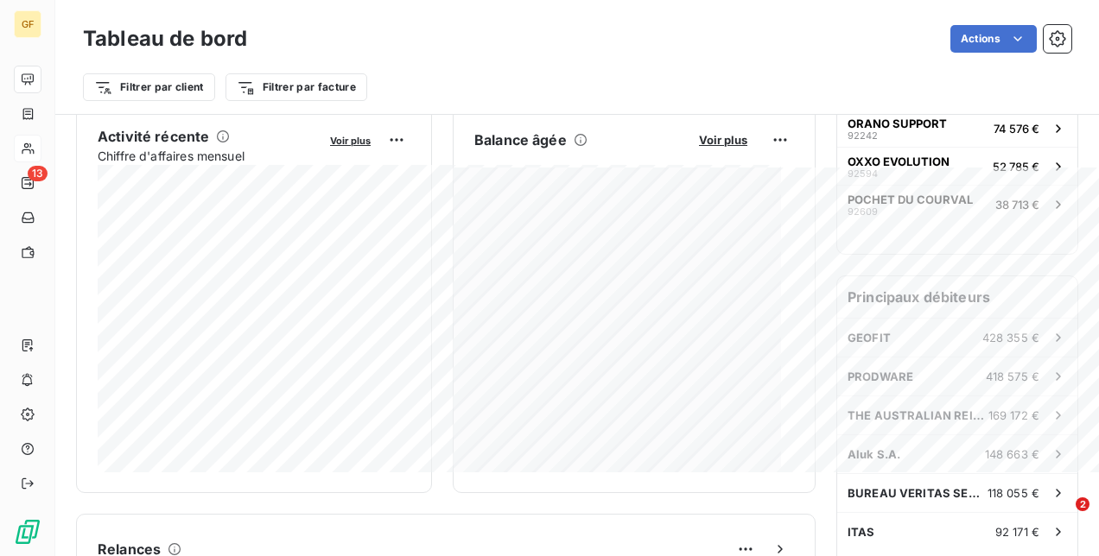
scroll to position [432, 0]
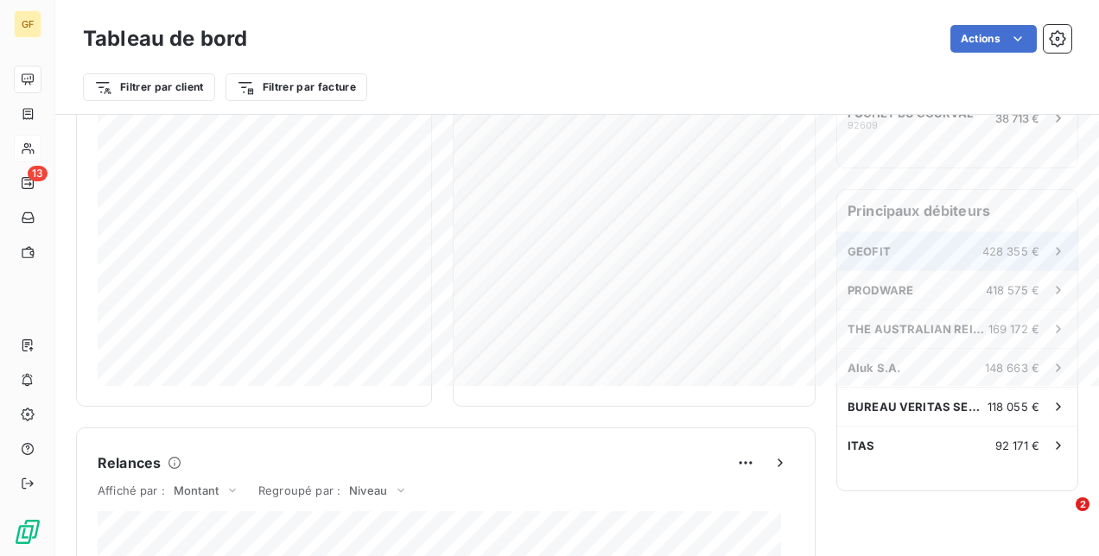
click at [932, 233] on div "GEOFIT 428 355 €" at bounding box center [957, 251] width 240 height 38
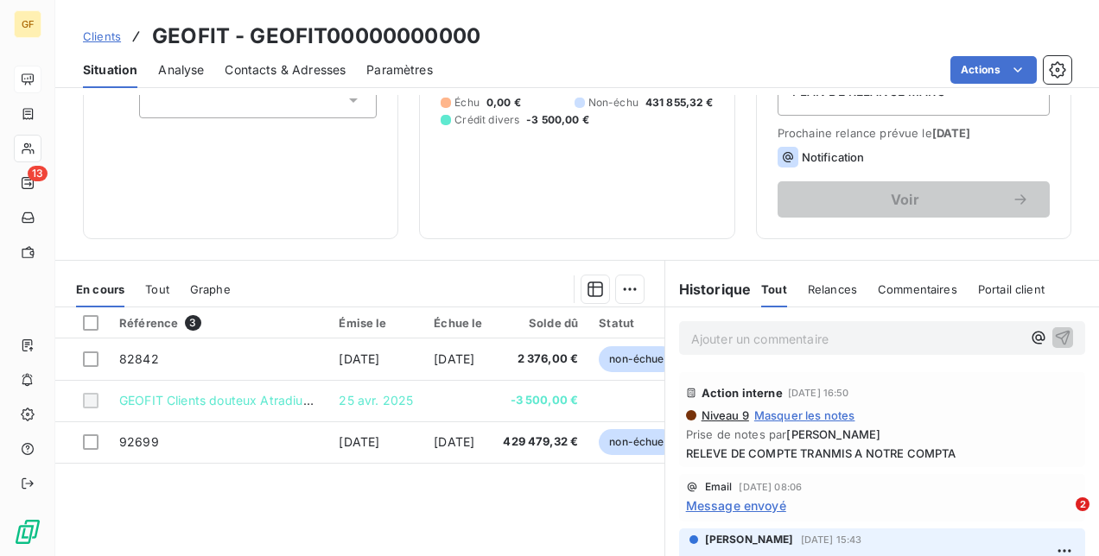
scroll to position [259, 0]
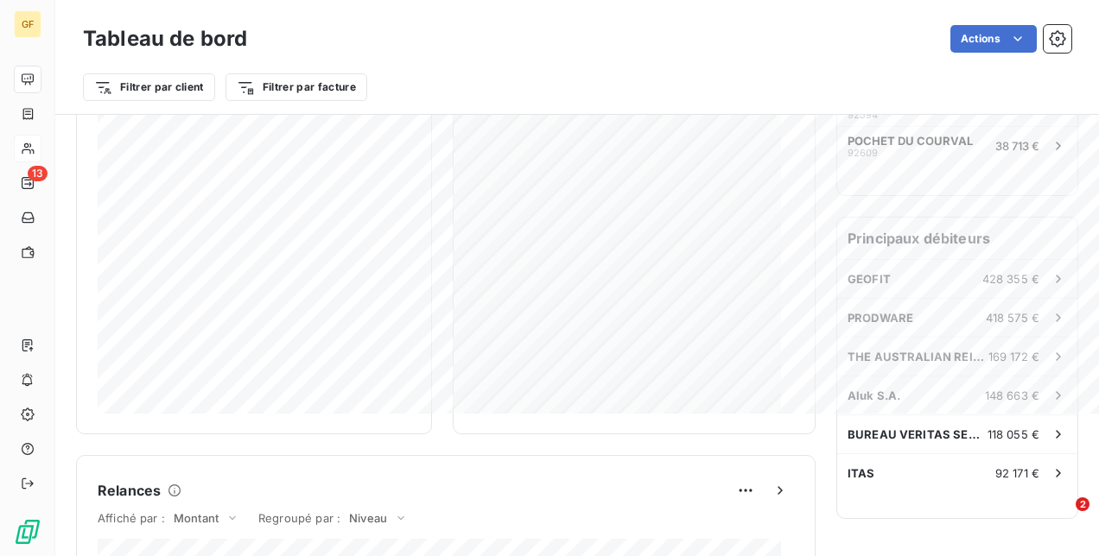
scroll to position [432, 0]
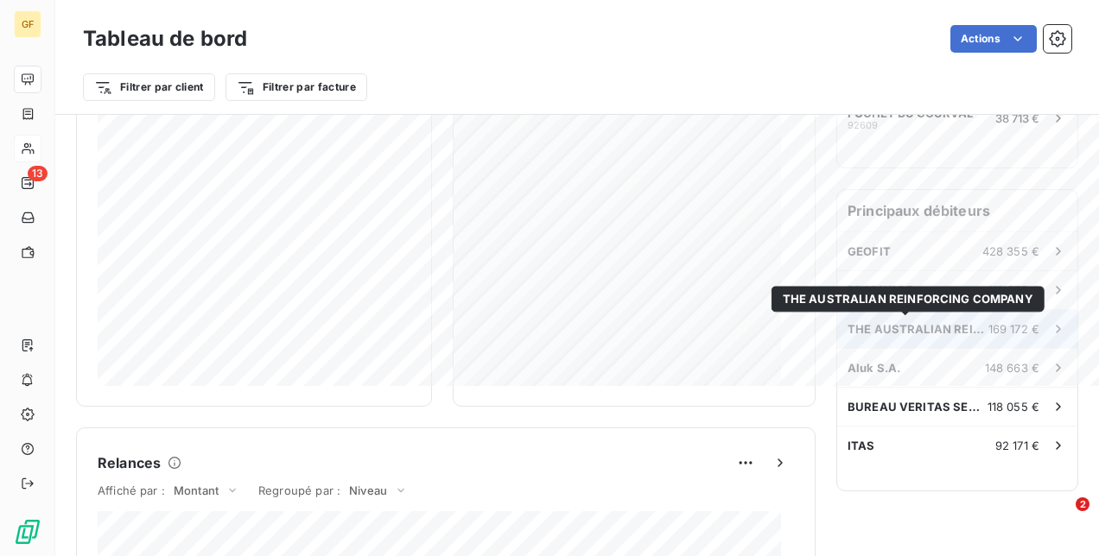
click at [900, 331] on span "THE AUSTRALIAN REINFORCING COMPANY" at bounding box center [918, 329] width 141 height 14
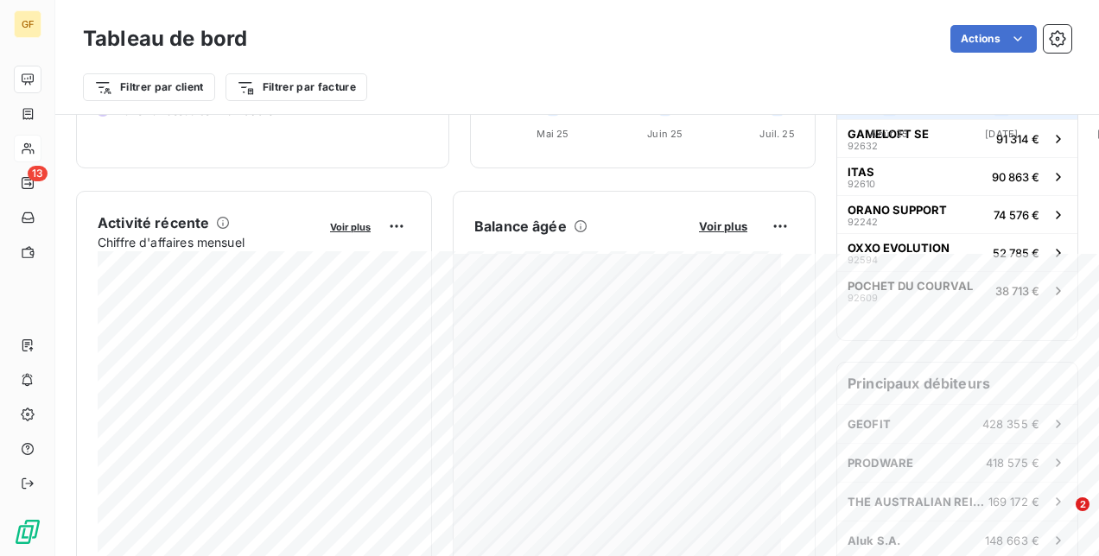
scroll to position [432, 0]
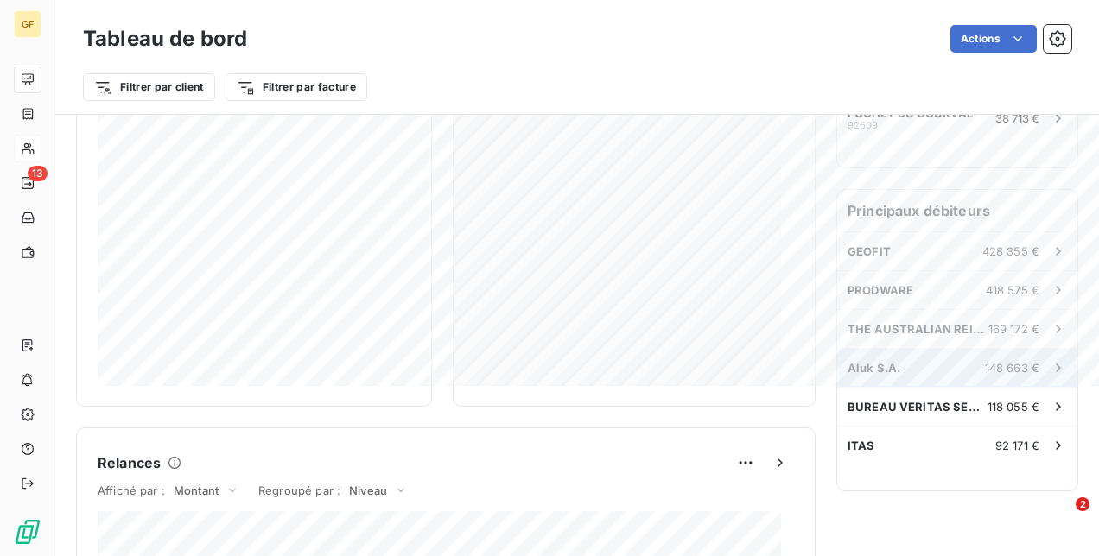
click at [905, 372] on div "Aluk S.A. 148 663 €" at bounding box center [957, 368] width 240 height 38
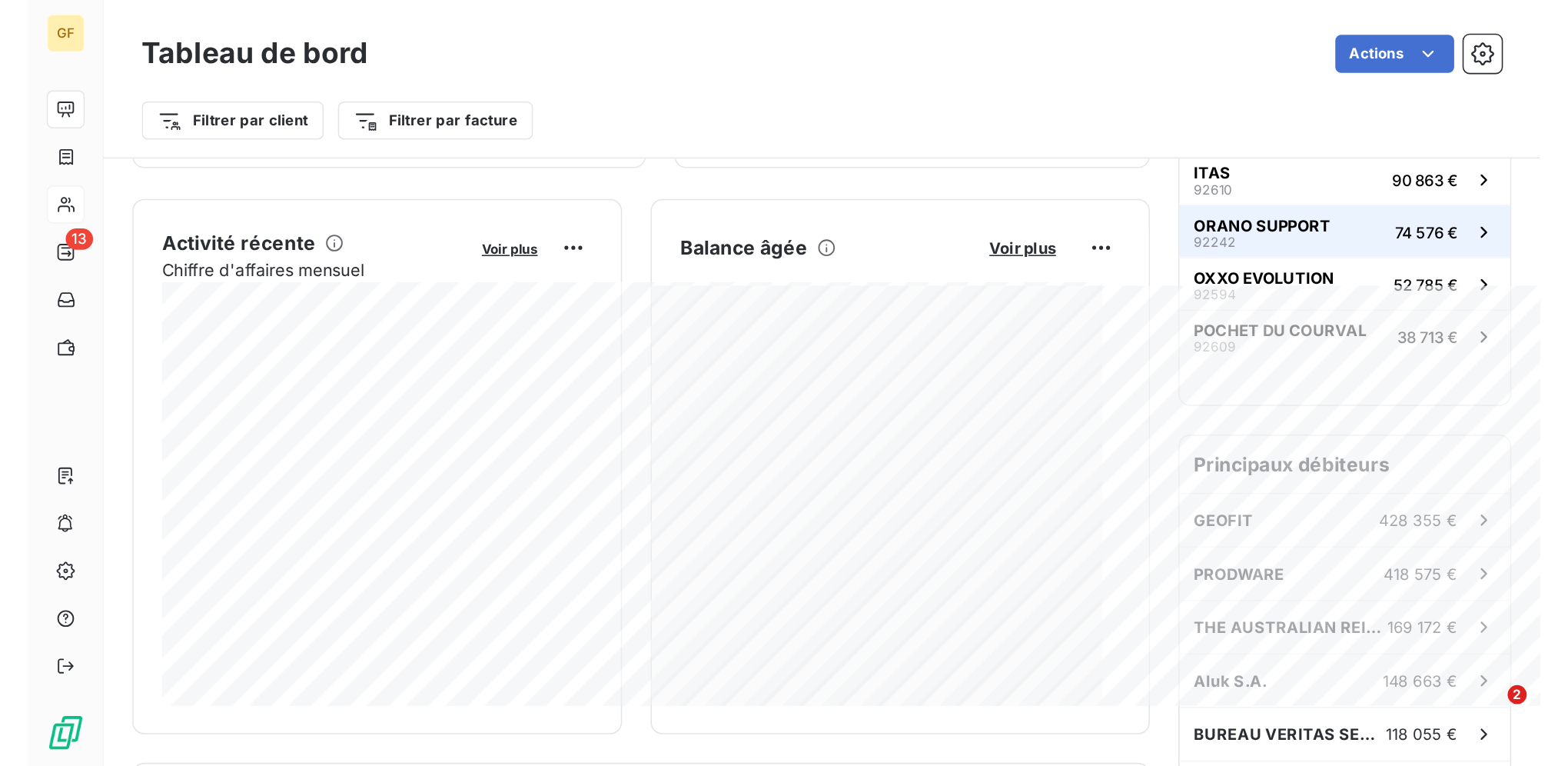
scroll to position [384, 0]
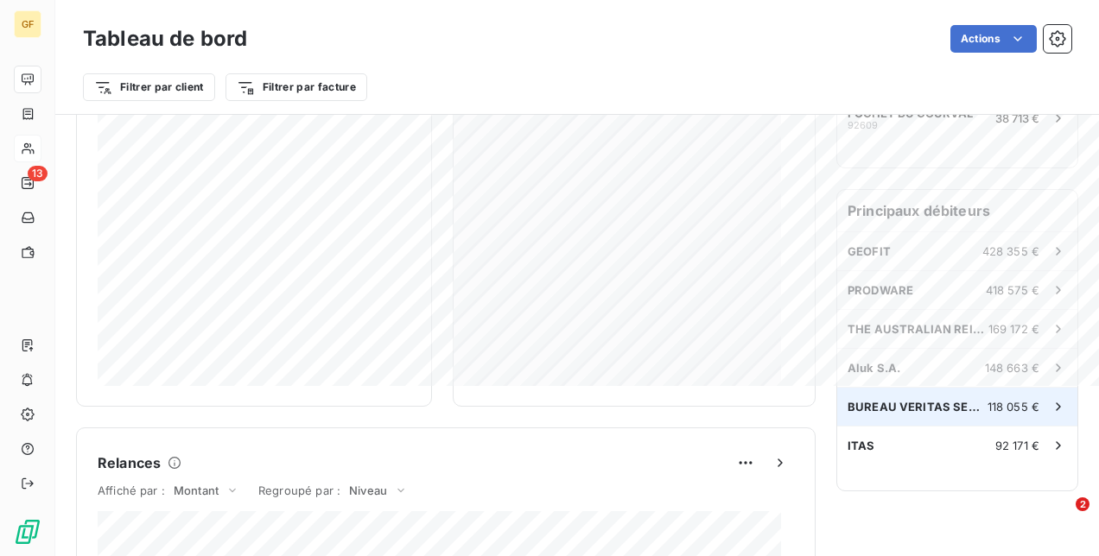
click at [904, 409] on span "BUREAU VERITAS SERVICES [GEOGRAPHIC_DATA]" at bounding box center [918, 407] width 140 height 14
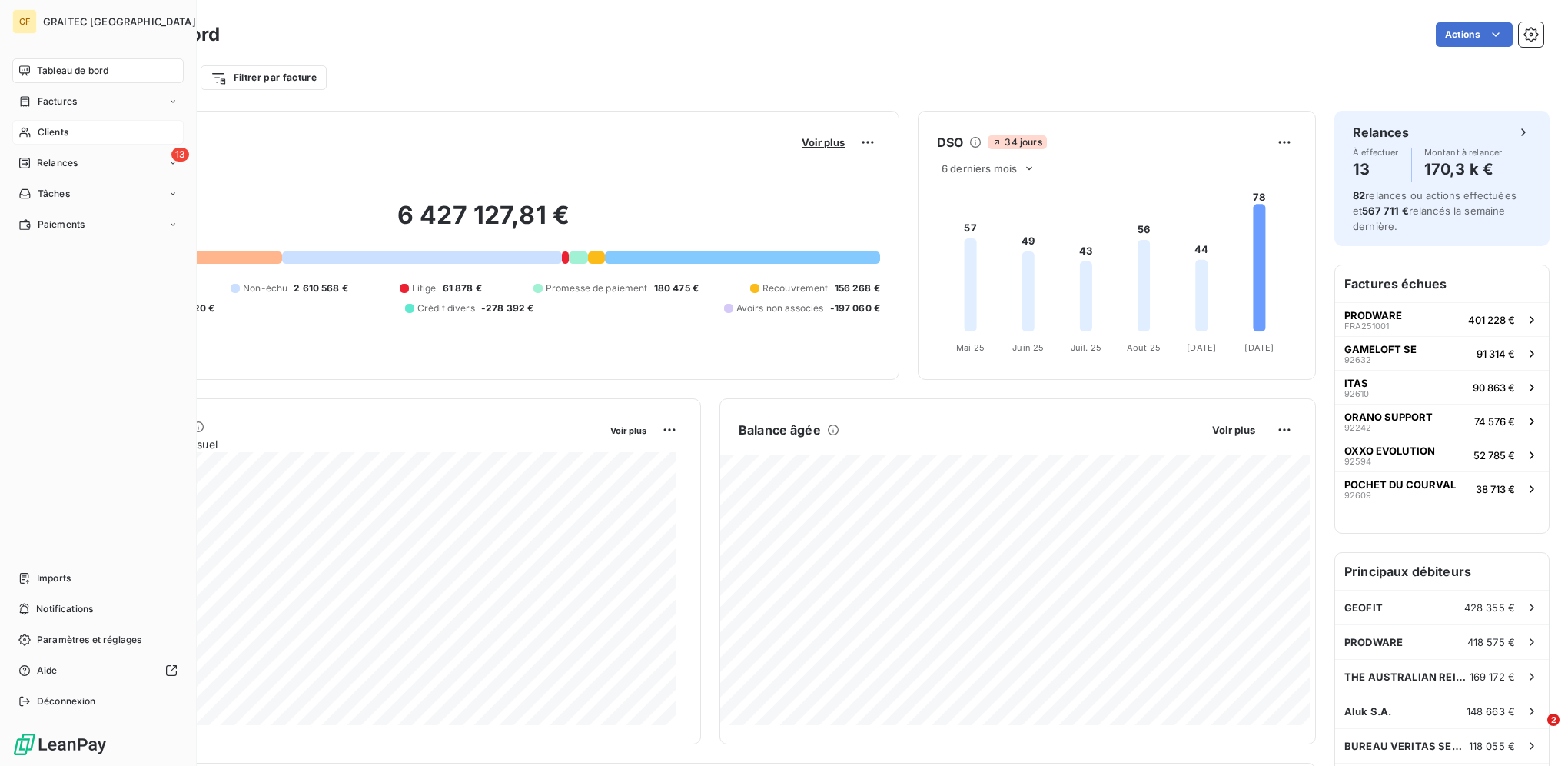
click at [59, 133] on span "Clients" at bounding box center [52, 133] width 31 height 14
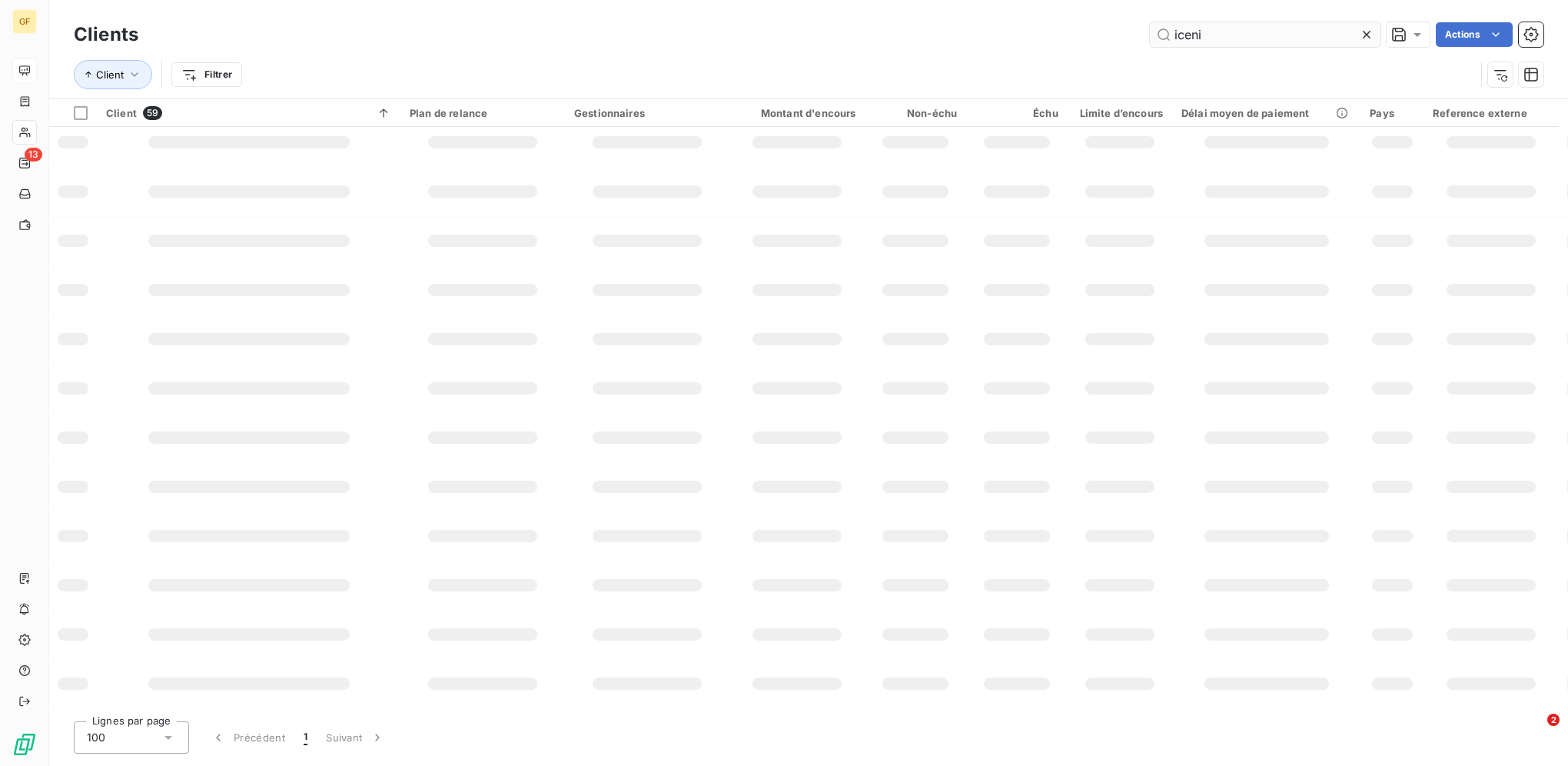
scroll to position [157, 0]
type input "ice ing"
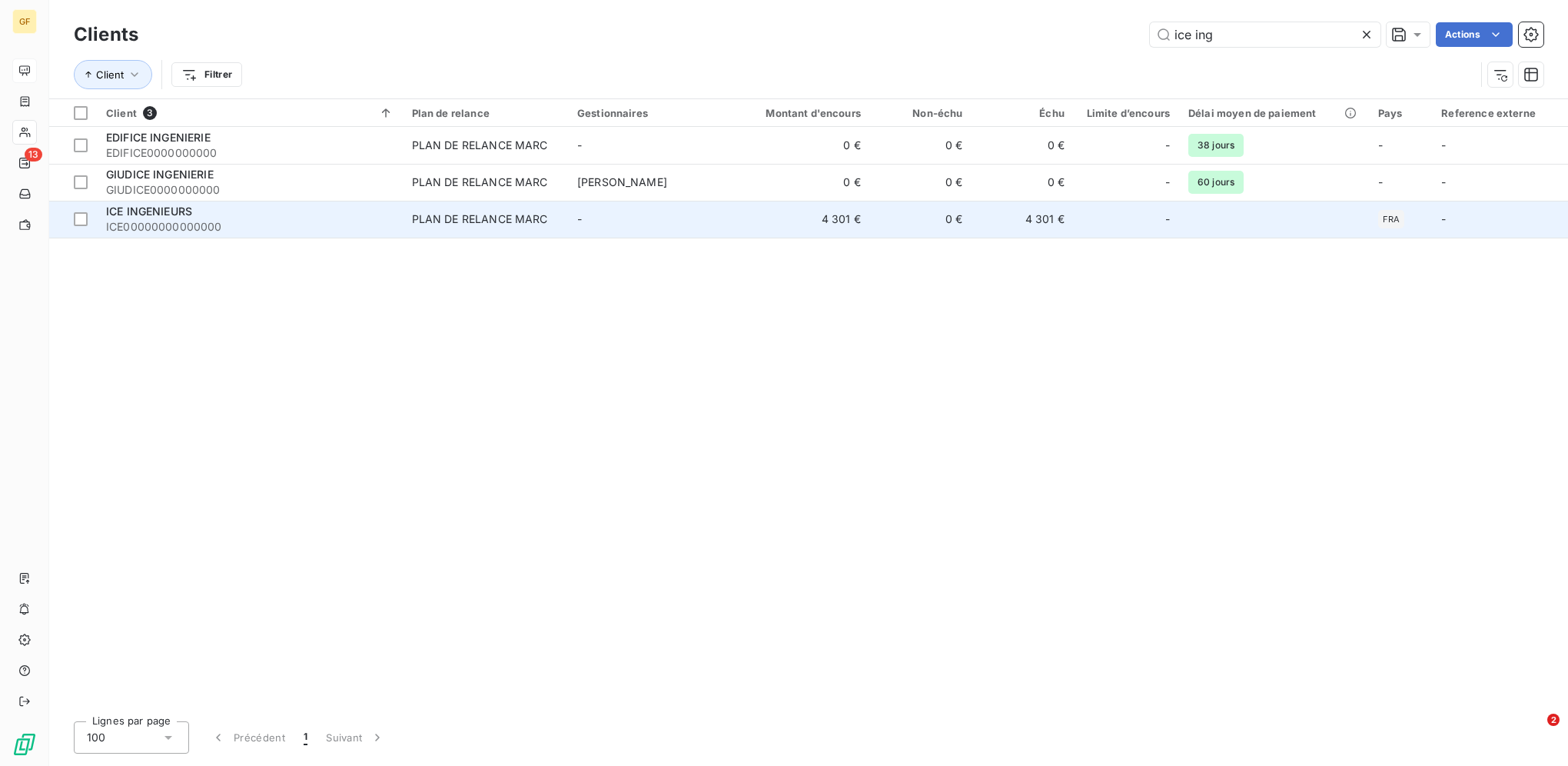
click at [471, 218] on div "PLAN DE RELANCE MARC" at bounding box center [479, 219] width 136 height 15
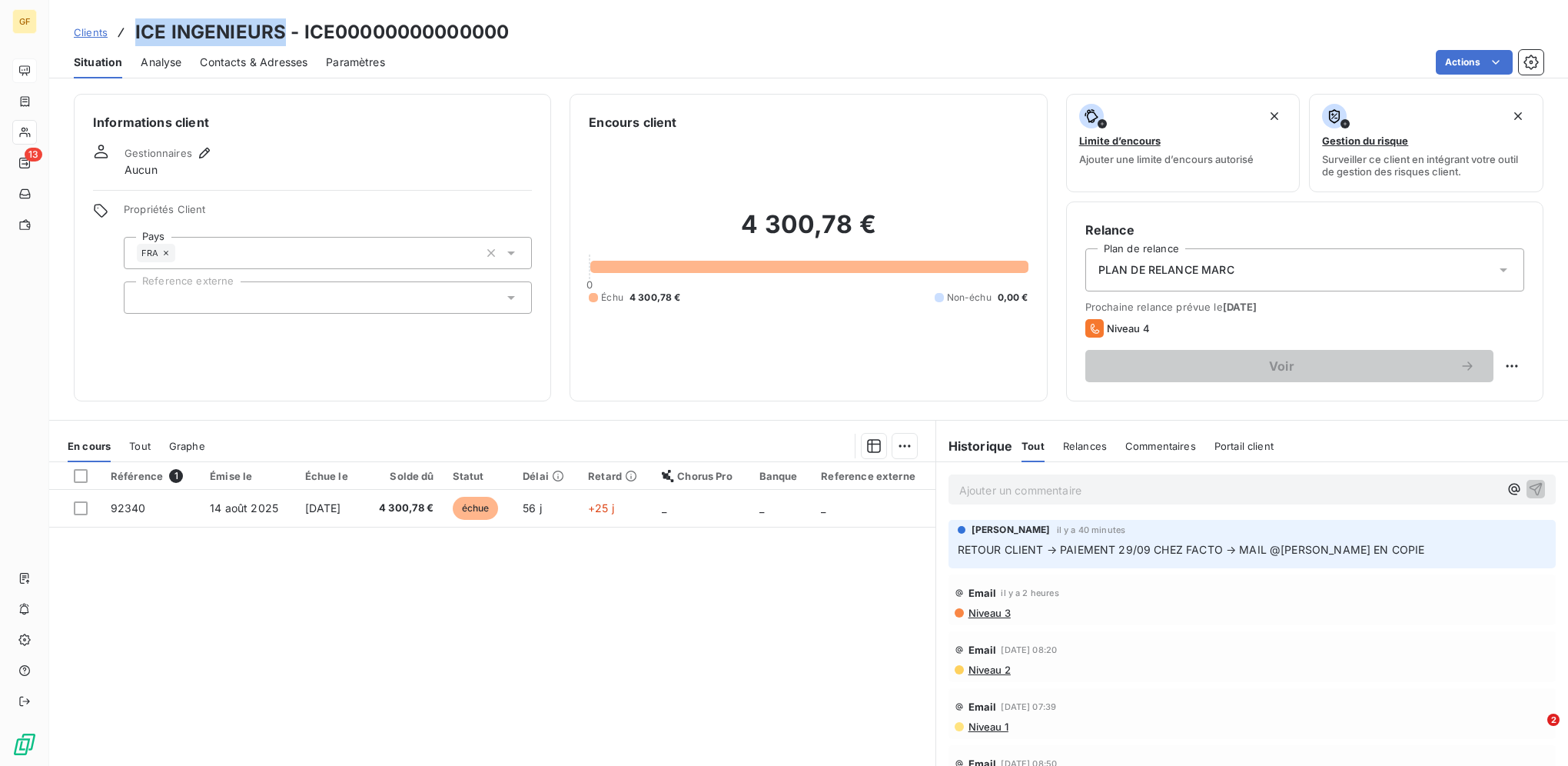
drag, startPoint x: 285, startPoint y: 31, endPoint x: 132, endPoint y: 27, distance: 153.1
click at [132, 27] on div "Clients ICE INGENIEURS - ICE00000000000000" at bounding box center [291, 32] width 435 height 28
copy h3 "ICE INGENIEURS"
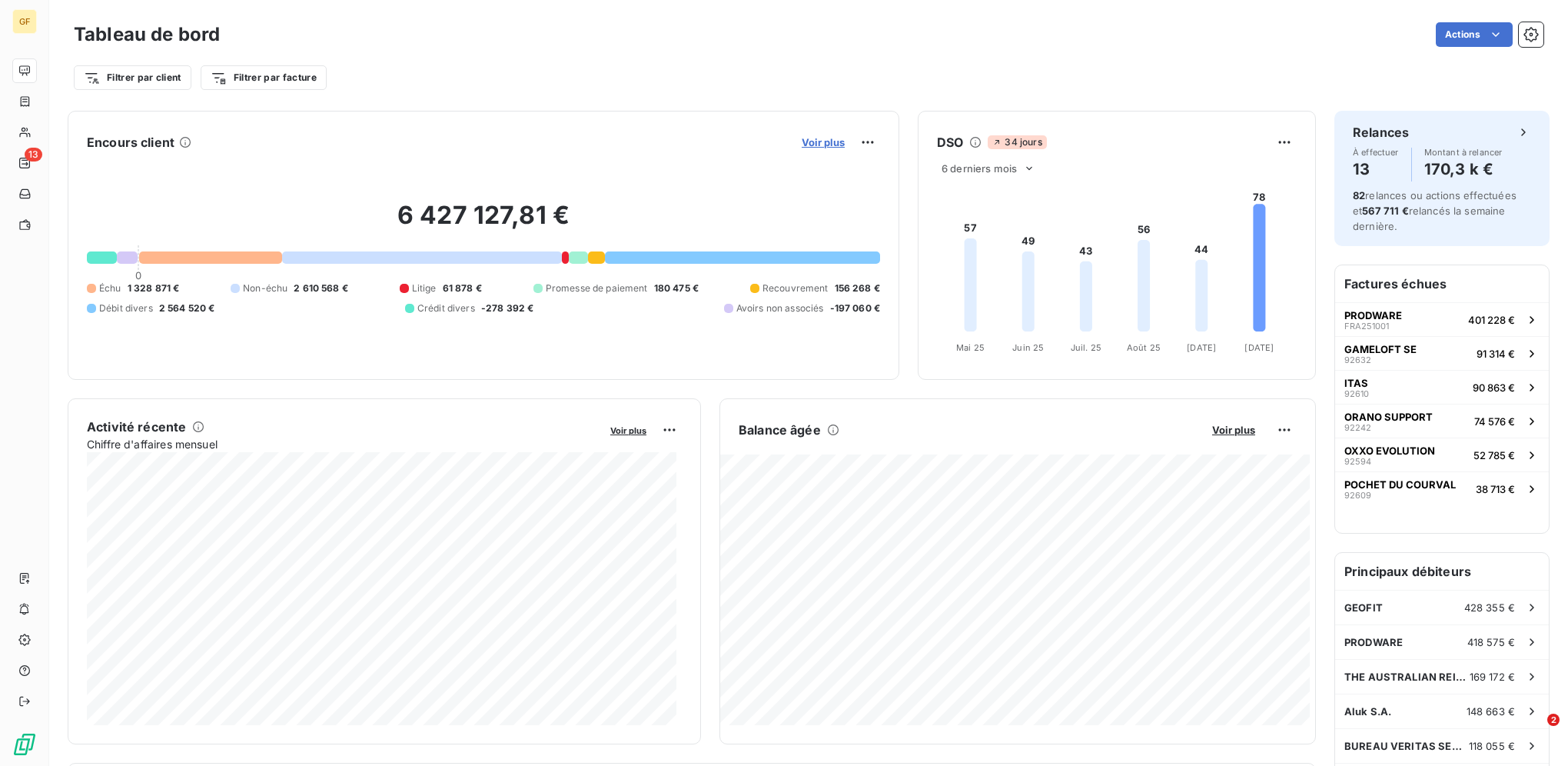
click at [809, 139] on span "Voir plus" at bounding box center [823, 142] width 43 height 12
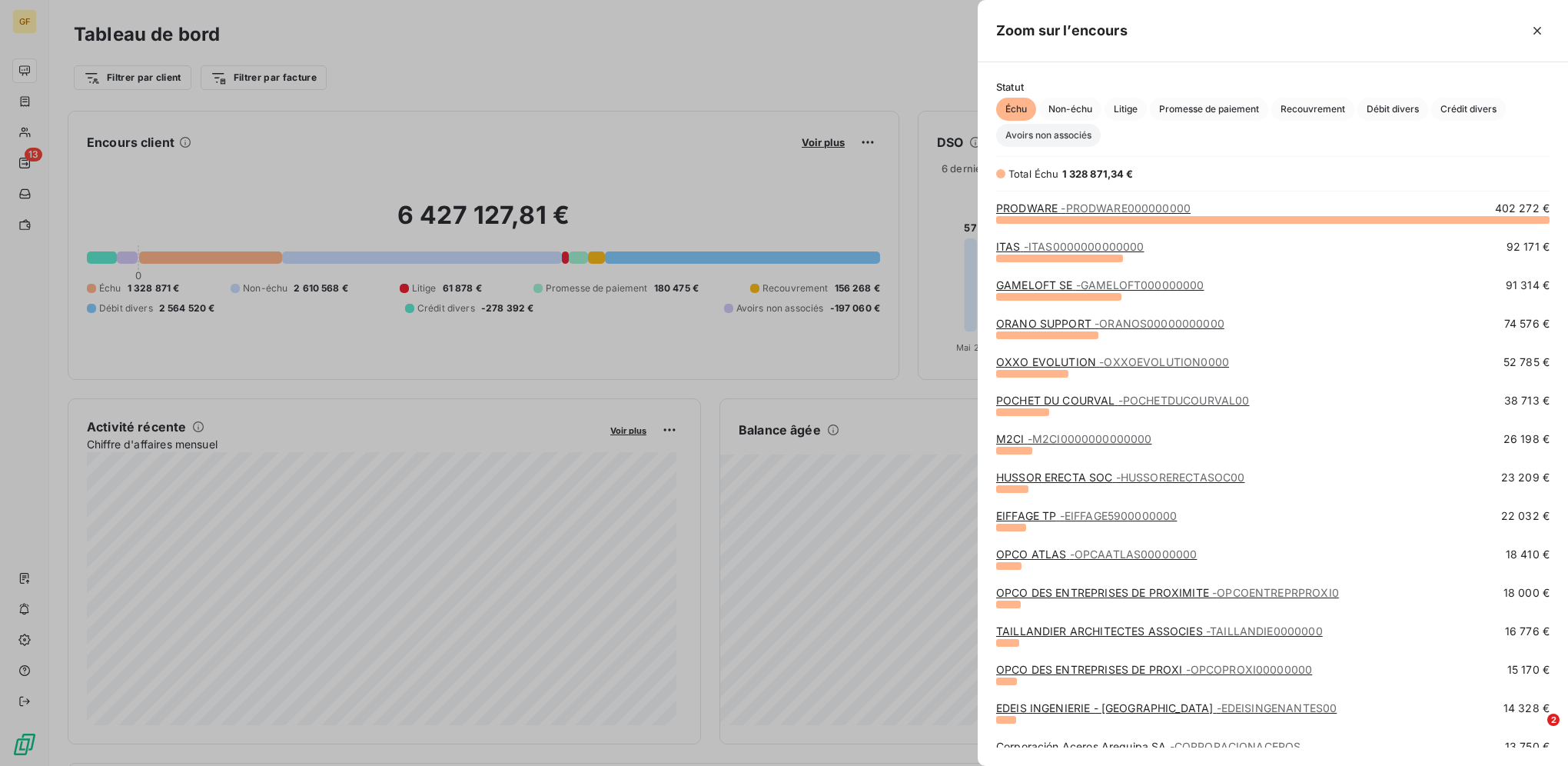
scroll to position [535, 579]
click at [1054, 127] on span "Avoirs non associés" at bounding box center [1049, 135] width 105 height 23
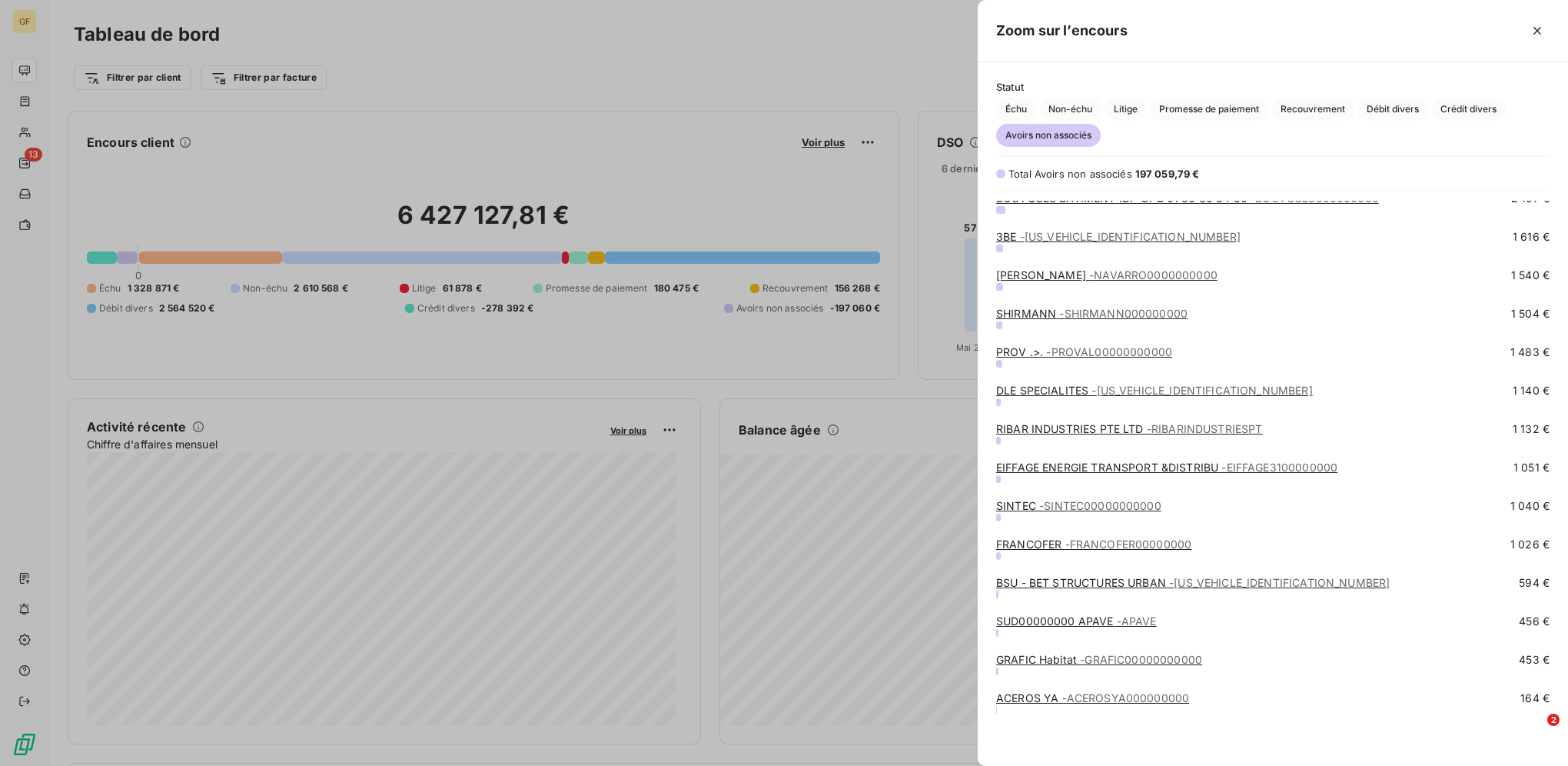
scroll to position [0, 0]
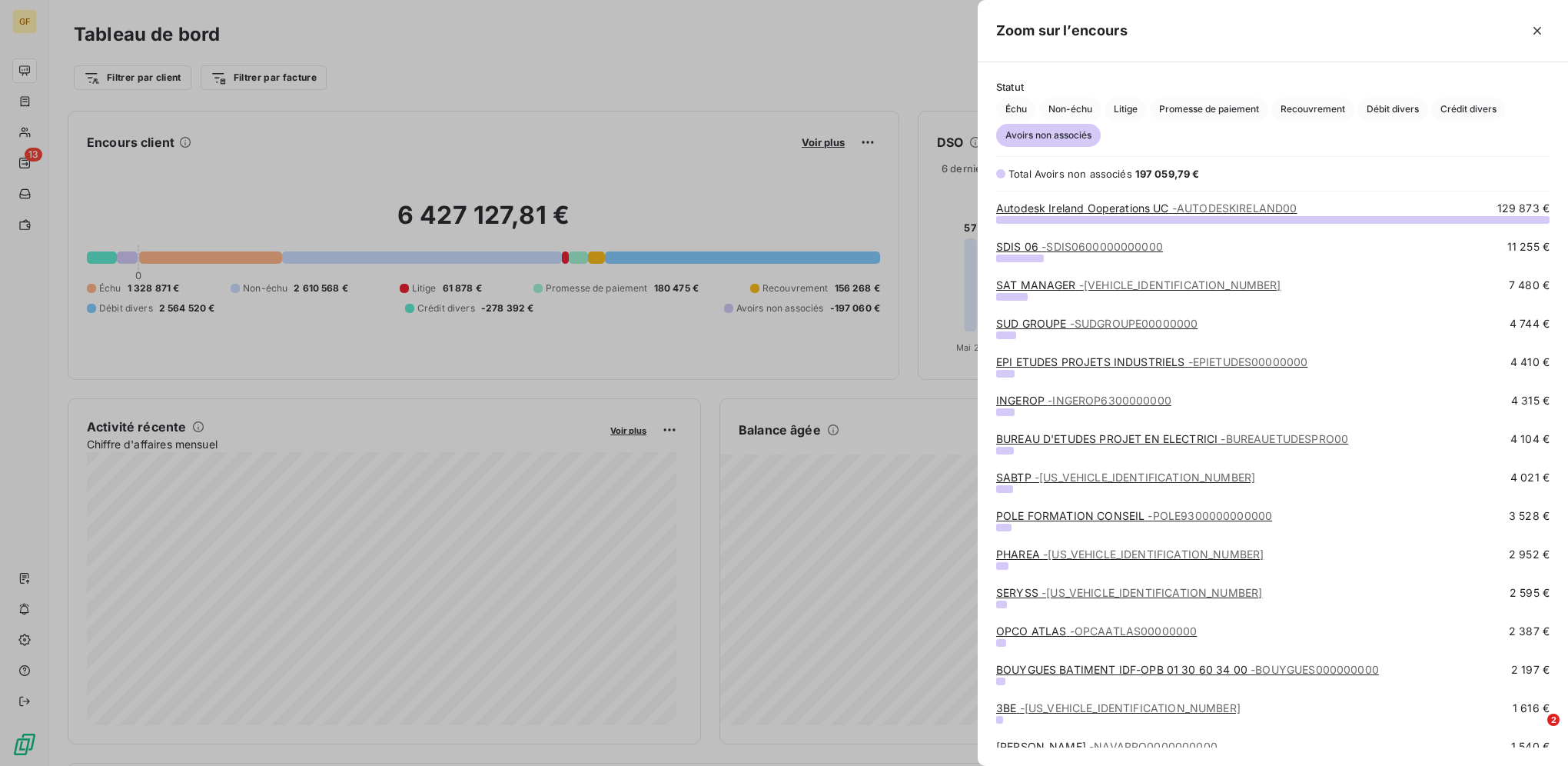
click at [1001, 178] on div at bounding box center [1001, 173] width 9 height 9
click at [1077, 181] on div "Total Avoirs non associés" at bounding box center [1070, 173] width 124 height 15
click at [517, 111] on div at bounding box center [784, 383] width 1568 height 766
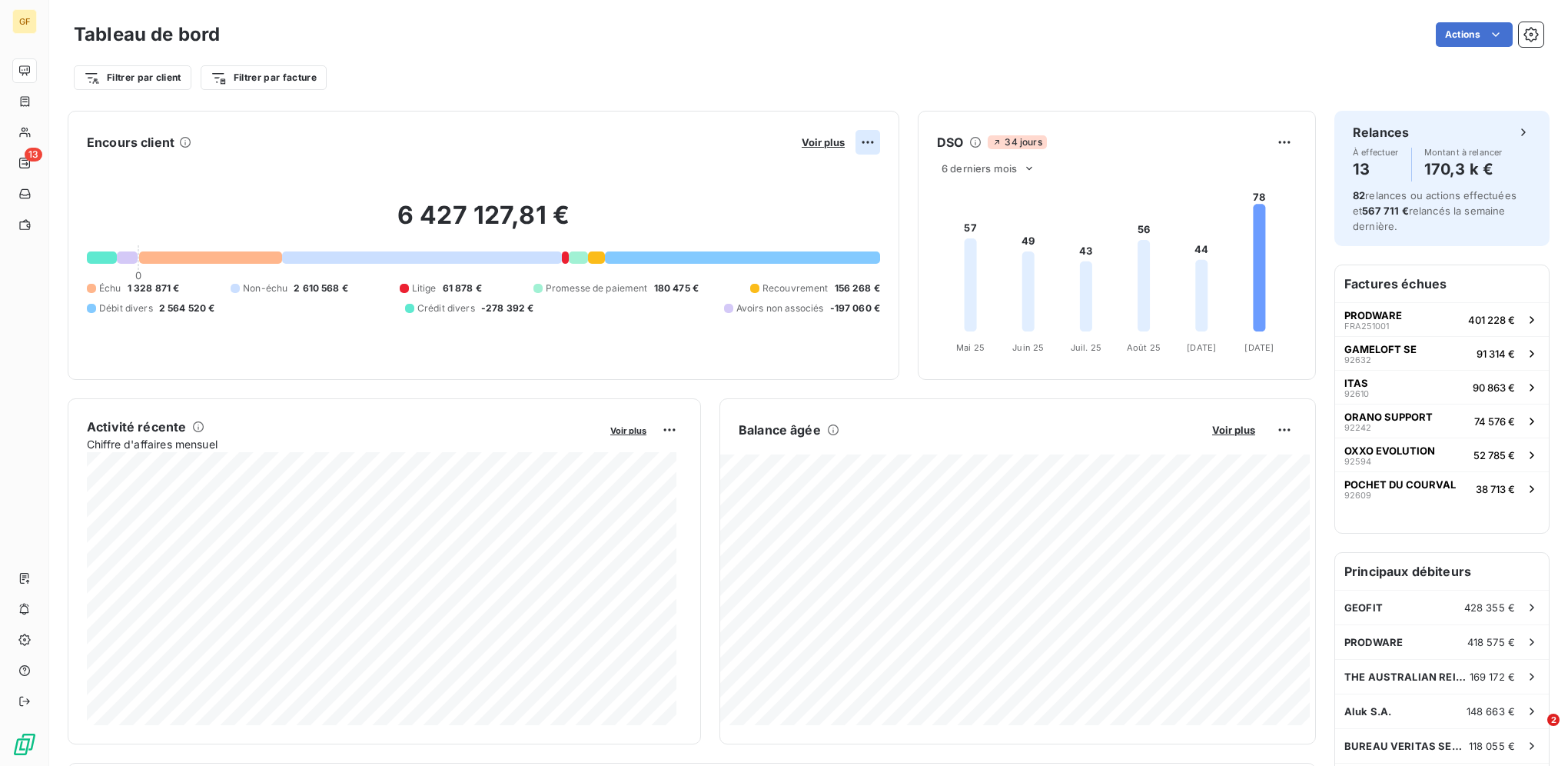
click at [856, 143] on html "GF 13 Tableau de bord Actions Filtrer par client Filtrer par facture Encours cl…" at bounding box center [784, 383] width 1568 height 766
click at [840, 173] on div "Exporter" at bounding box center [823, 176] width 86 height 25
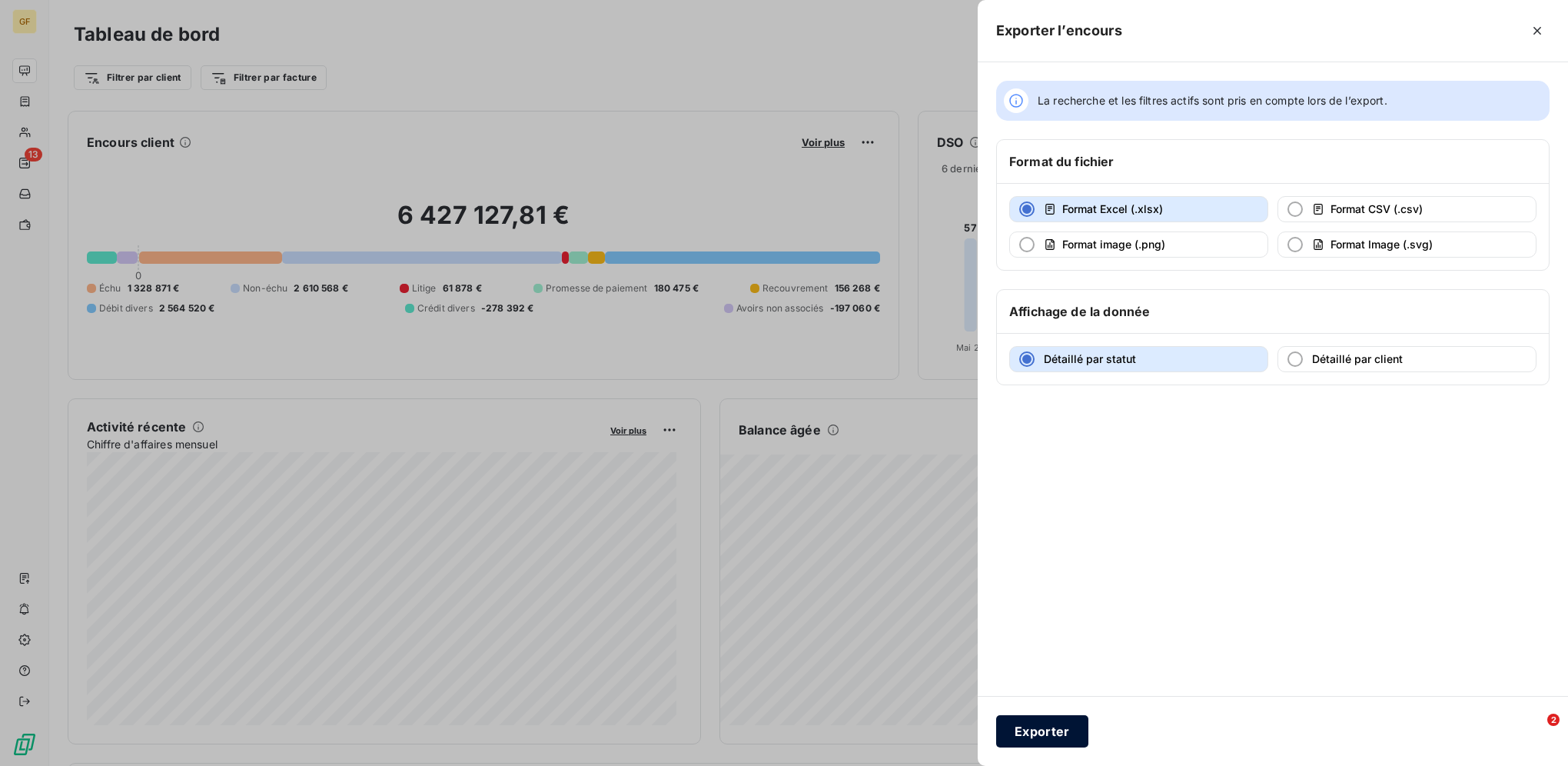
click at [1043, 737] on button "Exporter" at bounding box center [1042, 731] width 92 height 32
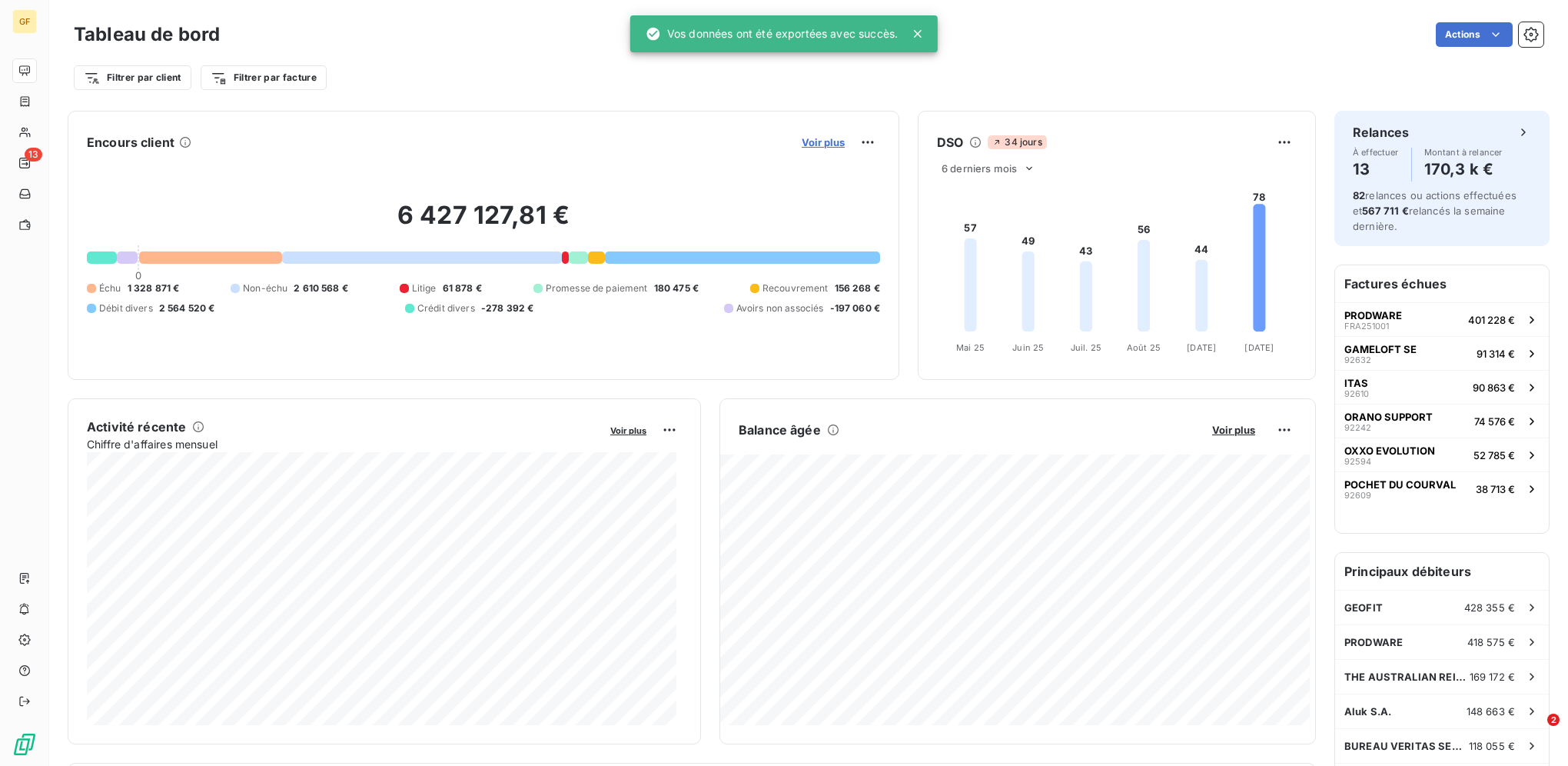
click at [834, 139] on span "Voir plus" at bounding box center [823, 142] width 43 height 12
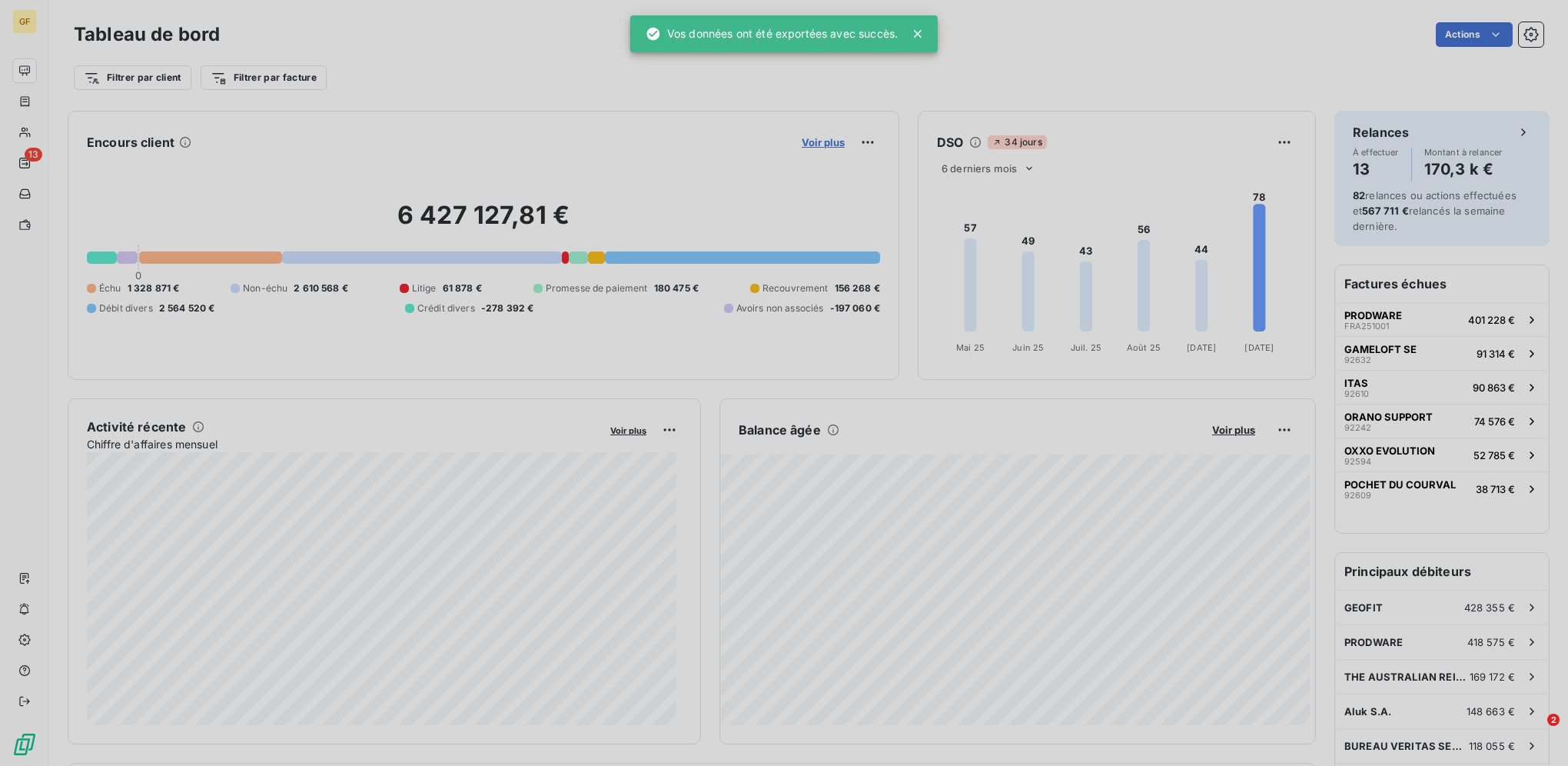
scroll to position [754, 579]
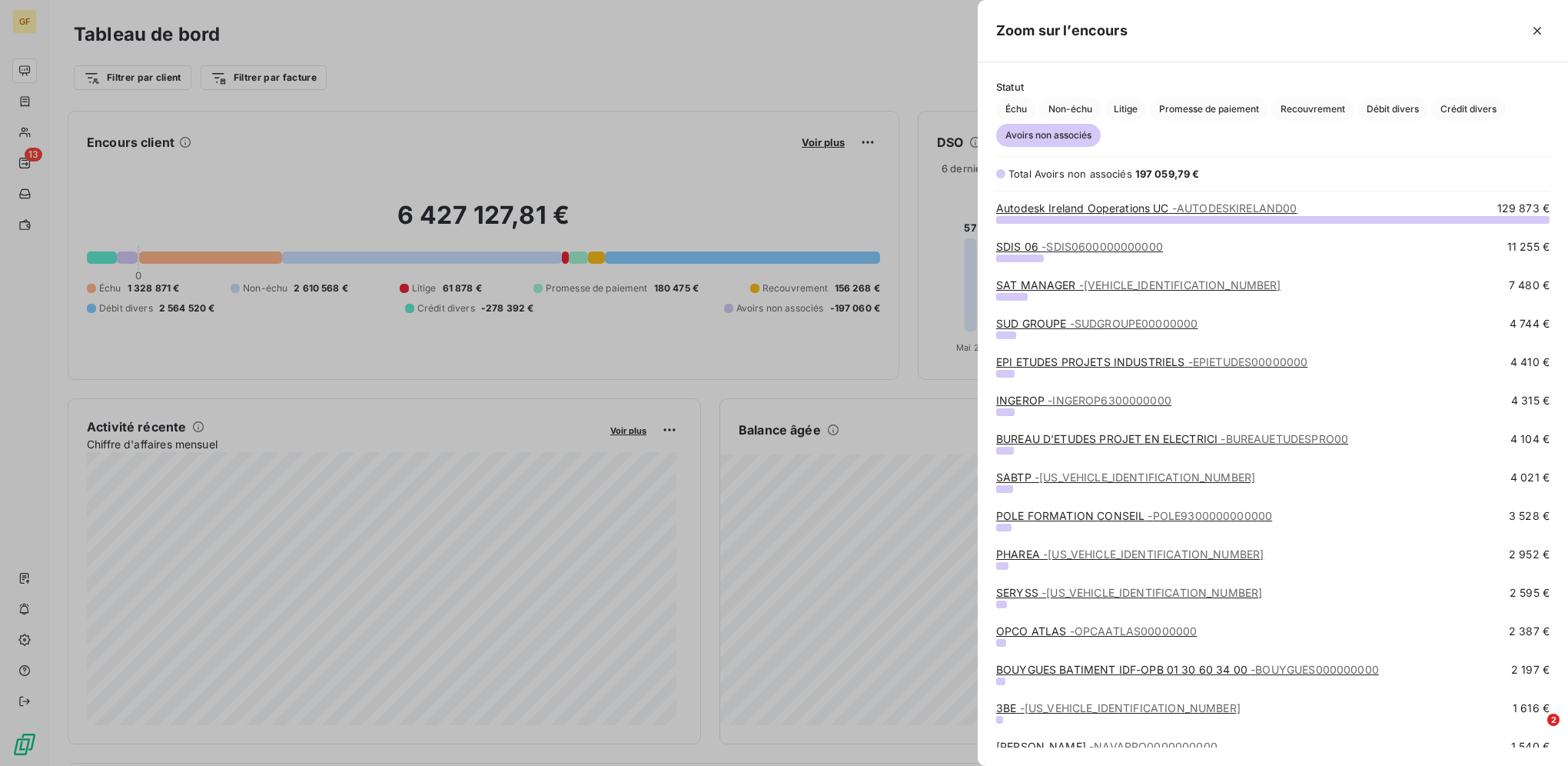
click at [1049, 133] on span "Avoirs non associés" at bounding box center [1049, 135] width 105 height 23
click at [1077, 135] on span "Avoirs non associés" at bounding box center [1049, 135] width 105 height 23
click at [1539, 34] on icon "button" at bounding box center [1536, 30] width 15 height 15
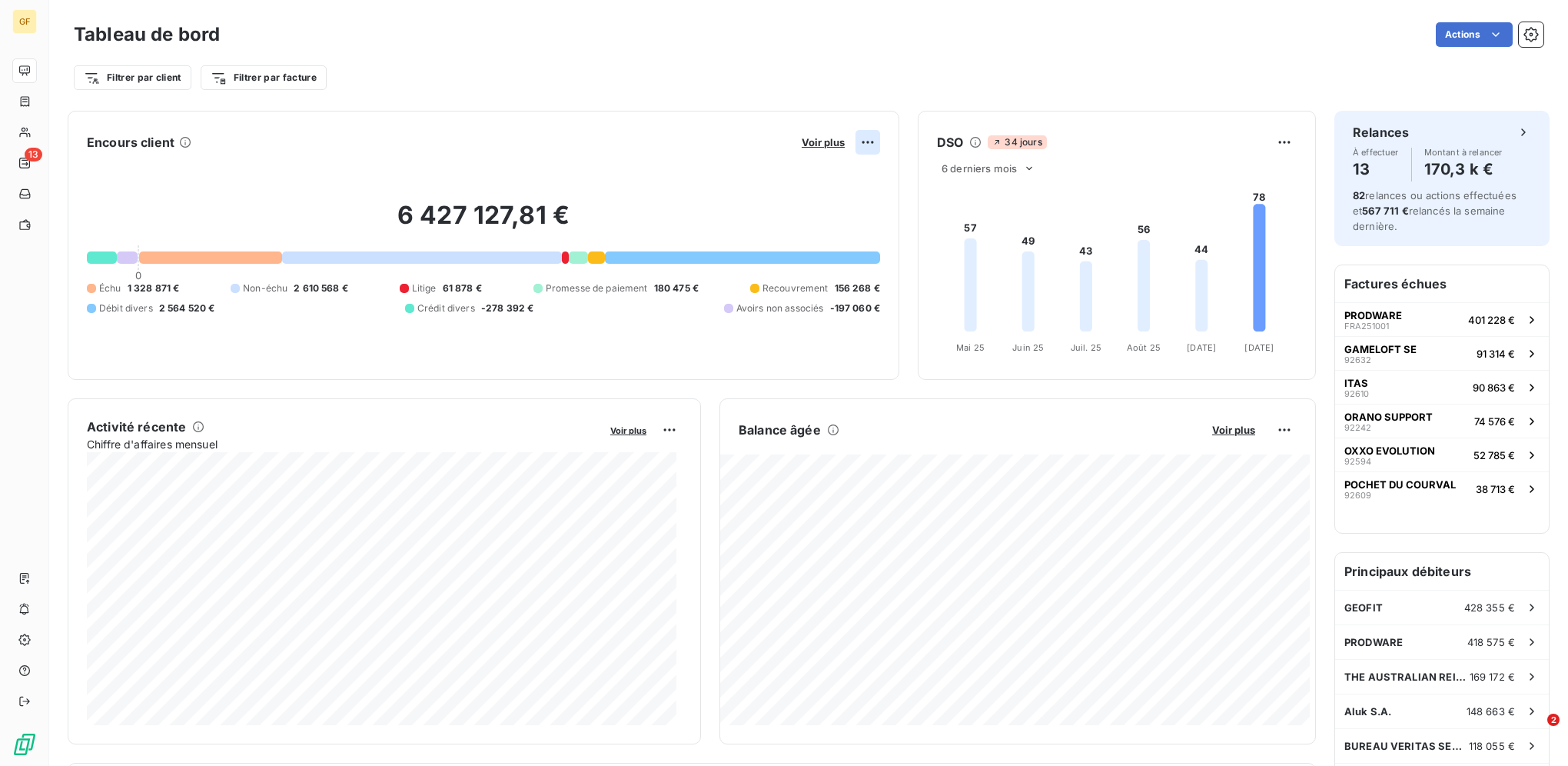
click at [853, 137] on html "GF 13 Tableau de bord Actions Filtrer par client Filtrer par facture Encours cl…" at bounding box center [784, 383] width 1568 height 766
click at [688, 149] on html "GF 13 Tableau de bord Actions Filtrer par client Filtrer par facture Encours cl…" at bounding box center [784, 383] width 1568 height 766
click at [1475, 38] on html "GF 13 Tableau de bord Actions Exporter le tableau de bord Planifier un rapport …" at bounding box center [784, 383] width 1568 height 766
click at [1059, 60] on html "GF 13 Tableau de bord Actions Filtrer par client Filtrer par facture Encours cl…" at bounding box center [784, 383] width 1568 height 766
click at [872, 138] on div "Encours client Voir plus 6 427 127,81 € 0 Échu 1 328 871 € Non-échu 2 610 568 €…" at bounding box center [483, 245] width 832 height 269
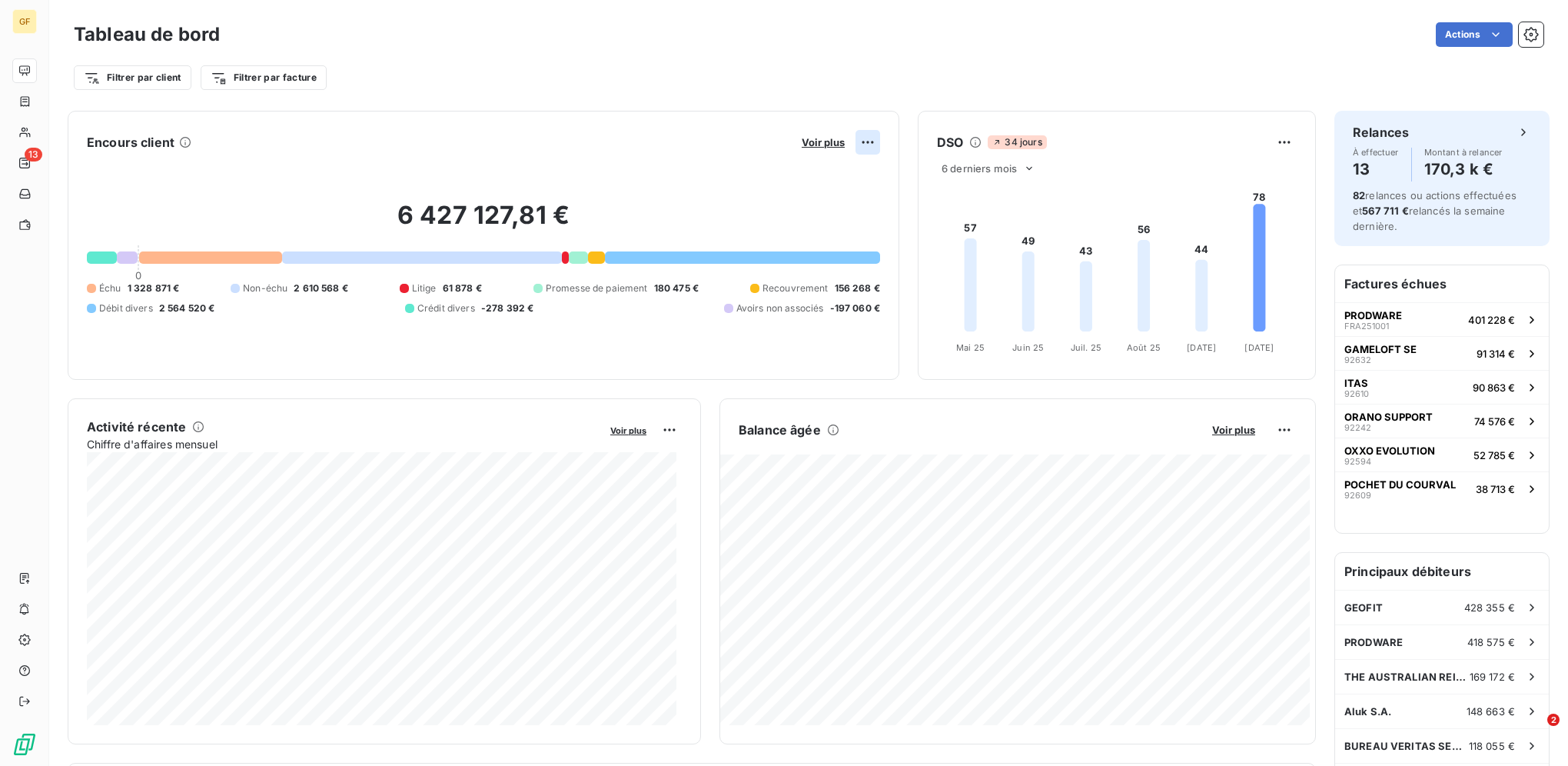
click at [865, 137] on html "GF 13 Tableau de bord Actions Filtrer par client Filtrer par facture Encours cl…" at bounding box center [784, 383] width 1568 height 766
click at [862, 143] on html "GF 13 Tableau de bord Actions Filtrer par client Filtrer par facture Encours cl…" at bounding box center [784, 383] width 1568 height 766
click at [1530, 22] on button "button" at bounding box center [1531, 35] width 25 height 25
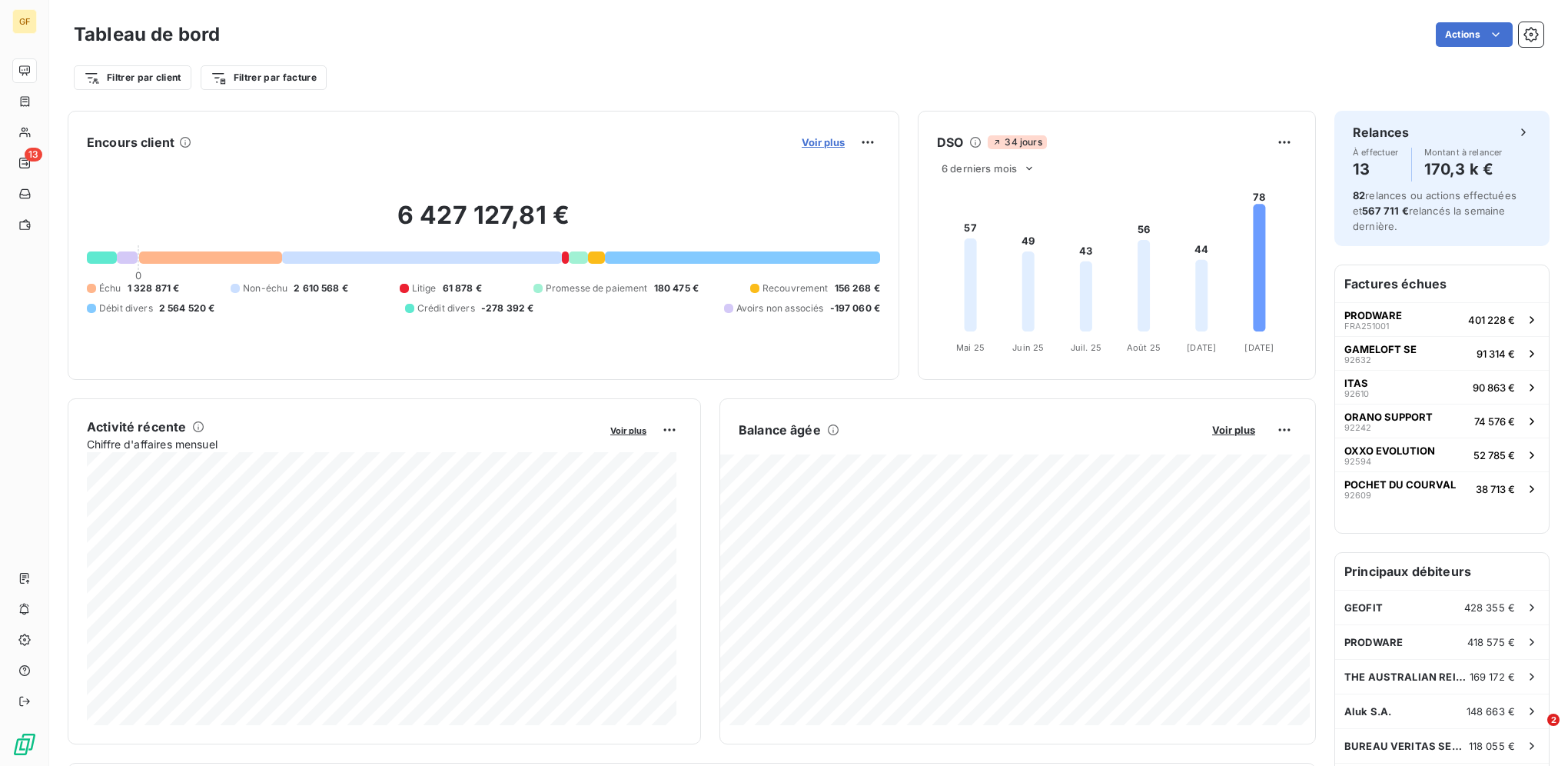
click at [831, 141] on span "Voir plus" at bounding box center [823, 142] width 43 height 12
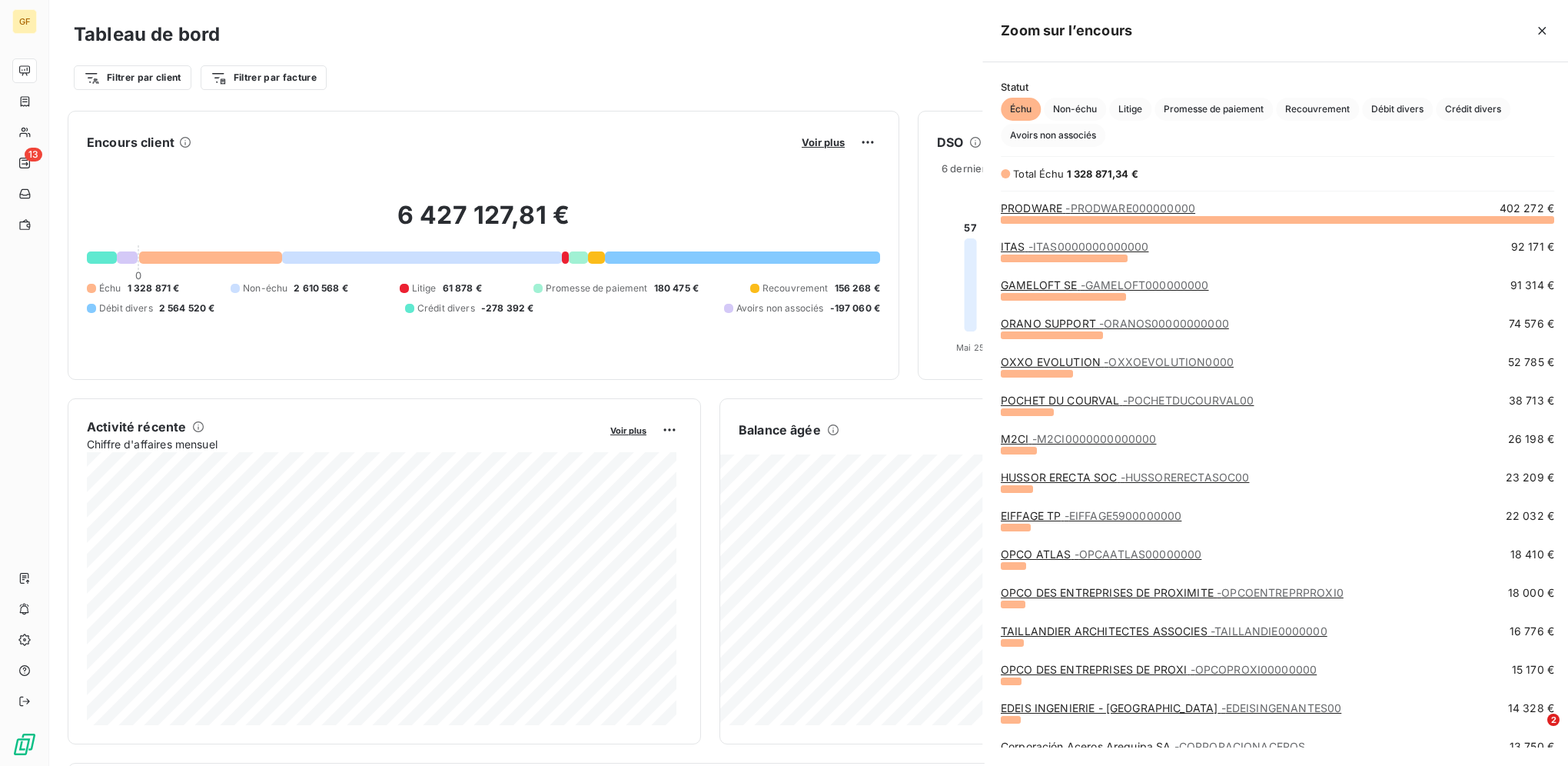
scroll to position [754, 579]
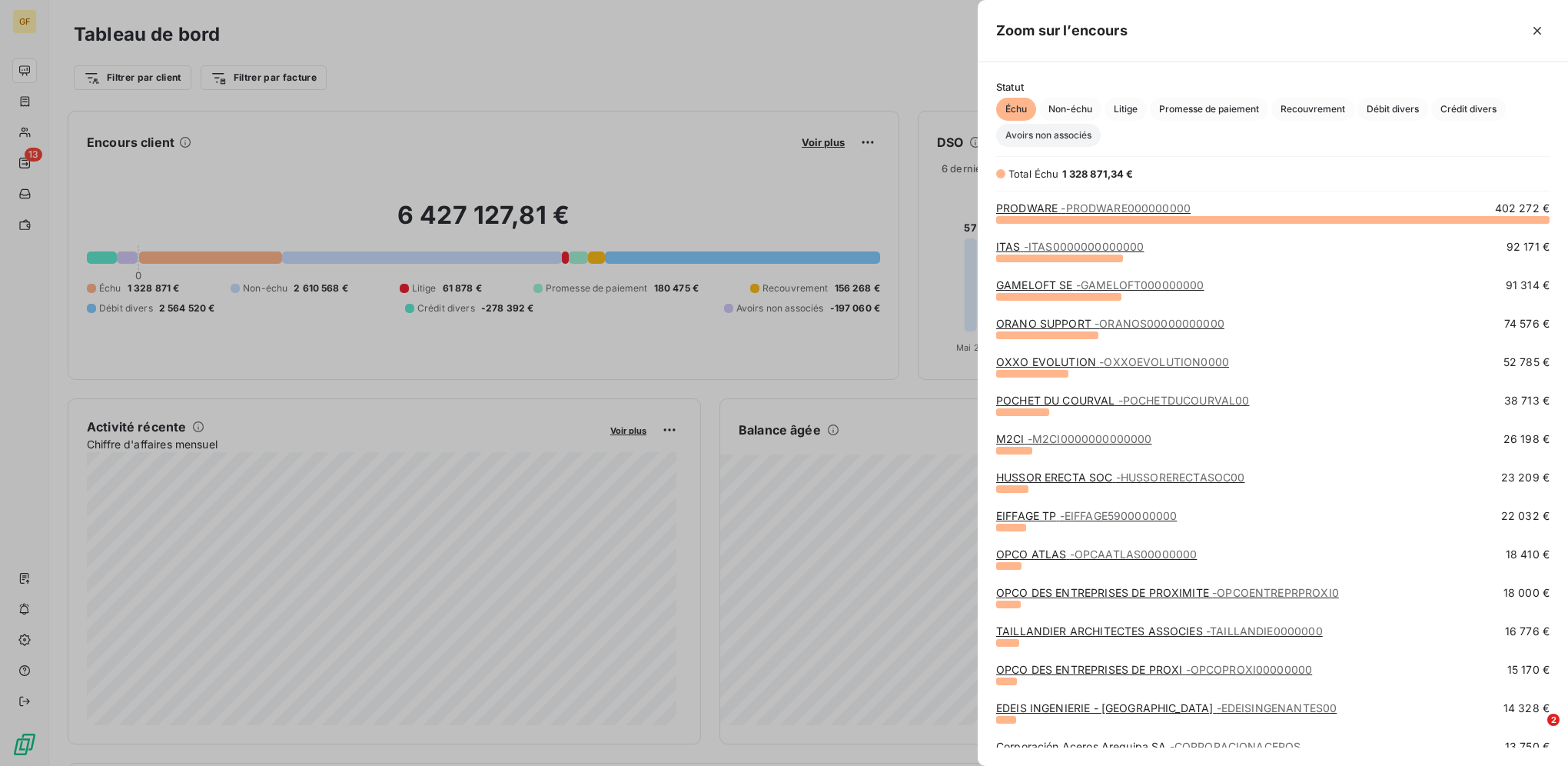
click at [1046, 133] on span "Avoirs non associés" at bounding box center [1049, 135] width 105 height 23
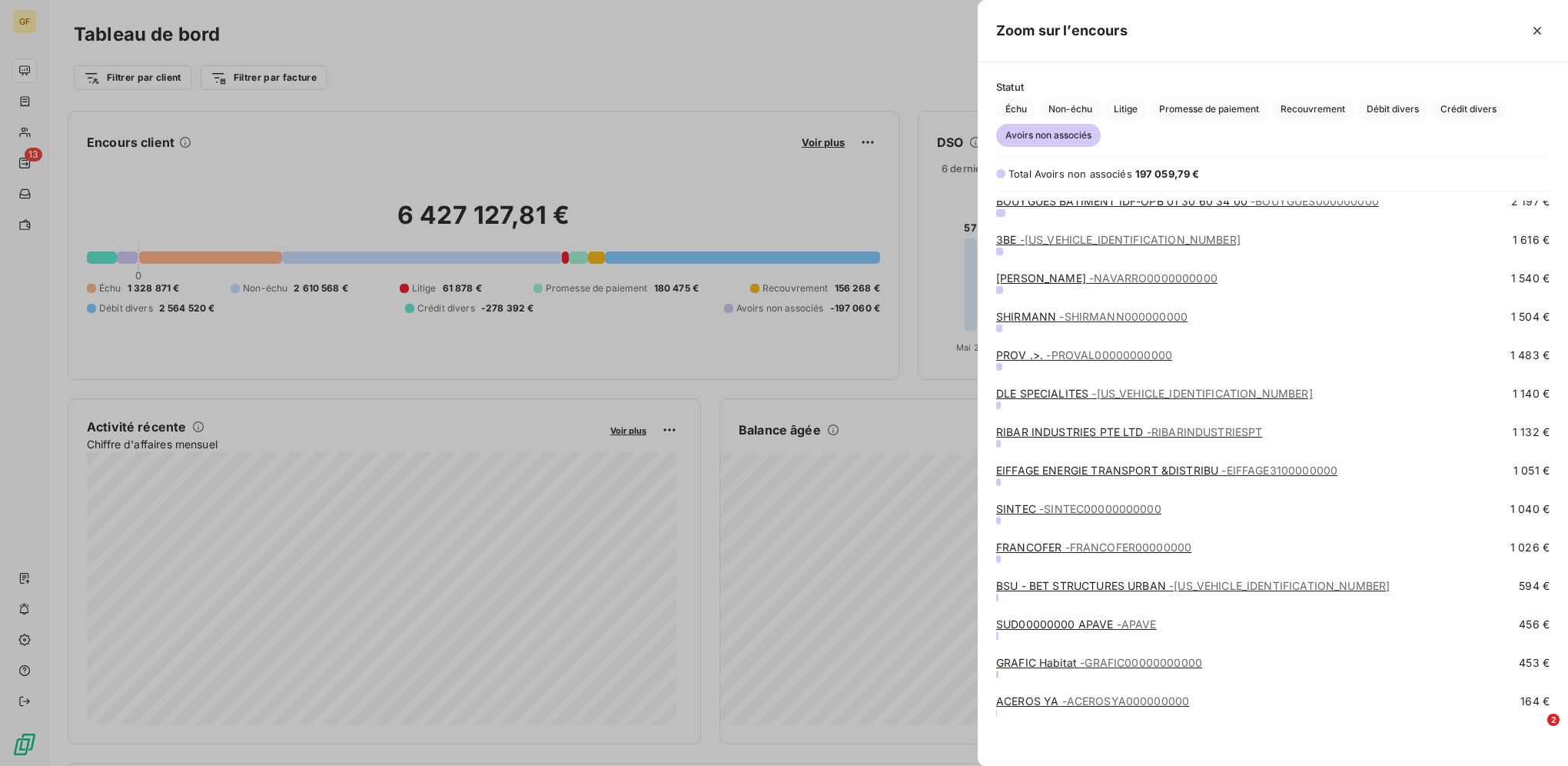
scroll to position [472, 0]
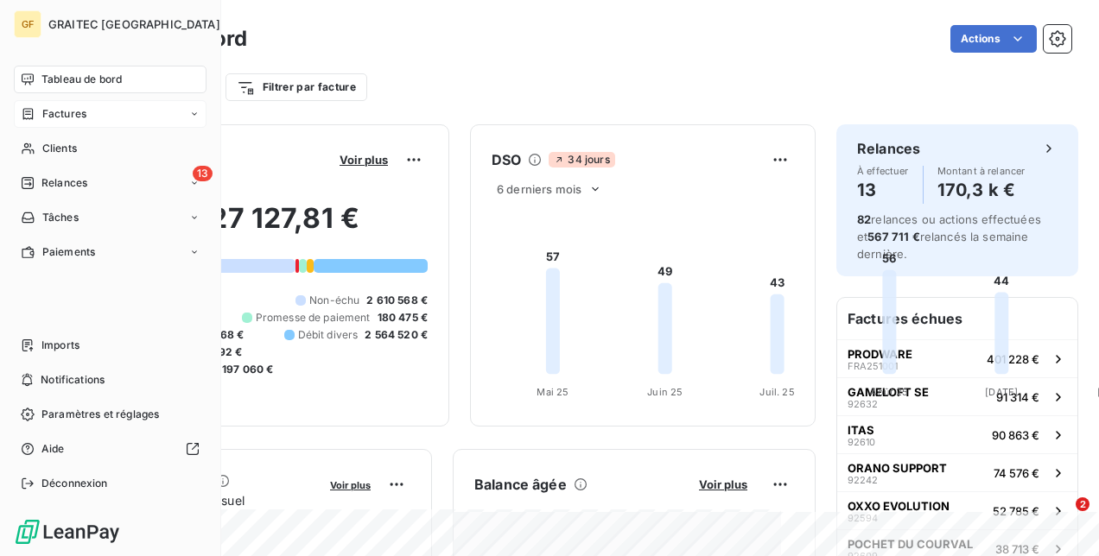
drag, startPoint x: 62, startPoint y: 108, endPoint x: 125, endPoint y: 105, distance: 63.1
click at [62, 108] on span "Factures" at bounding box center [64, 114] width 44 height 16
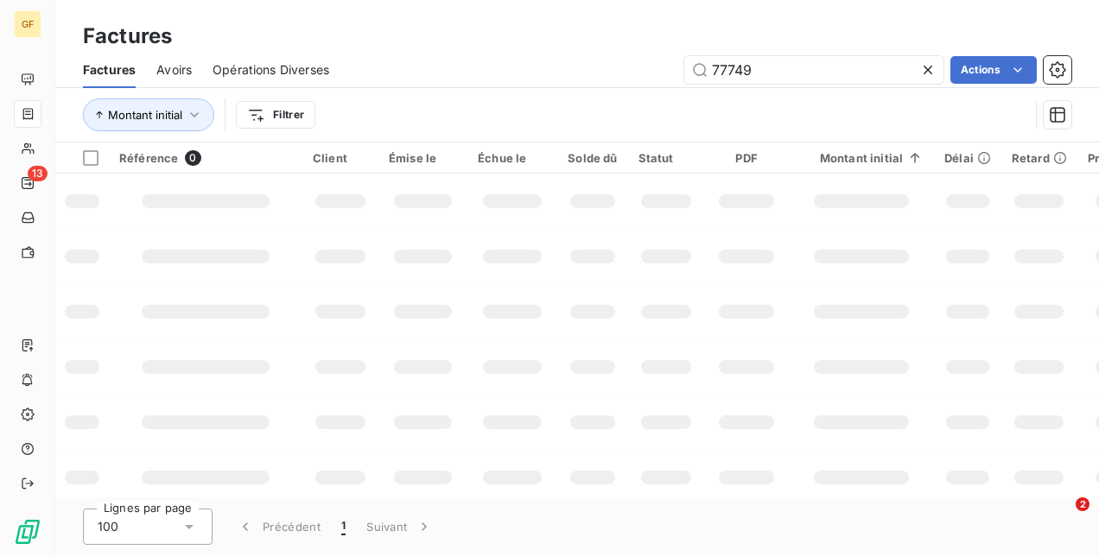
drag, startPoint x: 765, startPoint y: 70, endPoint x: 467, endPoint y: 39, distance: 299.7
click at [467, 39] on div "Factures Factures Avoirs Opérations Diverses 77749 Actions Montant initial Filt…" at bounding box center [577, 71] width 1044 height 143
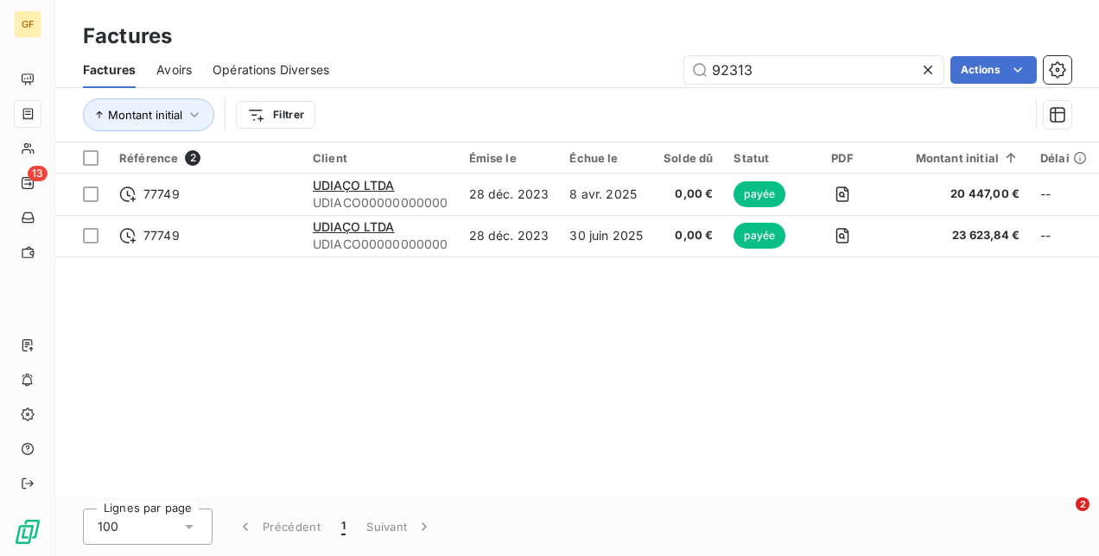
type input "92313"
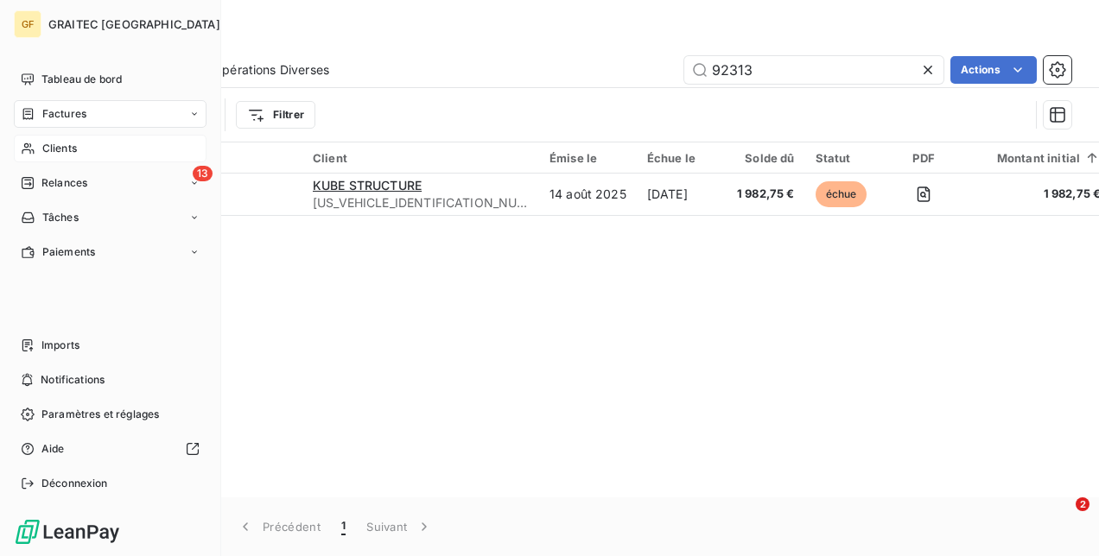
click at [78, 140] on div "Clients" at bounding box center [110, 149] width 193 height 28
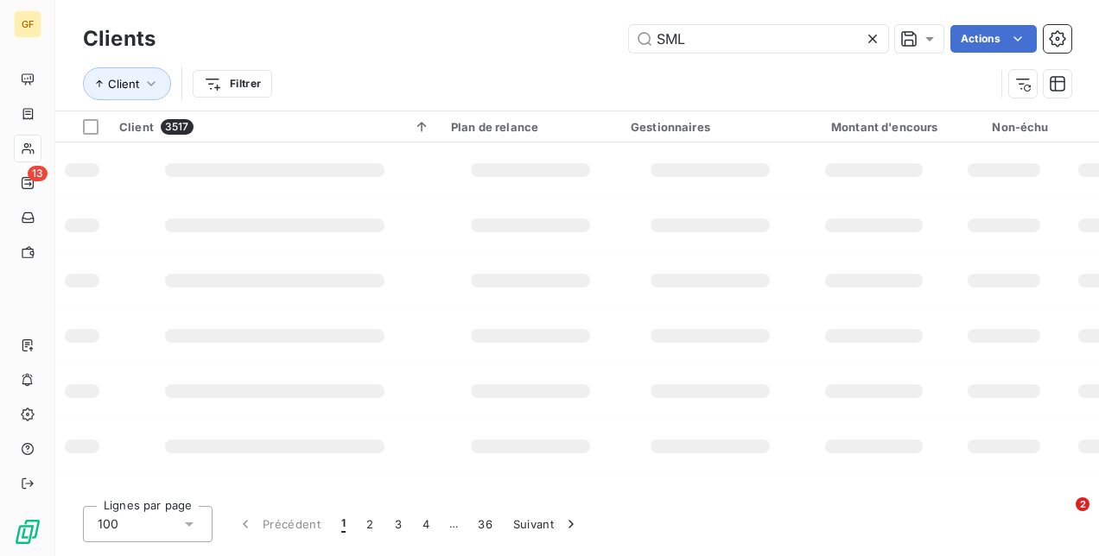
type input "SML"
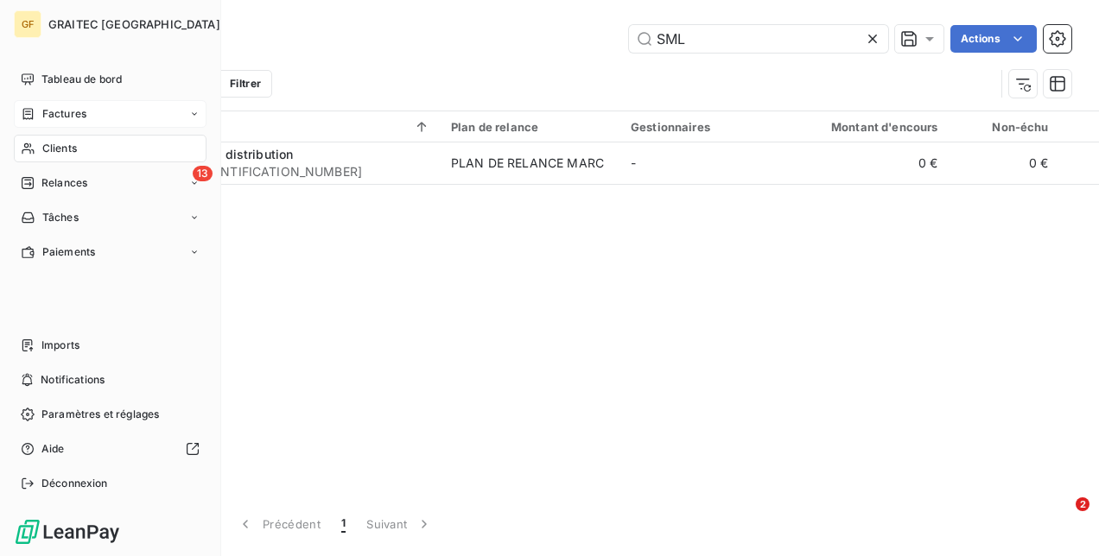
click at [62, 114] on span "Factures" at bounding box center [64, 114] width 44 height 16
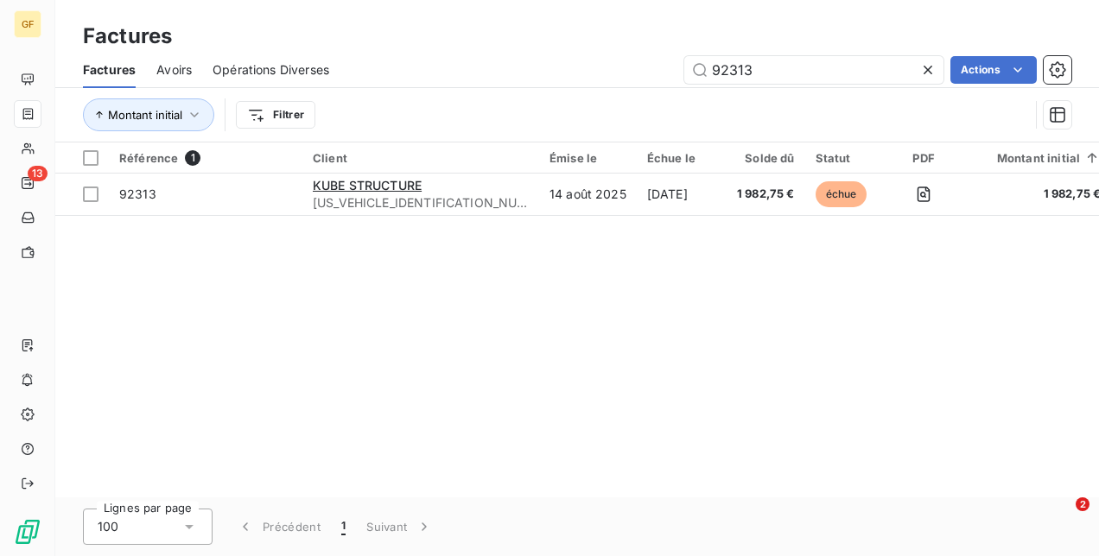
drag, startPoint x: 814, startPoint y: 72, endPoint x: 505, endPoint y: 64, distance: 308.5
click at [506, 69] on div "92313 Actions" at bounding box center [710, 70] width 721 height 28
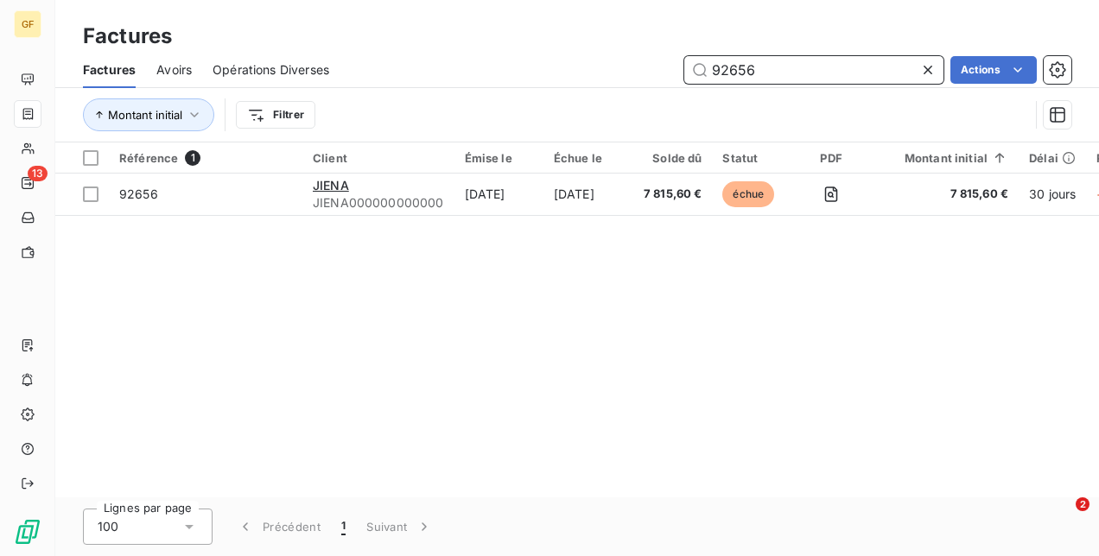
drag, startPoint x: 821, startPoint y: 73, endPoint x: 369, endPoint y: 41, distance: 452.9
click at [380, 41] on div "Factures Factures Avoirs Opérations Diverses 92656 Actions Montant initial Filt…" at bounding box center [577, 71] width 1044 height 143
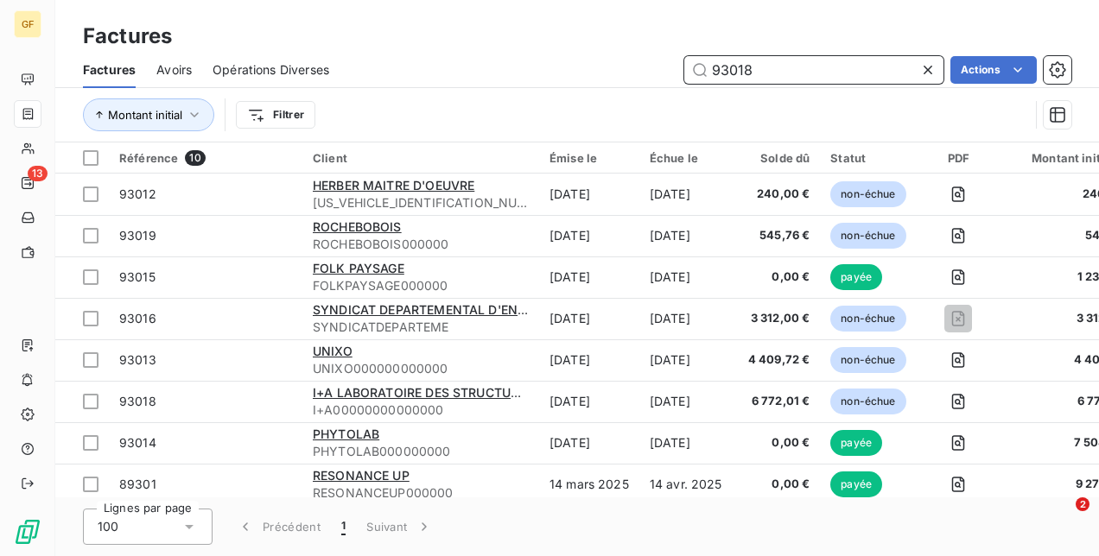
type input "93018"
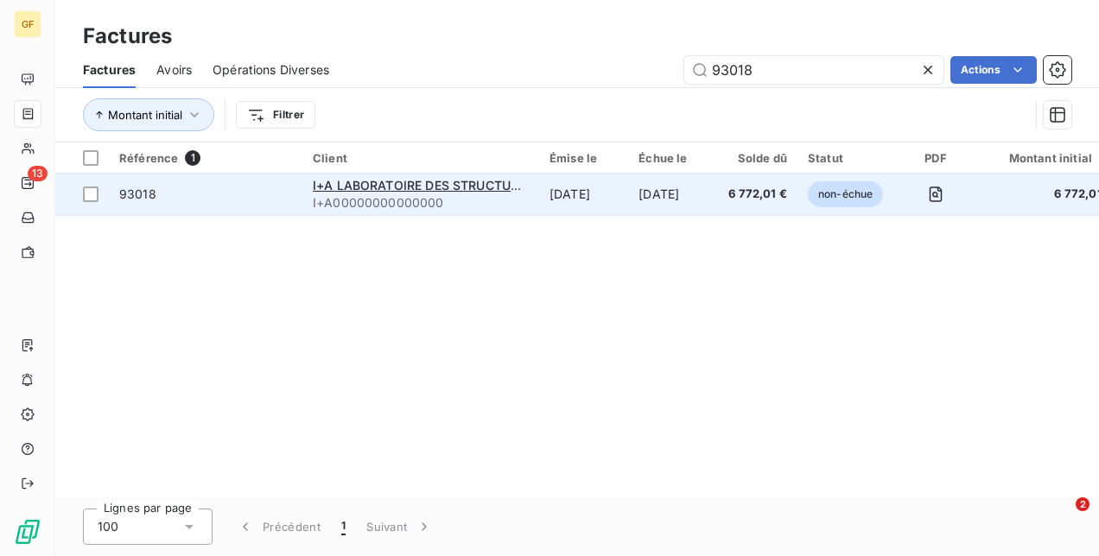
click at [480, 202] on span "I+A00000000000000" at bounding box center [421, 202] width 216 height 17
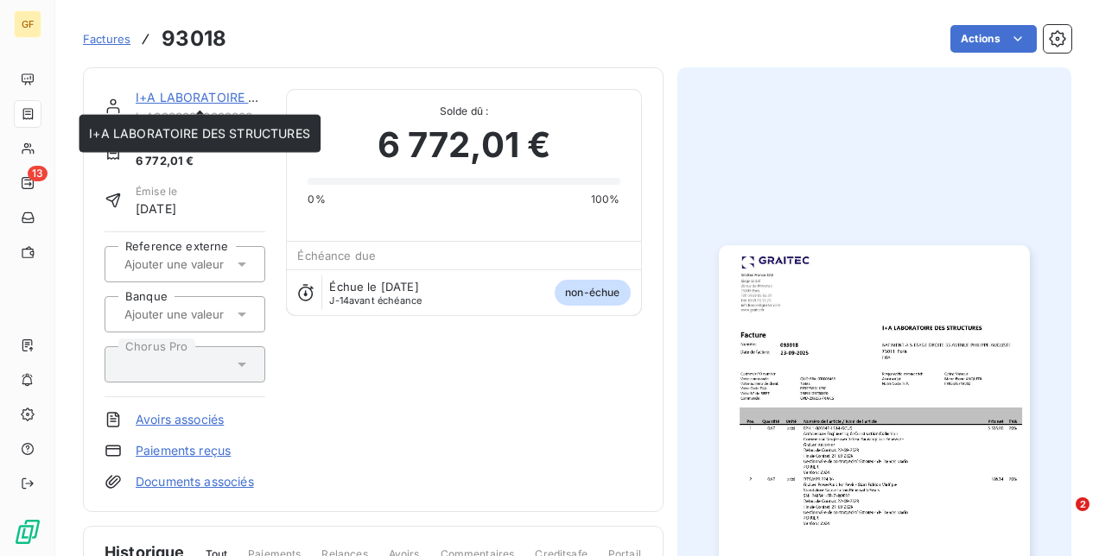
click at [181, 100] on link "I+A LABORATOIRE DES STRUCTURES" at bounding box center [246, 97] width 221 height 15
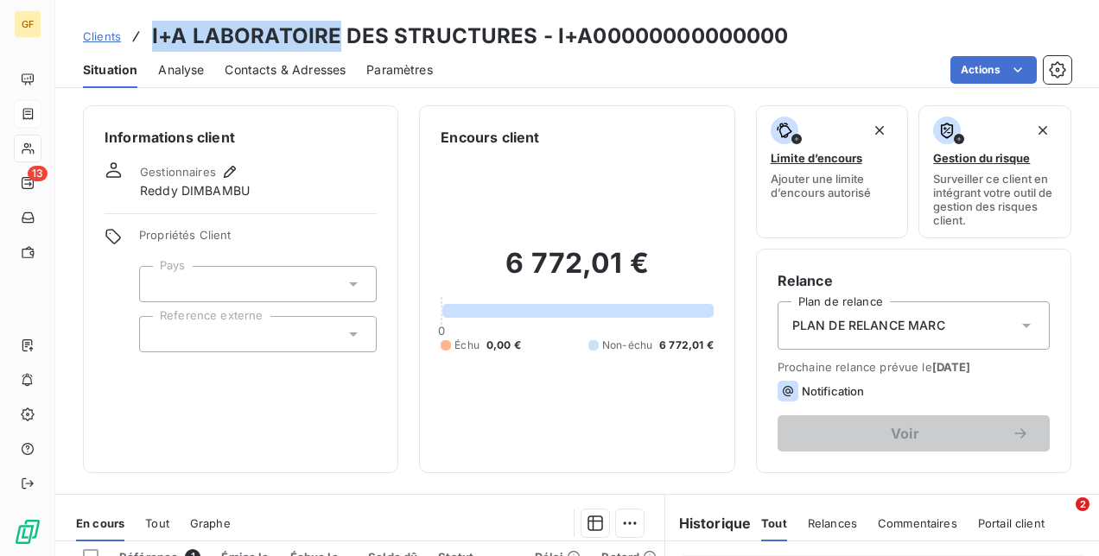
drag, startPoint x: 154, startPoint y: 38, endPoint x: 332, endPoint y: 39, distance: 178.0
click at [332, 39] on h3 "I+A LABORATOIRE DES STRUCTURES - I+A00000000000000" at bounding box center [470, 36] width 637 height 31
copy h3 "I+A LABORATOIRE"
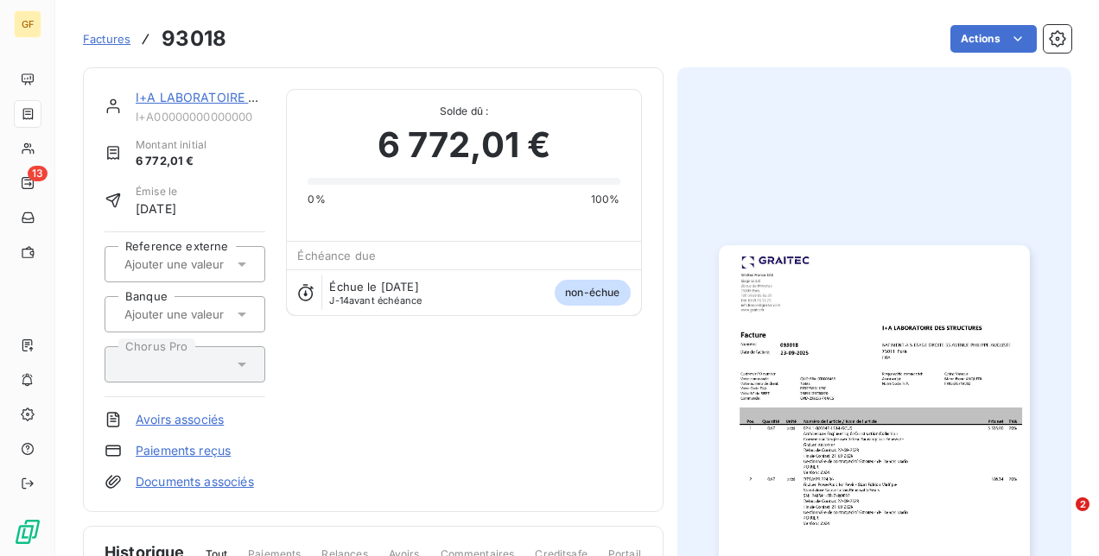
click at [90, 40] on span "Factures" at bounding box center [107, 39] width 48 height 14
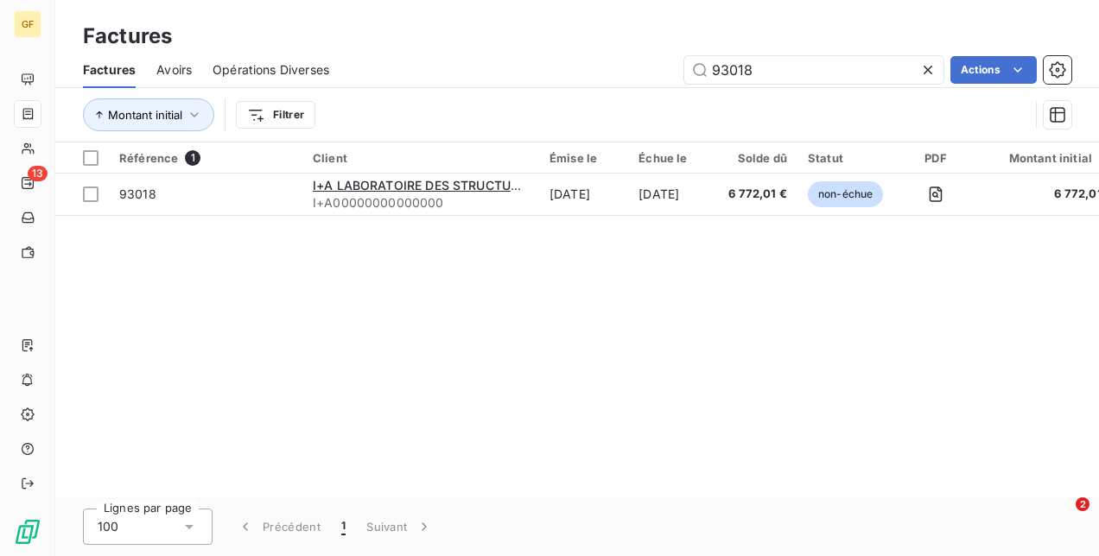
drag, startPoint x: 807, startPoint y: 59, endPoint x: 472, endPoint y: 40, distance: 335.8
click at [477, 52] on div "Factures Avoirs Opérations Diverses 93018 Actions" at bounding box center [577, 70] width 1044 height 36
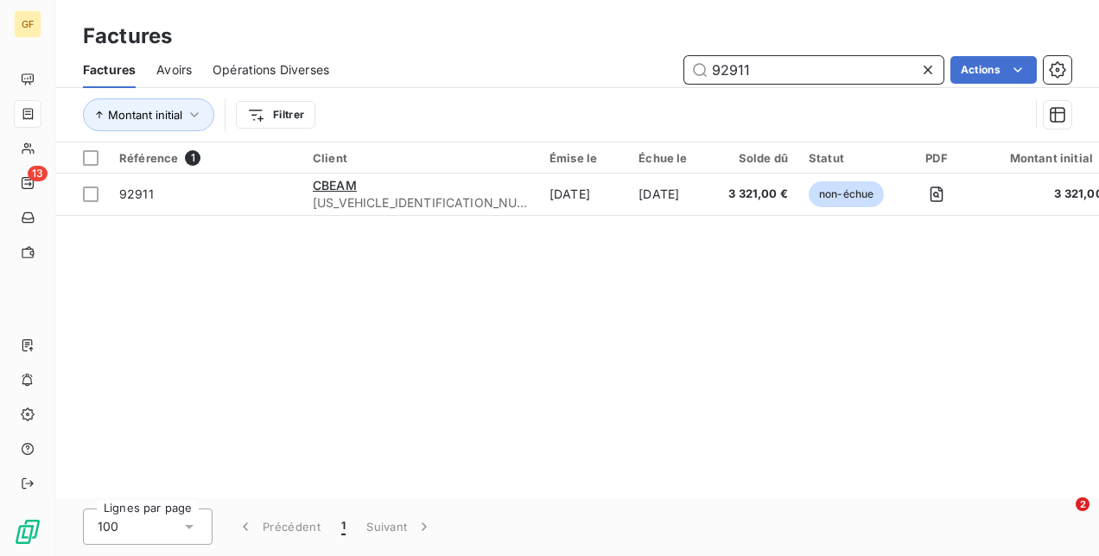
drag, startPoint x: 752, startPoint y: 66, endPoint x: 482, endPoint y: 52, distance: 269.9
click at [499, 52] on div "Factures Avoirs Opérations Diverses 92911 Actions" at bounding box center [577, 70] width 1044 height 36
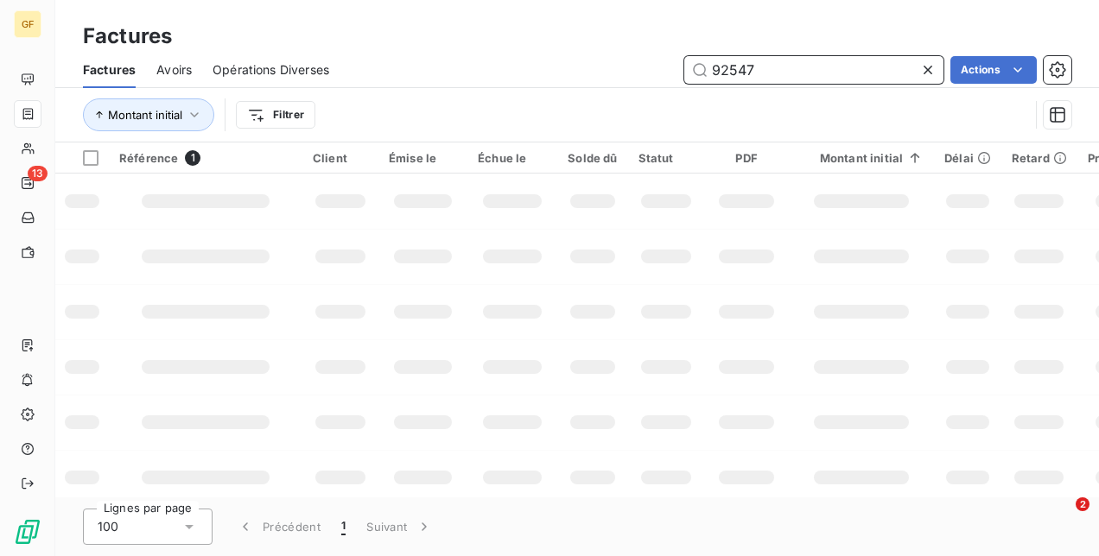
type input "92547"
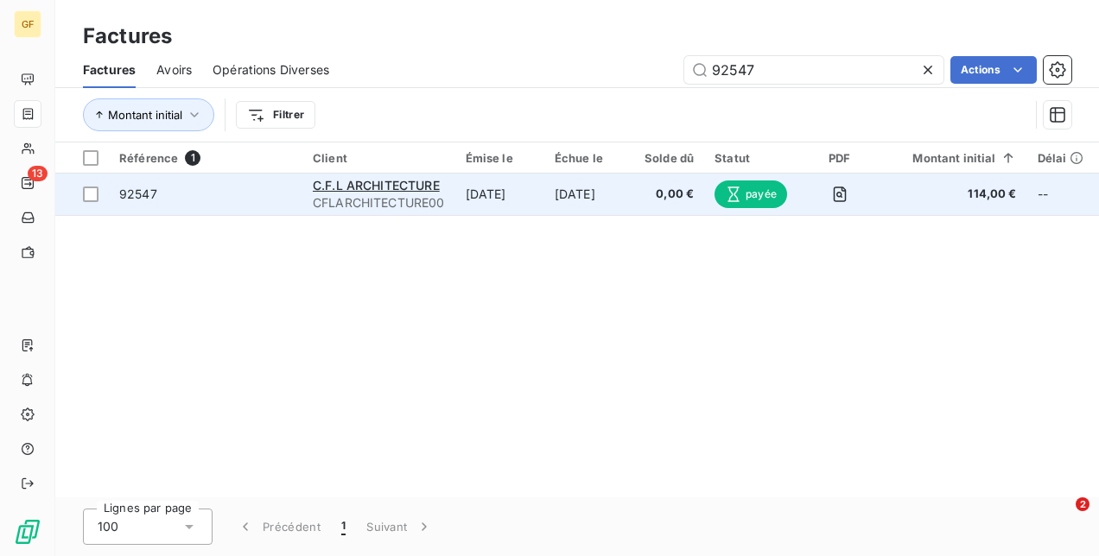
click at [256, 200] on span "92547" at bounding box center [205, 194] width 173 height 17
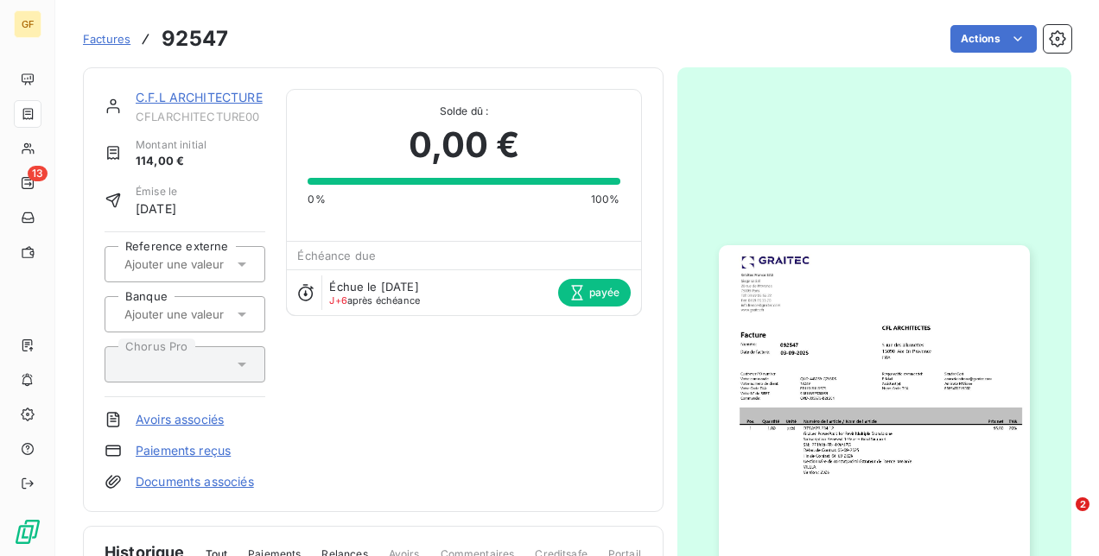
click at [110, 35] on span "Factures" at bounding box center [107, 39] width 48 height 14
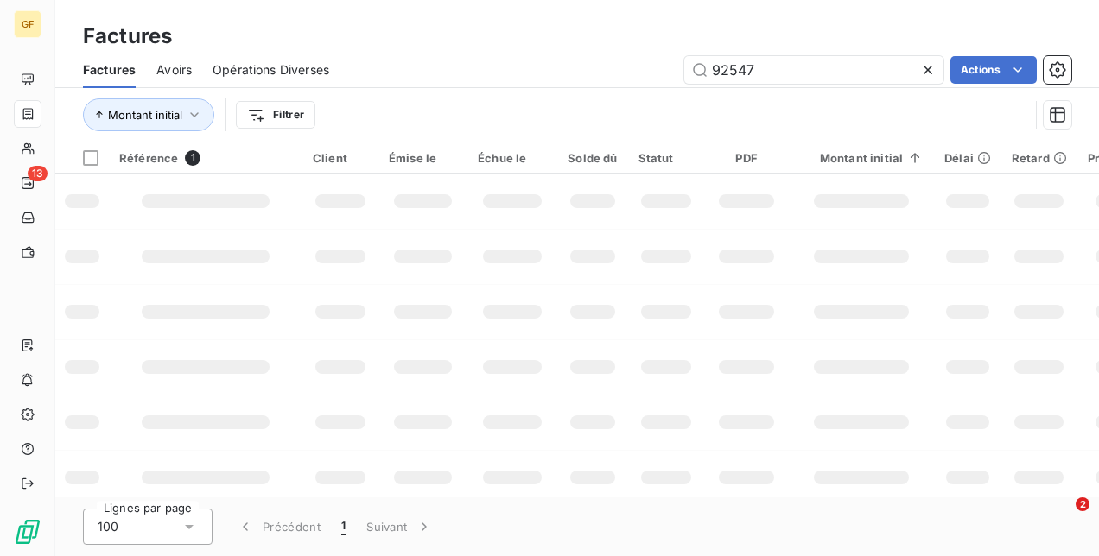
drag, startPoint x: 785, startPoint y: 64, endPoint x: 310, endPoint y: 63, distance: 475.2
click at [348, 60] on div "Factures Avoirs Opérations Diverses 92547 Actions" at bounding box center [577, 70] width 1044 height 36
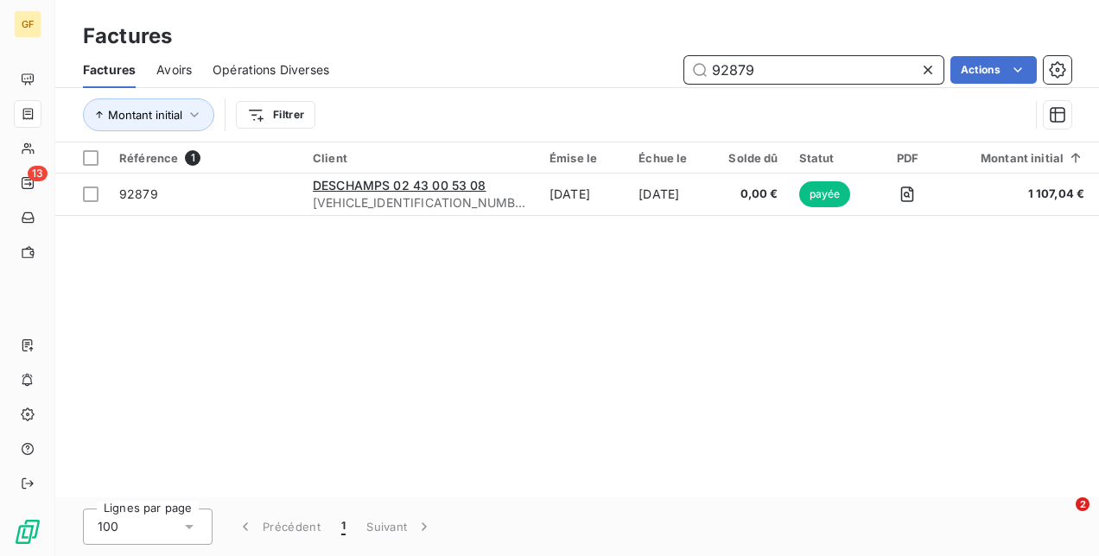
drag, startPoint x: 767, startPoint y: 67, endPoint x: 517, endPoint y: 62, distance: 250.6
click at [530, 64] on div "92879 Actions" at bounding box center [710, 70] width 721 height 28
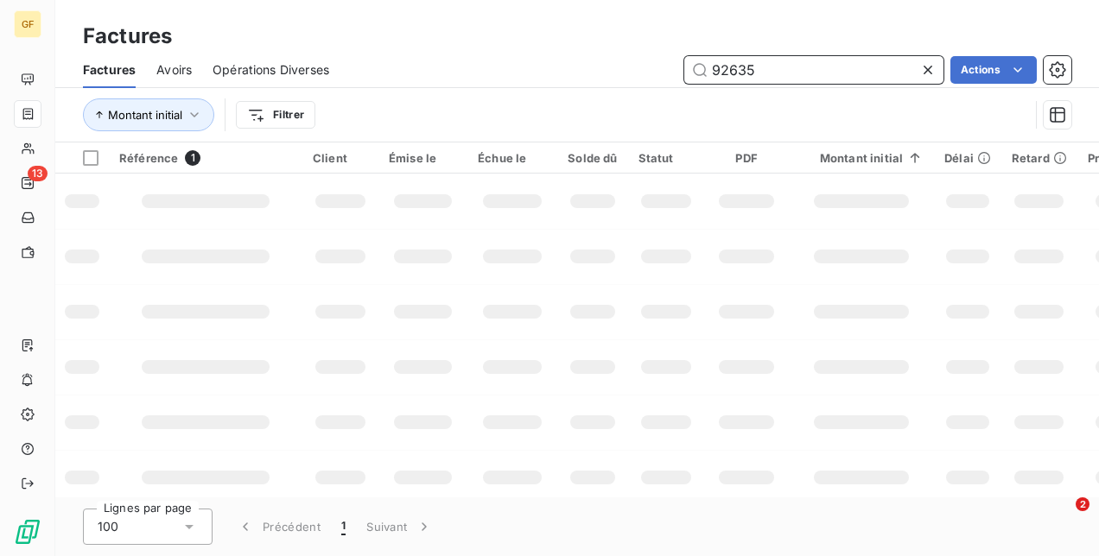
type input "92635"
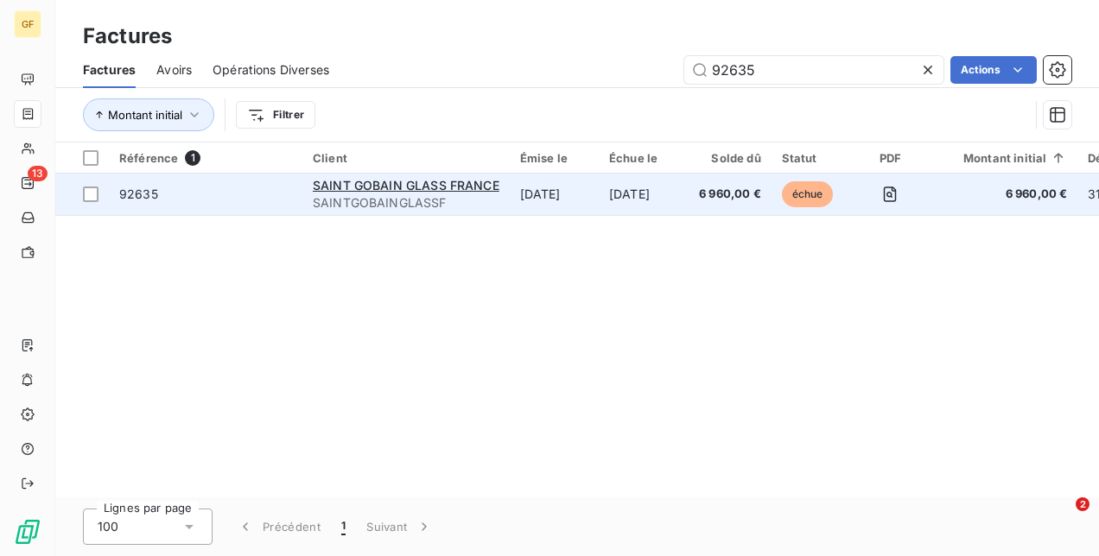
click at [373, 193] on div "SAINT GOBAIN GLASS FRANCE" at bounding box center [406, 185] width 187 height 17
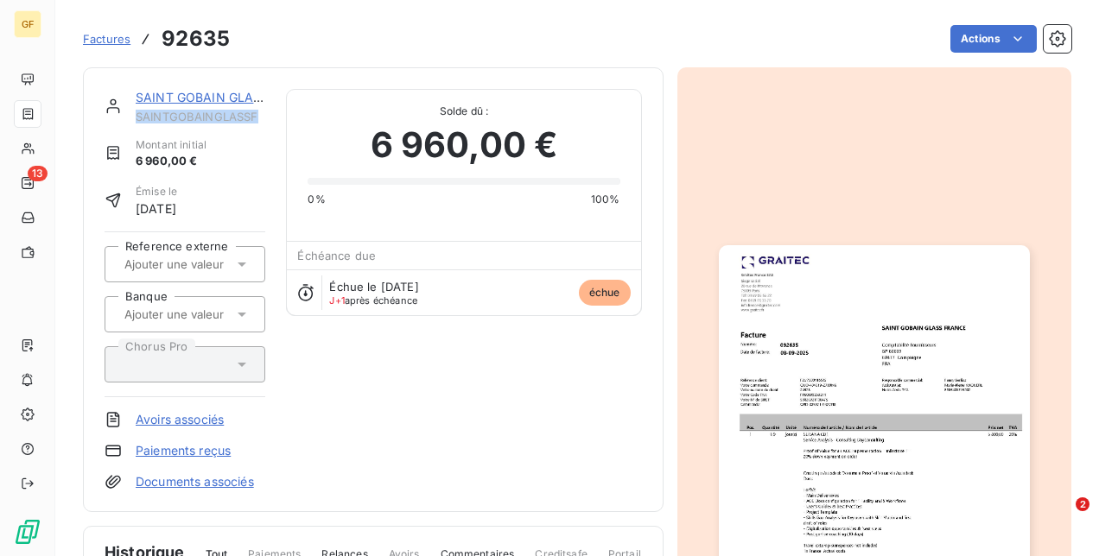
drag, startPoint x: 136, startPoint y: 115, endPoint x: 258, endPoint y: 120, distance: 122.8
click at [258, 120] on span "SAINTGOBAINGLASSF" at bounding box center [201, 117] width 130 height 14
copy span "SAINTGOBAINGLASSF"
click at [118, 39] on span "Factures" at bounding box center [107, 39] width 48 height 14
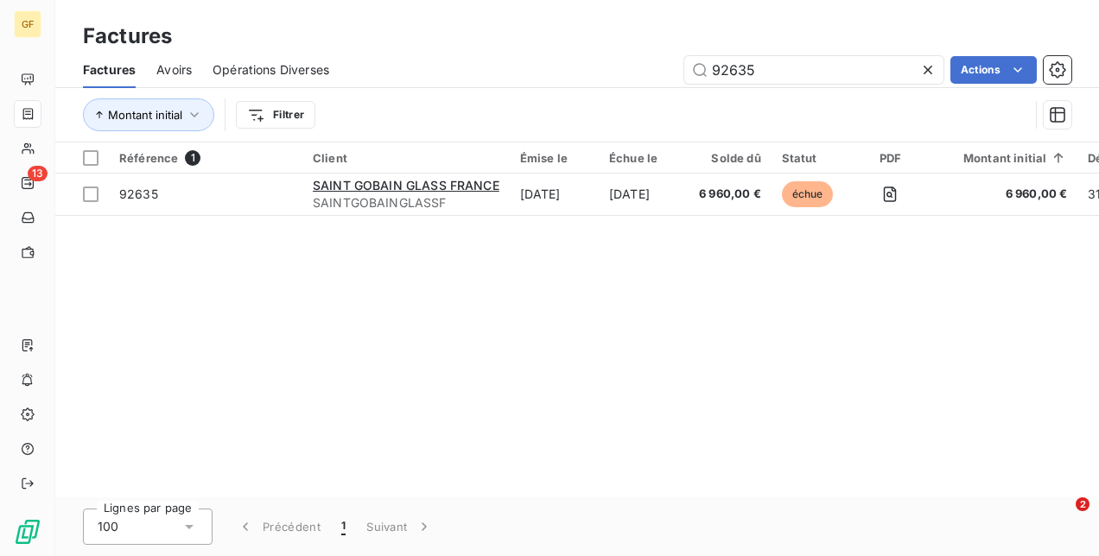
drag, startPoint x: 757, startPoint y: 64, endPoint x: 448, endPoint y: 67, distance: 308.5
click at [455, 67] on div "92635 Actions" at bounding box center [710, 70] width 721 height 28
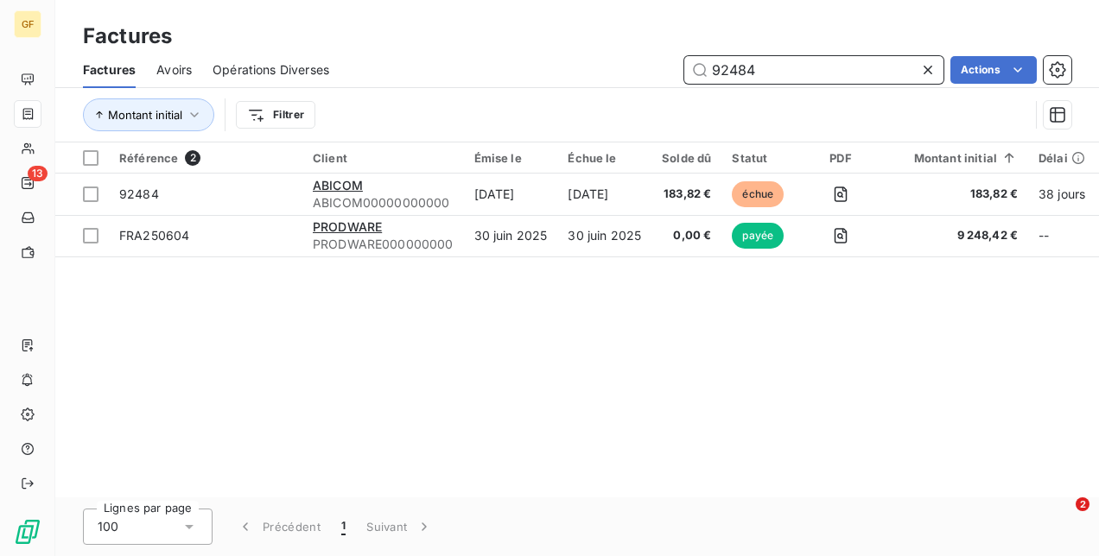
drag, startPoint x: 808, startPoint y: 71, endPoint x: 437, endPoint y: 79, distance: 370.8
click at [445, 78] on div "92484 Actions" at bounding box center [710, 70] width 721 height 28
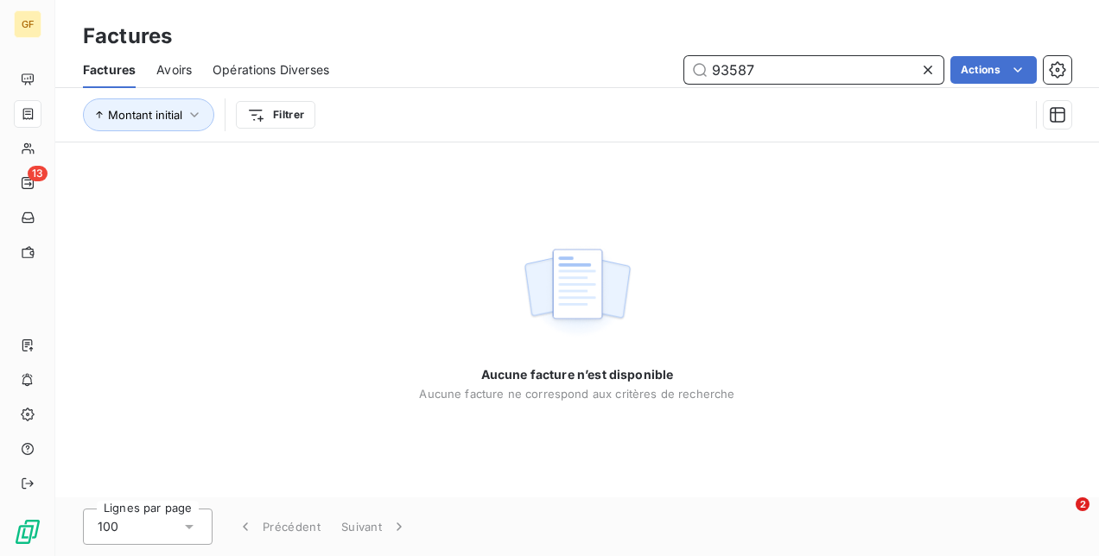
drag, startPoint x: 750, startPoint y: 67, endPoint x: 564, endPoint y: 64, distance: 185.8
click at [583, 64] on div "93587 Actions" at bounding box center [710, 70] width 721 height 28
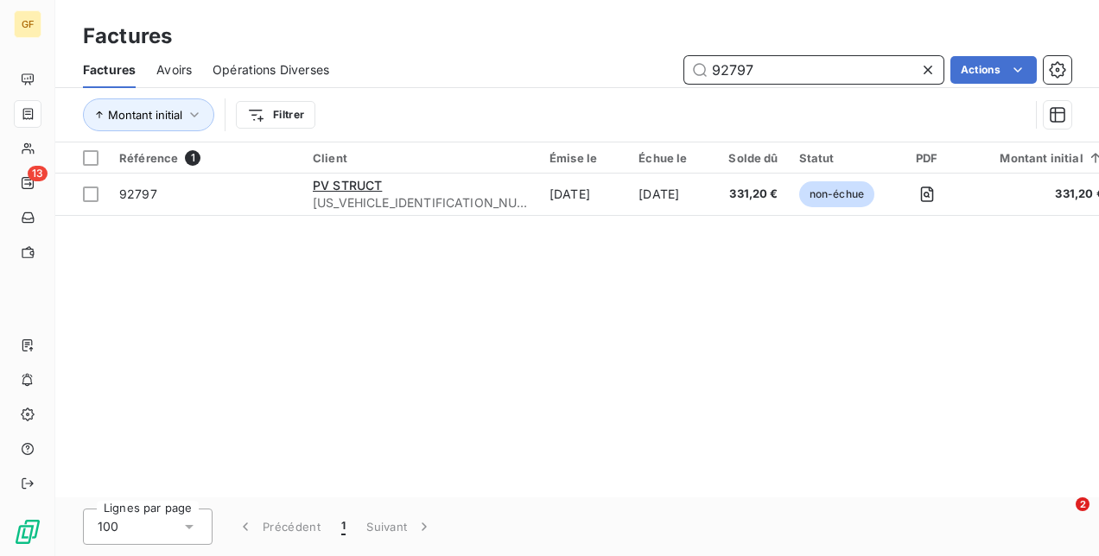
drag, startPoint x: 781, startPoint y: 62, endPoint x: 599, endPoint y: 43, distance: 183.3
click at [611, 47] on div "Factures Factures Avoirs Opérations Diverses 92797 Actions Montant initial Filt…" at bounding box center [577, 71] width 1044 height 143
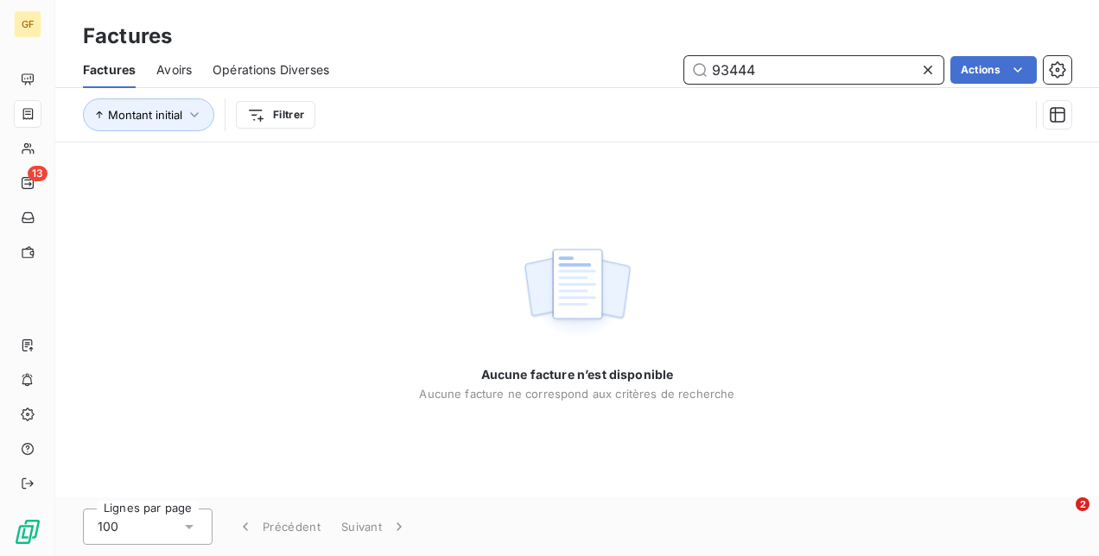
drag, startPoint x: 798, startPoint y: 74, endPoint x: 361, endPoint y: 55, distance: 437.6
click at [389, 57] on div "93444 Actions" at bounding box center [710, 70] width 721 height 28
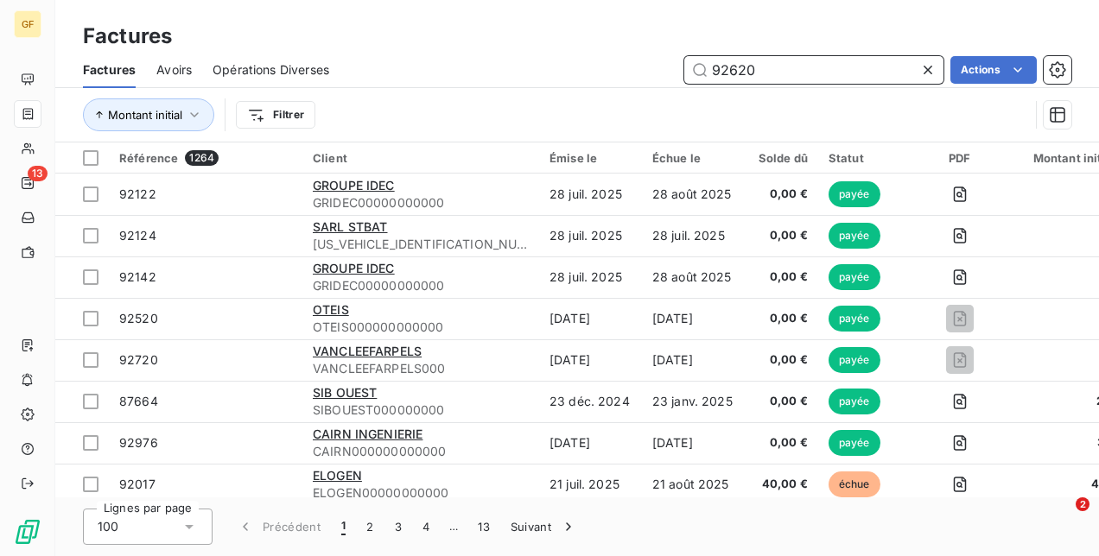
type input "92620"
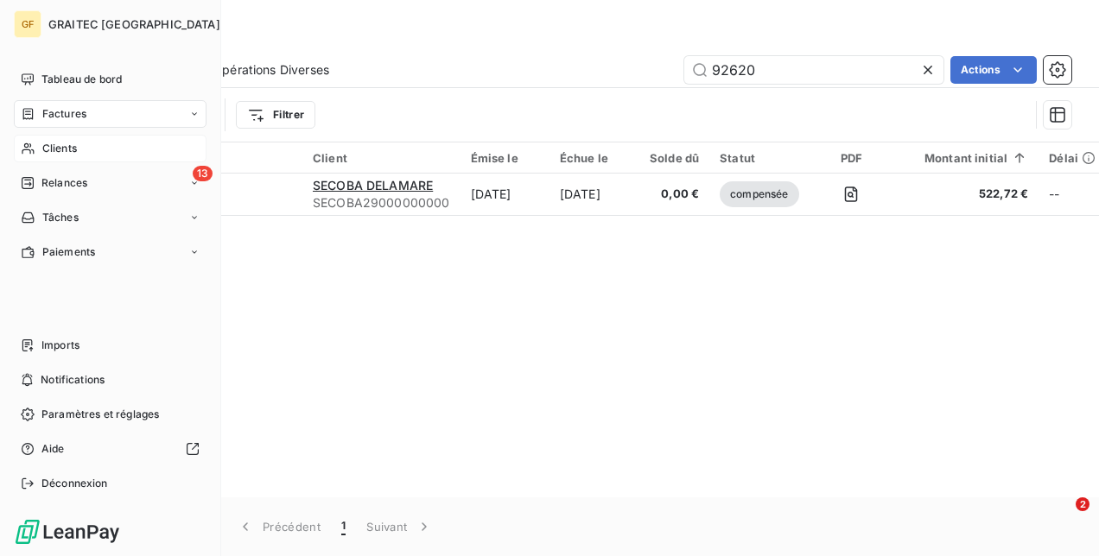
click at [42, 144] on span "Clients" at bounding box center [59, 149] width 35 height 16
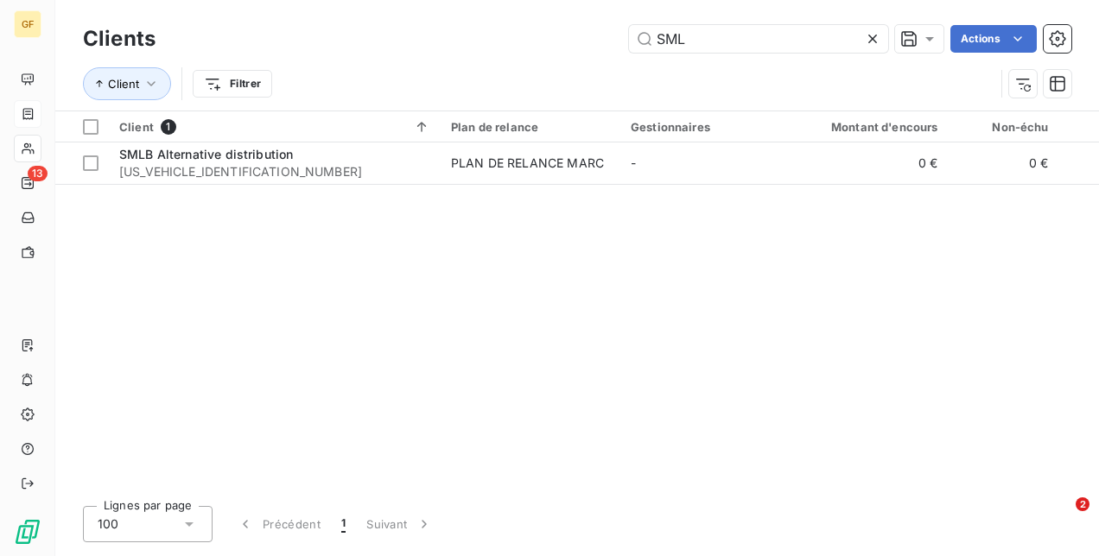
drag, startPoint x: 715, startPoint y: 44, endPoint x: 533, endPoint y: 45, distance: 182.3
click at [564, 44] on div "SML Actions" at bounding box center [623, 39] width 895 height 28
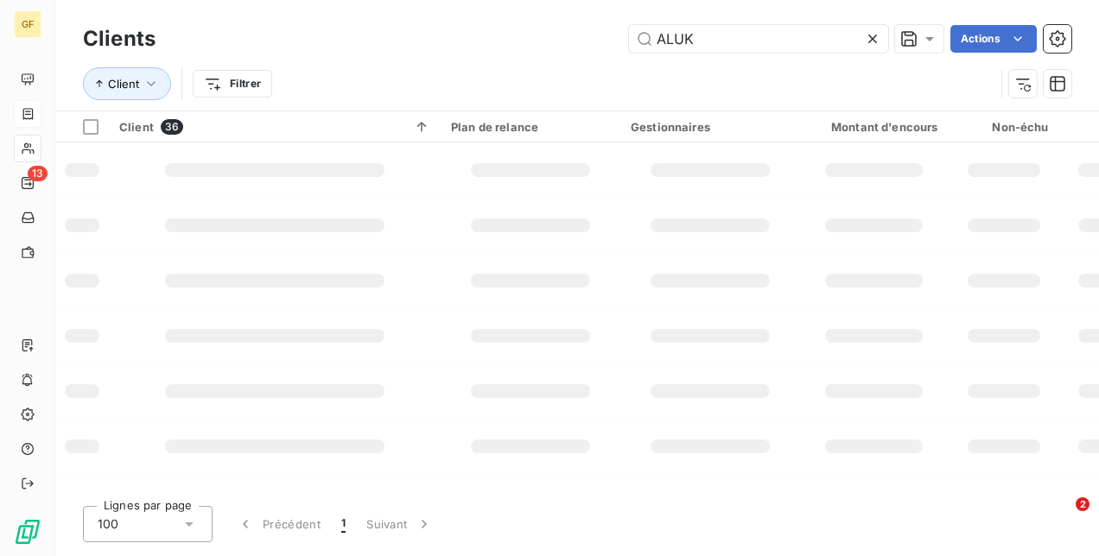
type input "ALUK"
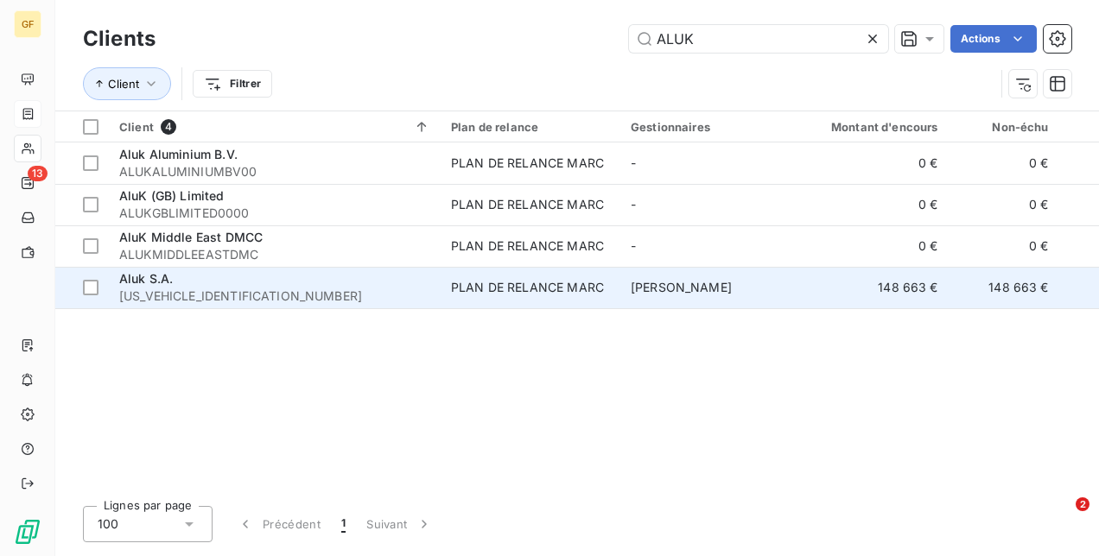
click at [442, 282] on td "PLAN DE RELANCE MARC" at bounding box center [531, 287] width 180 height 41
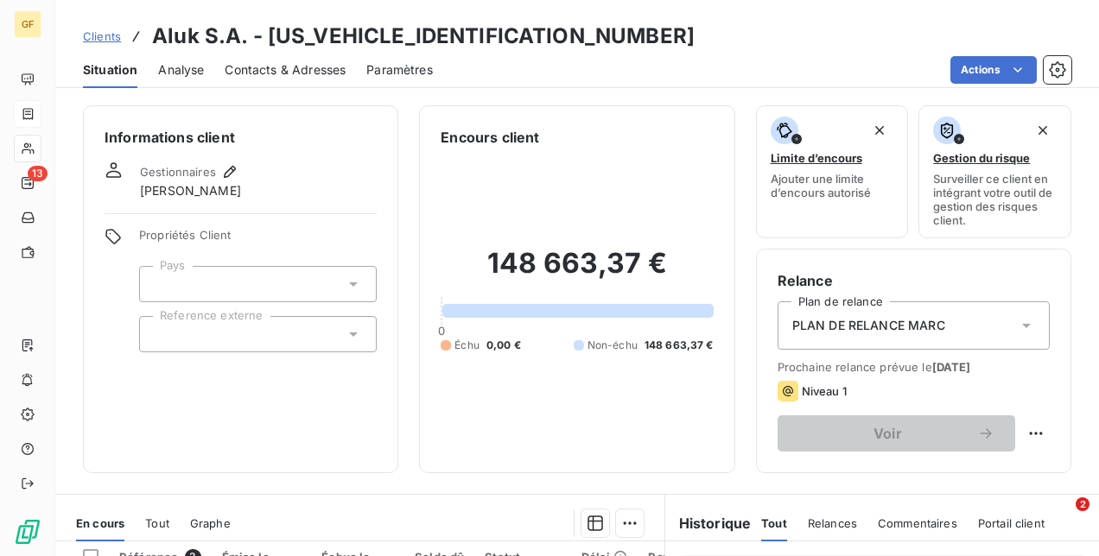
scroll to position [259, 0]
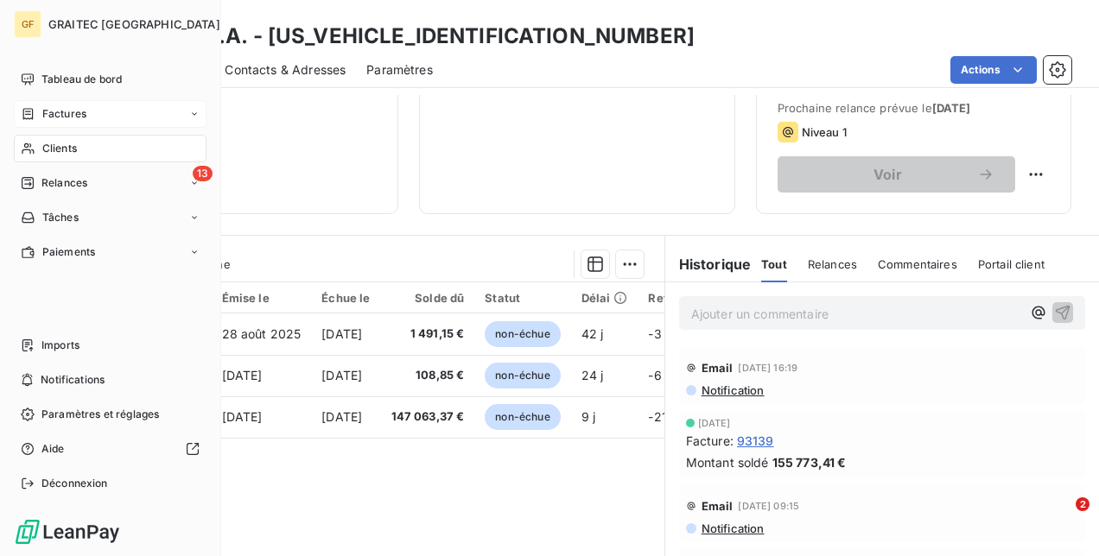
click at [44, 119] on span "Factures" at bounding box center [64, 114] width 44 height 16
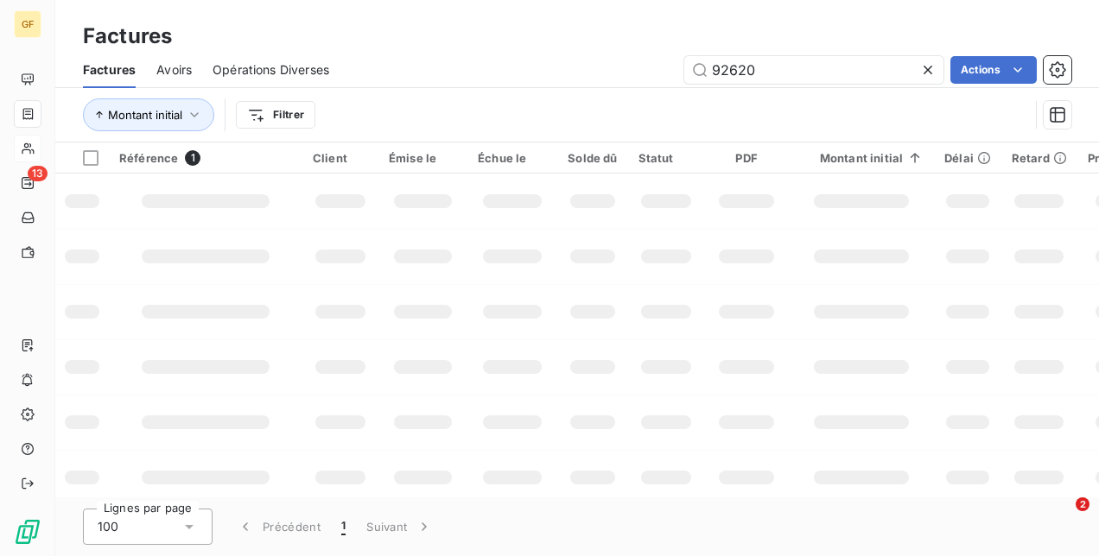
drag, startPoint x: 772, startPoint y: 70, endPoint x: 376, endPoint y: 86, distance: 396.9
click at [423, 85] on div "Factures Avoirs Opérations Diverses 92620 Actions" at bounding box center [577, 70] width 1044 height 36
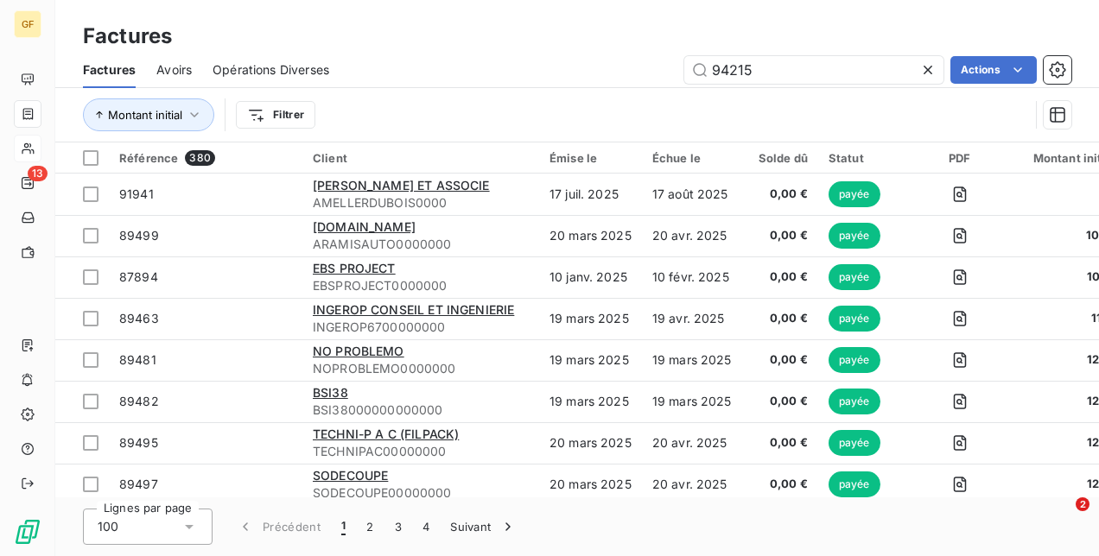
type input "94215"
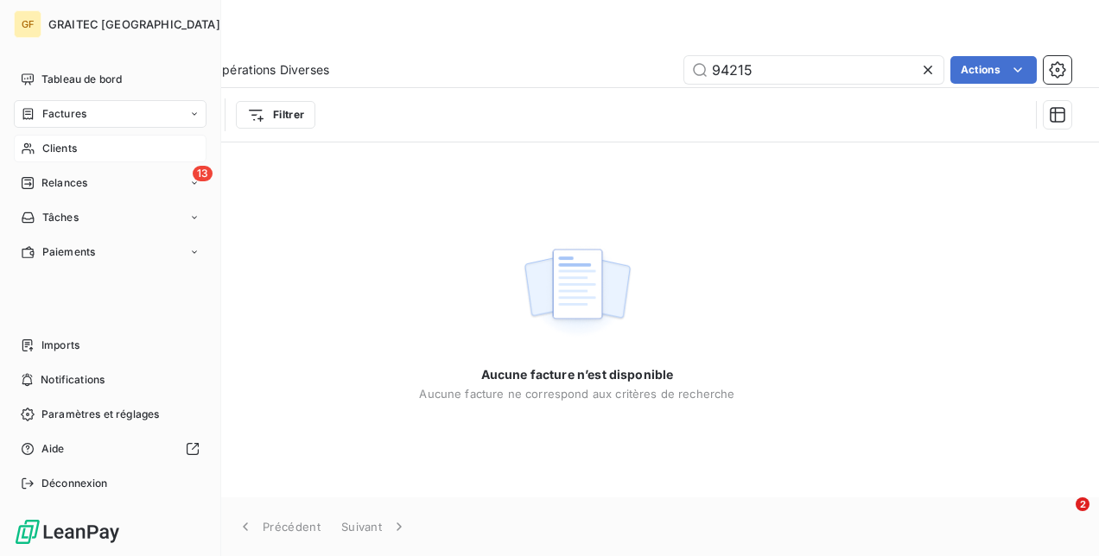
click at [40, 154] on div "Clients" at bounding box center [110, 149] width 193 height 28
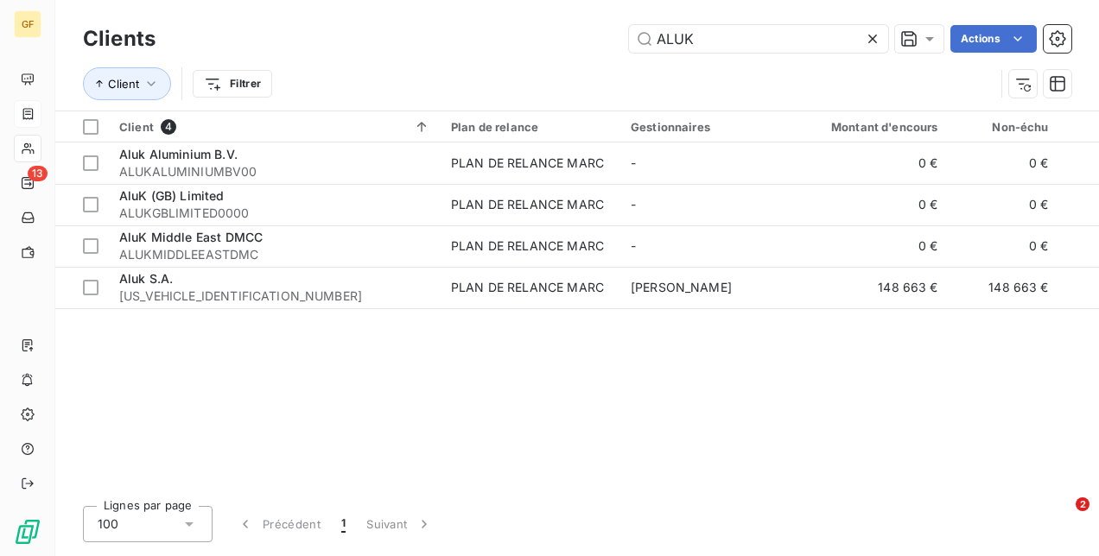
drag, startPoint x: 736, startPoint y: 43, endPoint x: 483, endPoint y: 41, distance: 253.2
click at [483, 45] on div "ALUK Actions" at bounding box center [623, 39] width 895 height 28
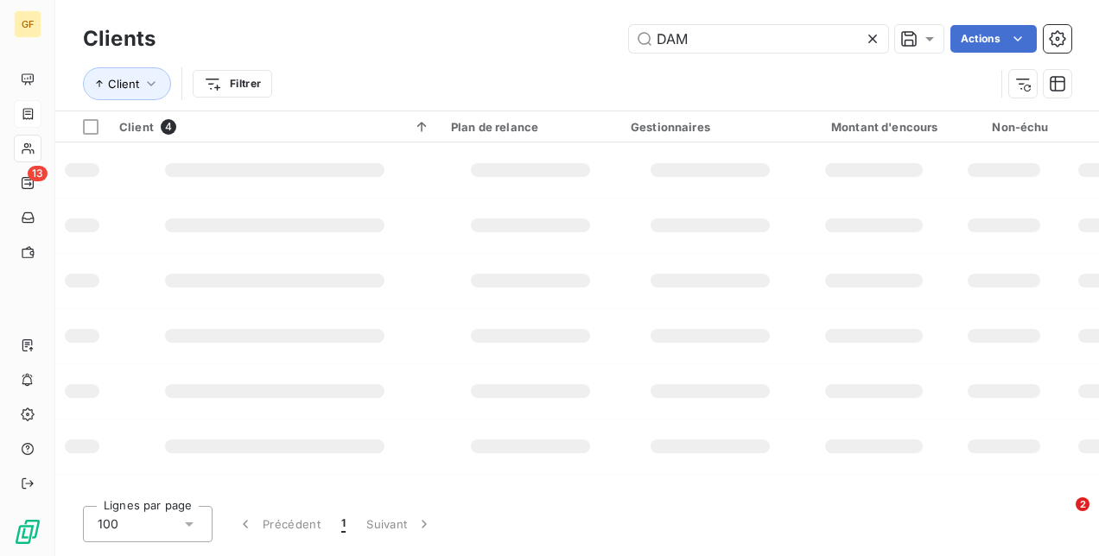
type input "DAM"
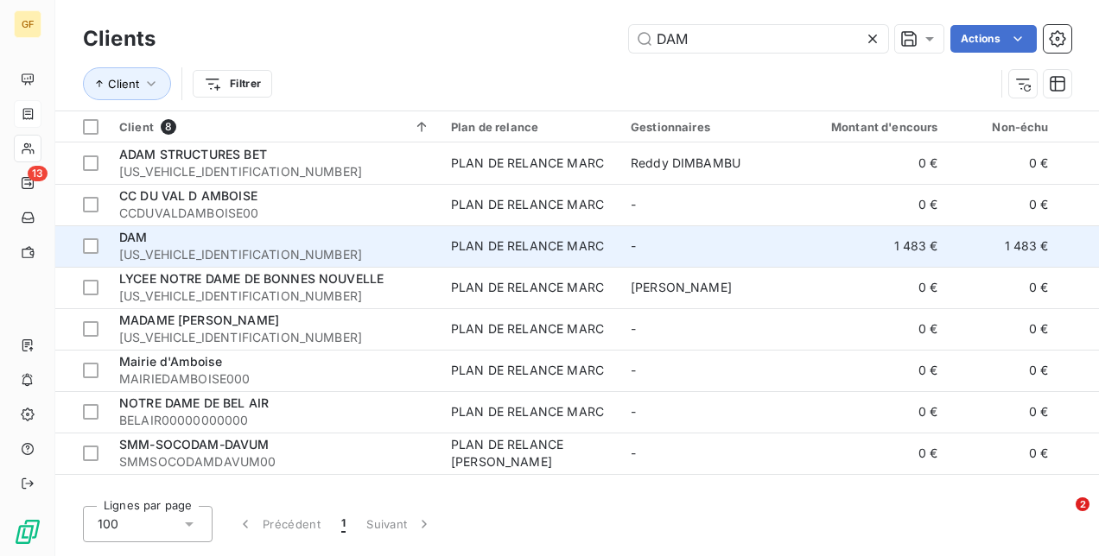
click at [290, 237] on div "DAM" at bounding box center [274, 237] width 311 height 17
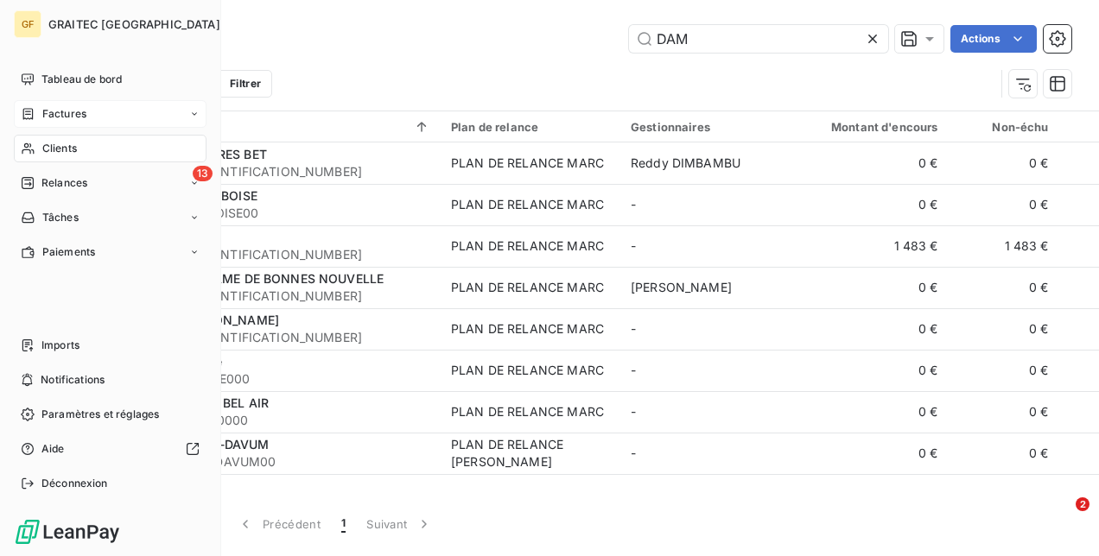
click at [71, 112] on span "Factures" at bounding box center [64, 114] width 44 height 16
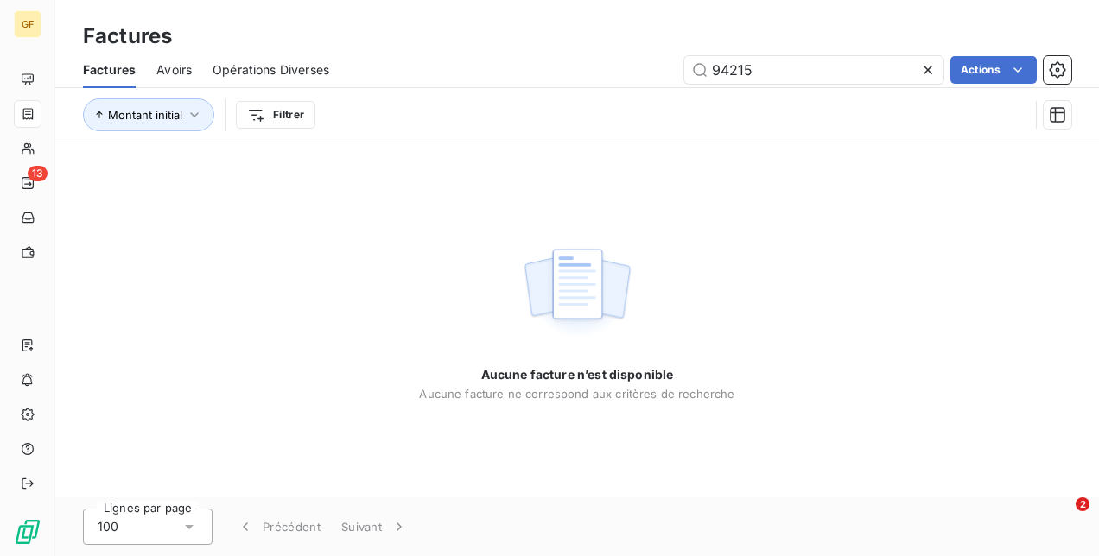
drag, startPoint x: 805, startPoint y: 67, endPoint x: 473, endPoint y: 70, distance: 331.8
click at [473, 70] on div "94215 Actions" at bounding box center [710, 70] width 721 height 28
type input "92453"
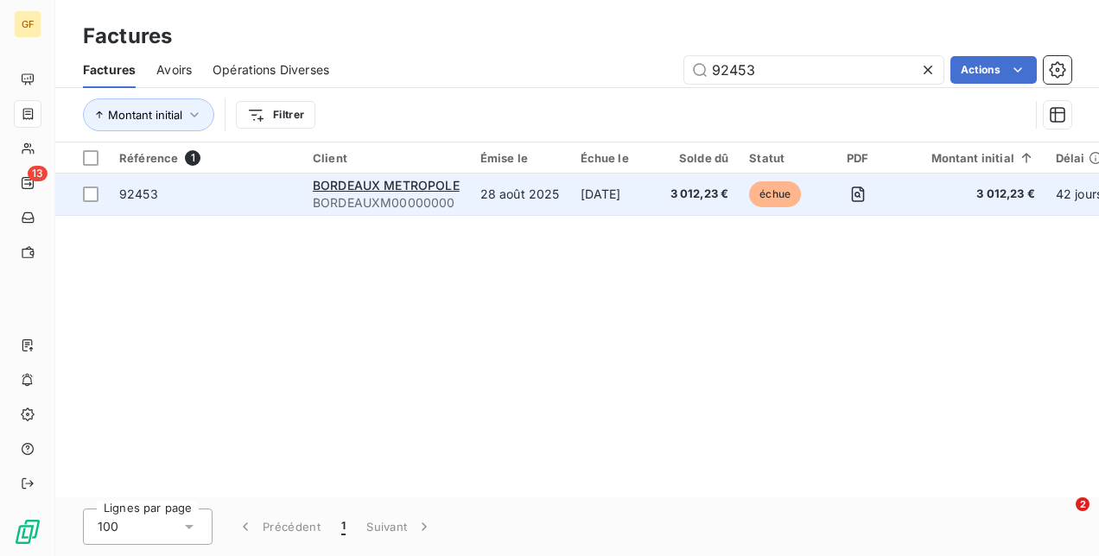
click at [541, 188] on td "28 août 2025" at bounding box center [520, 194] width 100 height 41
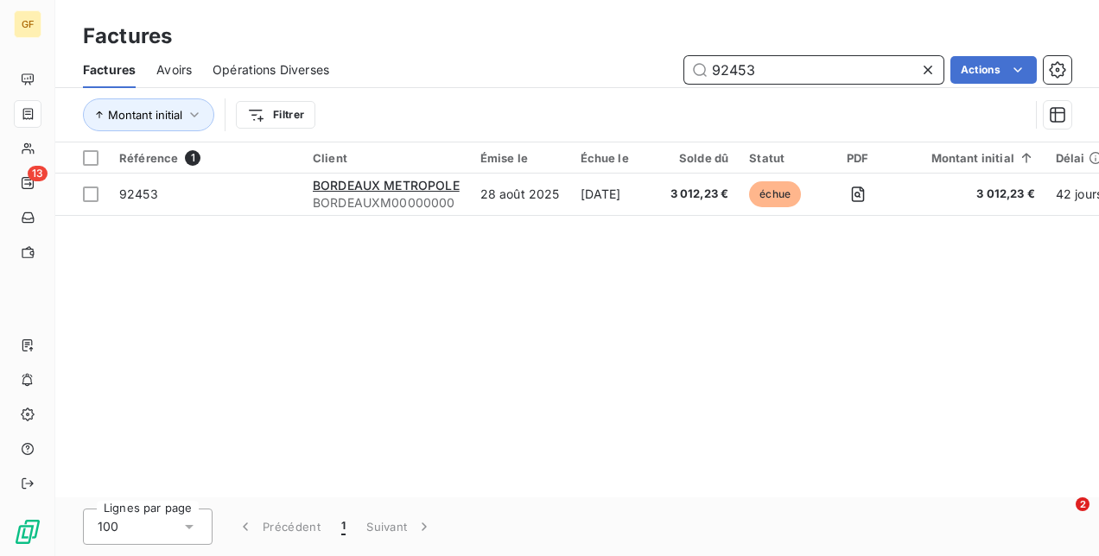
drag, startPoint x: 769, startPoint y: 67, endPoint x: 562, endPoint y: 29, distance: 210.8
click at [591, 34] on div "Factures Factures Avoirs Opérations Diverses 92453 Actions Montant initial Filt…" at bounding box center [577, 71] width 1044 height 143
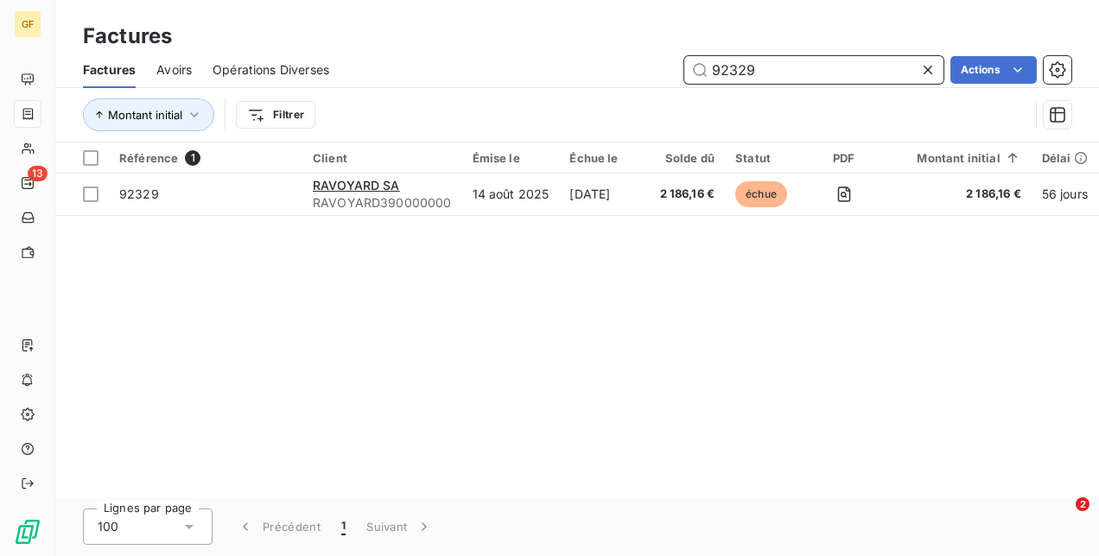
drag, startPoint x: 809, startPoint y: 66, endPoint x: 474, endPoint y: 62, distance: 334.4
click at [477, 62] on div "92329 Actions" at bounding box center [710, 70] width 721 height 28
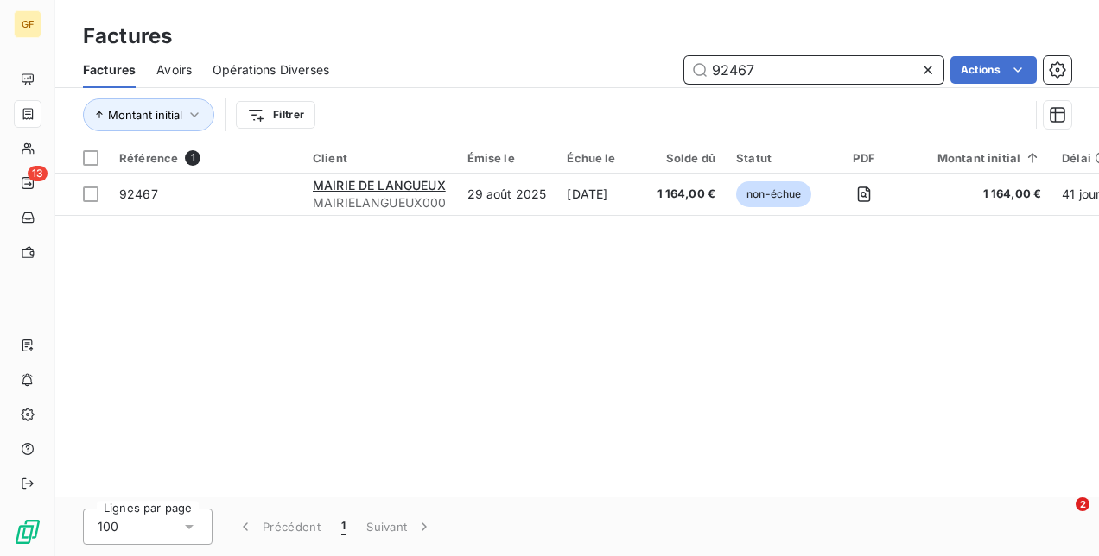
drag, startPoint x: 799, startPoint y: 68, endPoint x: 355, endPoint y: 56, distance: 444.3
click at [375, 62] on div "92467 Actions" at bounding box center [710, 70] width 721 height 28
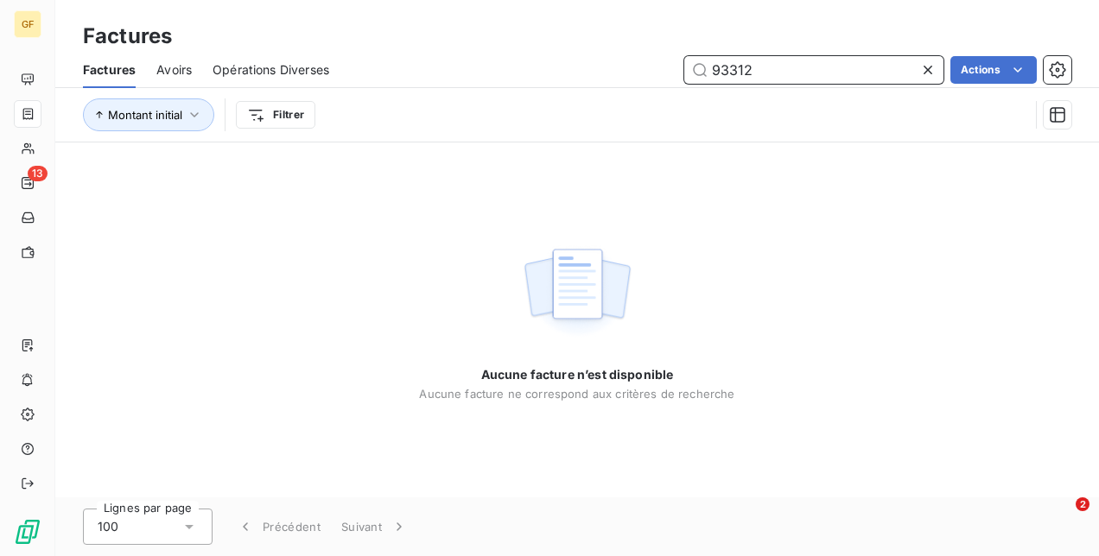
drag, startPoint x: 790, startPoint y: 71, endPoint x: 353, endPoint y: 87, distance: 437.5
click at [369, 86] on div "Factures Avoirs Opérations Diverses 93312 Actions" at bounding box center [577, 70] width 1044 height 36
type input "93241"
